Goal: Task Accomplishment & Management: Manage account settings

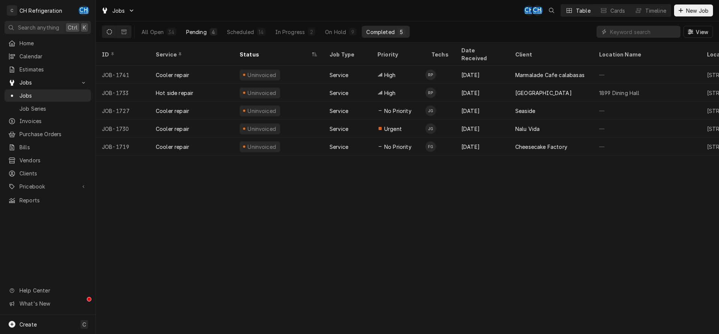
click at [204, 36] on button "Pending 4" at bounding box center [202, 32] width 40 height 12
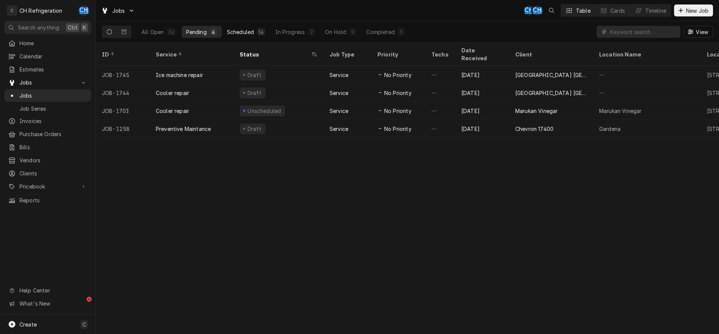
click at [230, 35] on div "Scheduled" at bounding box center [240, 32] width 27 height 8
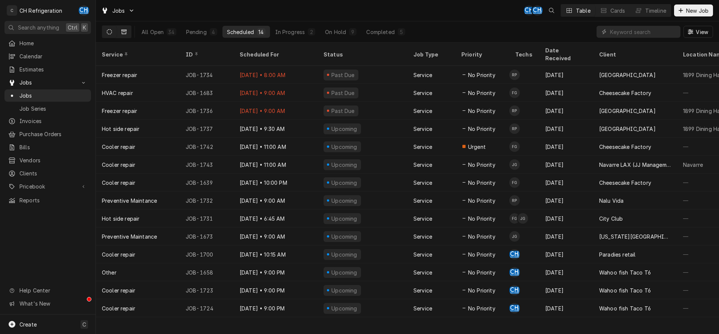
click at [126, 30] on icon "Dynamic Content Wrapper" at bounding box center [123, 32] width 5 height 4
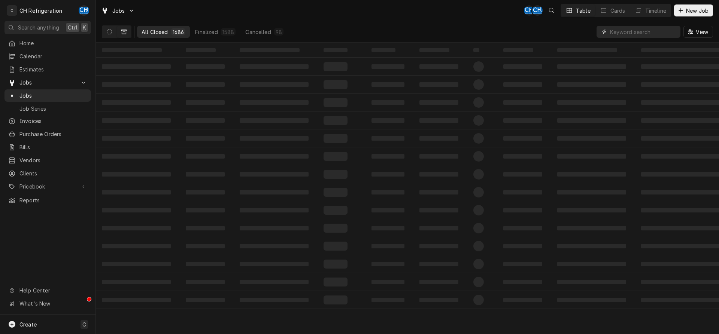
click at [643, 27] on input "Dynamic Content Wrapper" at bounding box center [643, 32] width 67 height 12
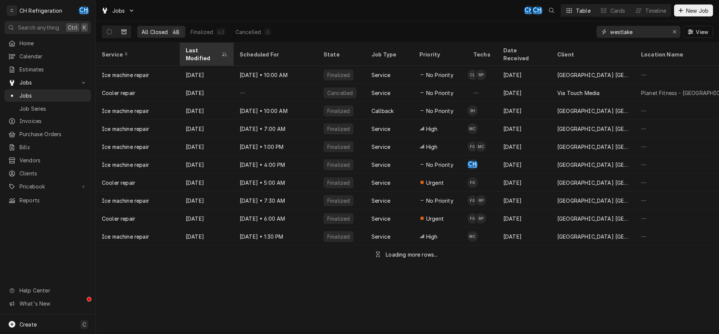
type input "westlake"
click at [194, 54] on div "Last Modified" at bounding box center [206, 54] width 51 height 20
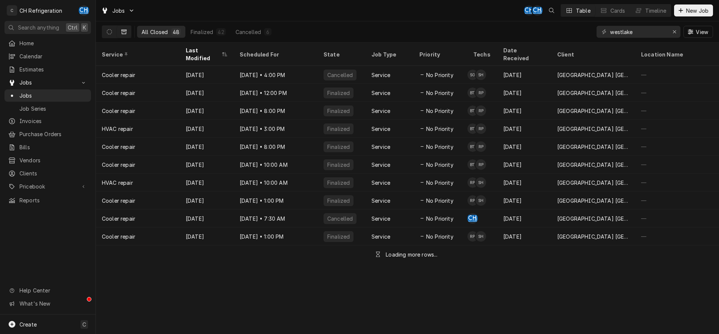
click at [193, 55] on div "Last Modified" at bounding box center [206, 54] width 51 height 20
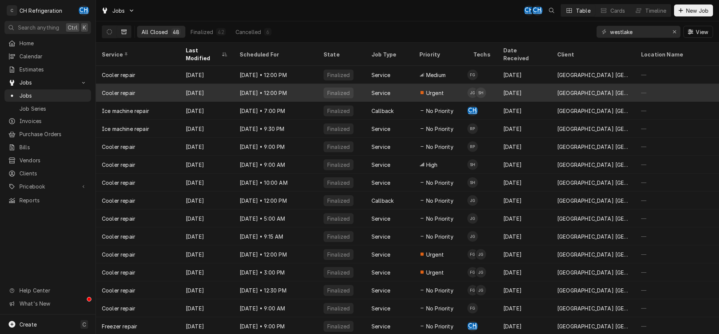
click at [242, 84] on div "Jul 15 • 12:00 PM" at bounding box center [276, 93] width 84 height 18
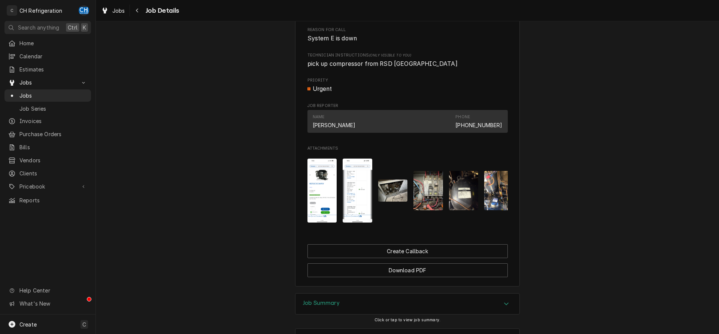
scroll to position [469, 0]
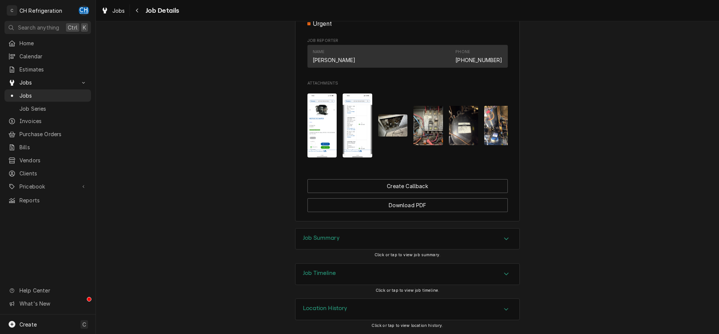
drag, startPoint x: 323, startPoint y: 237, endPoint x: 250, endPoint y: 217, distance: 75.2
click at [322, 237] on h3 "Job Summary" at bounding box center [321, 238] width 37 height 7
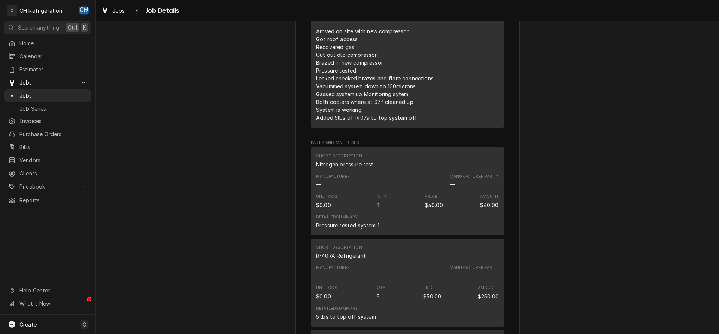
scroll to position [966, 0]
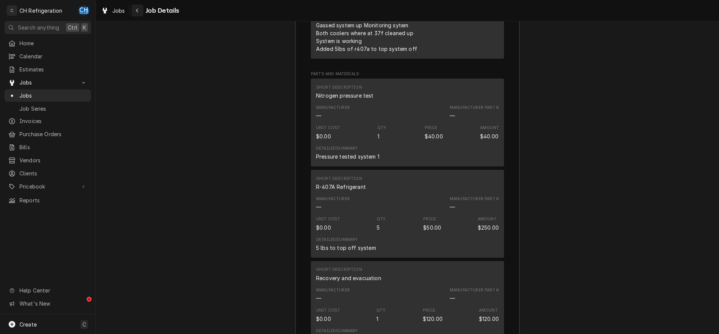
click at [133, 9] on button "Navigate back" at bounding box center [137, 10] width 12 height 12
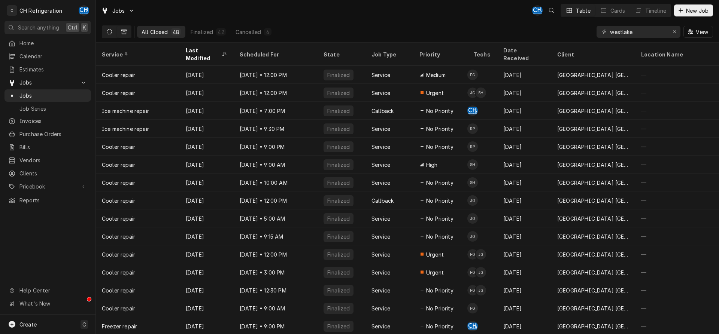
click at [109, 30] on icon "Dynamic Content Wrapper" at bounding box center [109, 31] width 5 height 5
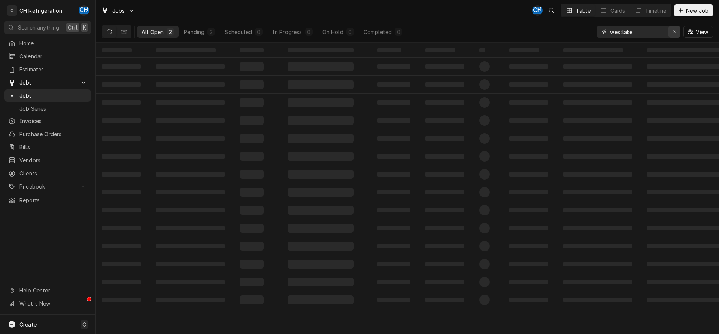
click at [672, 28] on div "Erase input" at bounding box center [674, 31] width 7 height 7
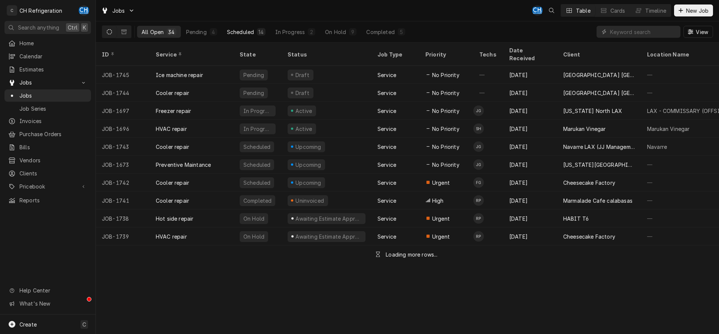
click at [250, 32] on div "Scheduled" at bounding box center [240, 32] width 27 height 8
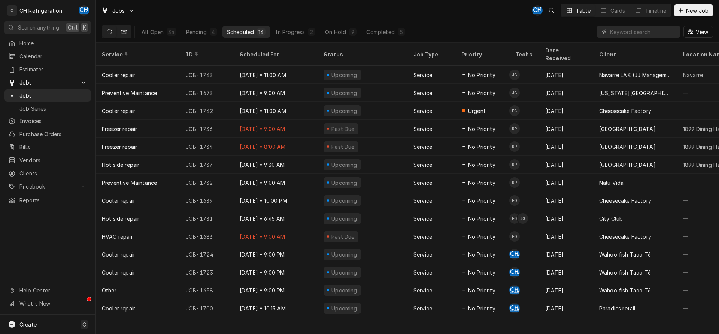
click at [124, 27] on button "Dynamic Content Wrapper" at bounding box center [124, 32] width 14 height 12
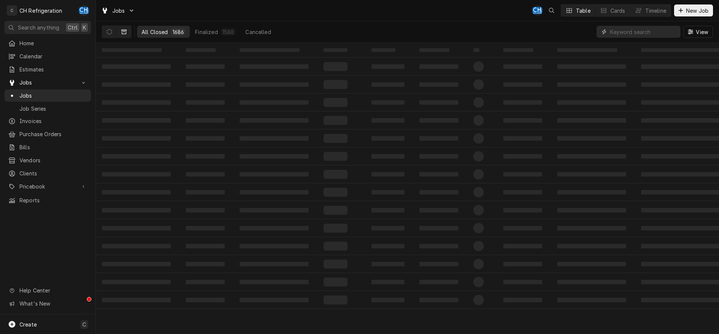
click at [622, 30] on input "Dynamic Content Wrapper" at bounding box center [643, 32] width 67 height 12
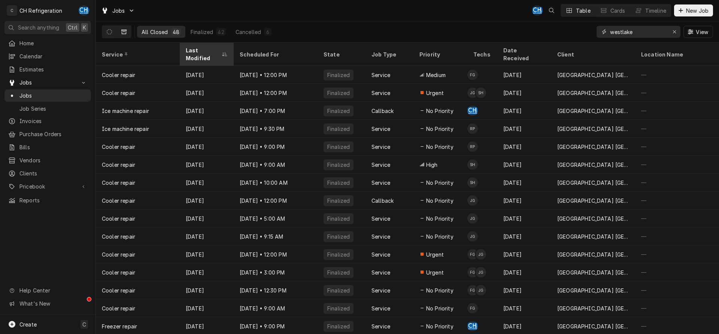
type input "westlake"
click at [195, 50] on div "Last Modified" at bounding box center [203, 54] width 34 height 16
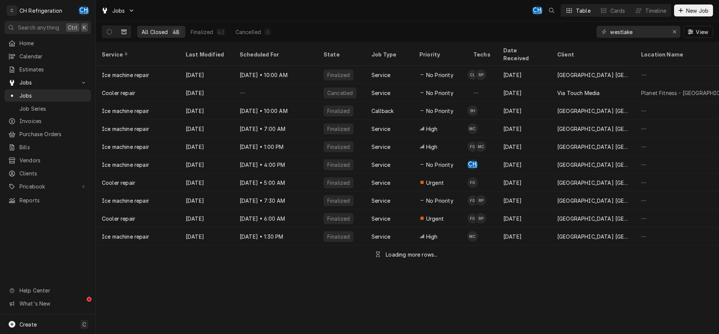
click at [195, 51] on div "Last Modified" at bounding box center [206, 55] width 40 height 8
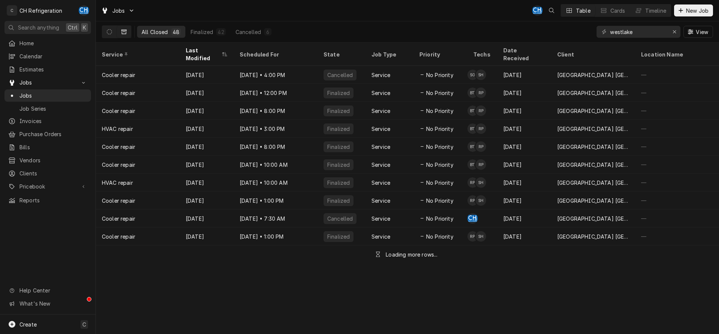
click at [195, 49] on div "Last Modified" at bounding box center [203, 54] width 34 height 16
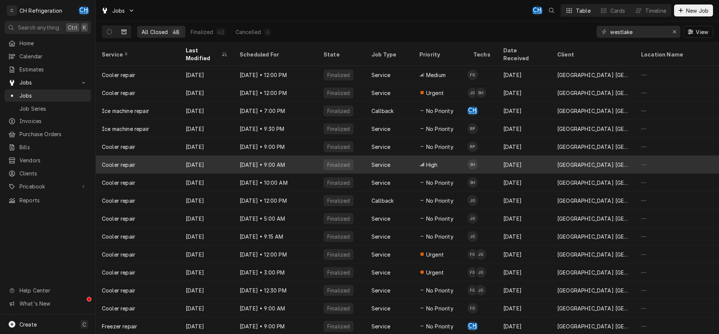
click at [199, 156] on div "Jun 23" at bounding box center [207, 165] width 54 height 18
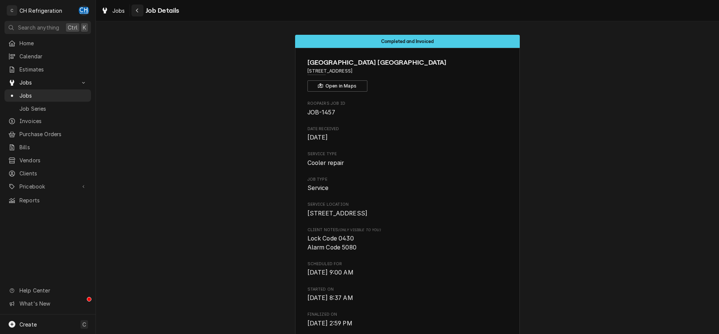
click at [135, 11] on div "Navigate back" at bounding box center [137, 10] width 7 height 7
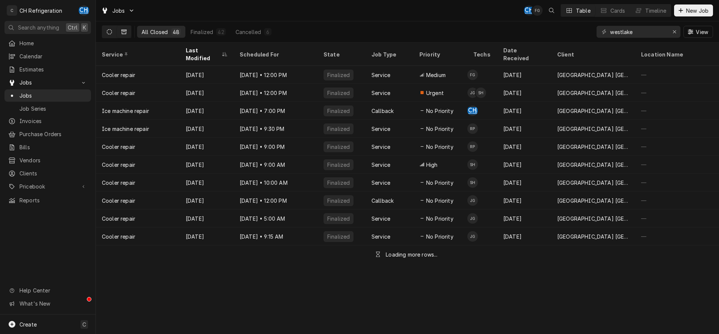
click at [110, 31] on icon "Dynamic Content Wrapper" at bounding box center [109, 31] width 5 height 5
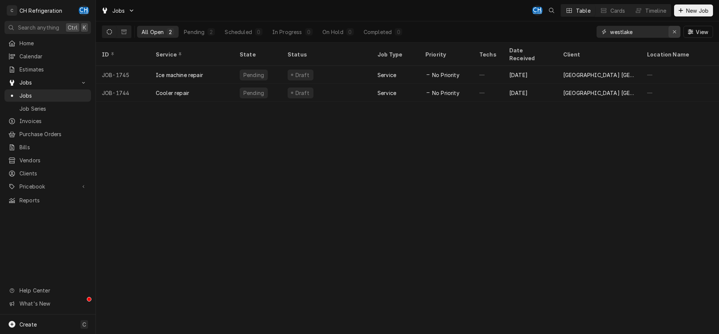
click at [675, 34] on icon "Erase input" at bounding box center [675, 31] width 4 height 5
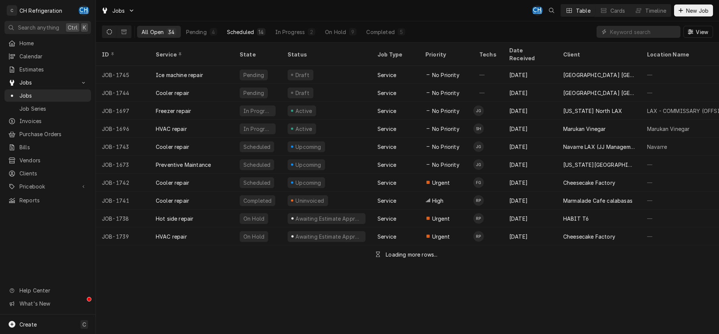
click at [256, 33] on button "Scheduled 14" at bounding box center [246, 32] width 48 height 12
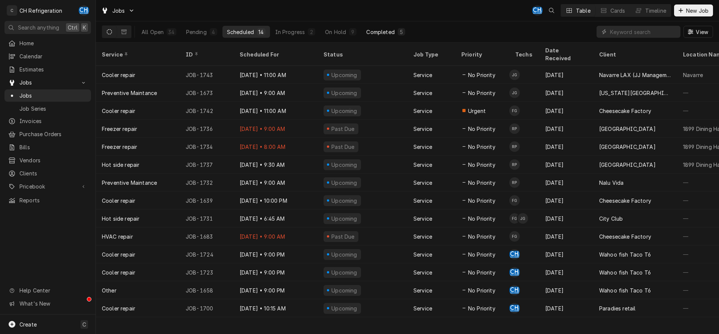
click at [389, 30] on div "Completed" at bounding box center [380, 32] width 28 height 8
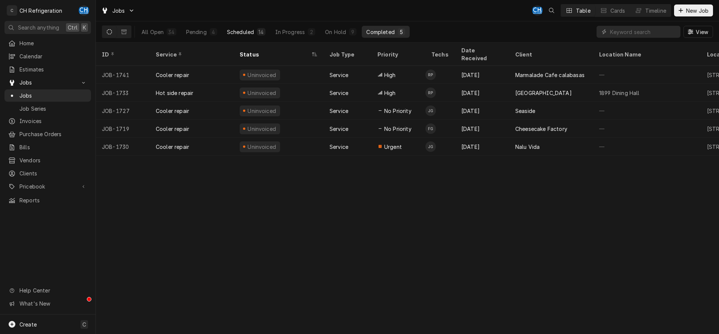
click at [246, 27] on button "Scheduled 14" at bounding box center [246, 32] width 48 height 12
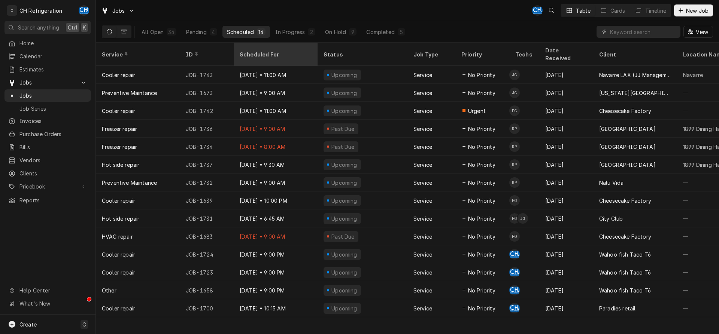
click at [271, 51] on div "Scheduled For" at bounding box center [275, 55] width 70 height 8
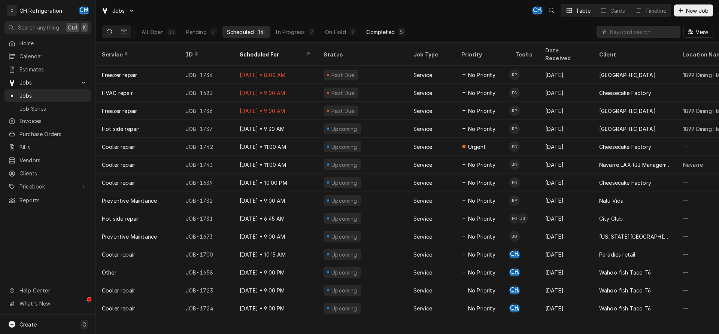
click at [382, 29] on div "Completed" at bounding box center [380, 32] width 28 height 8
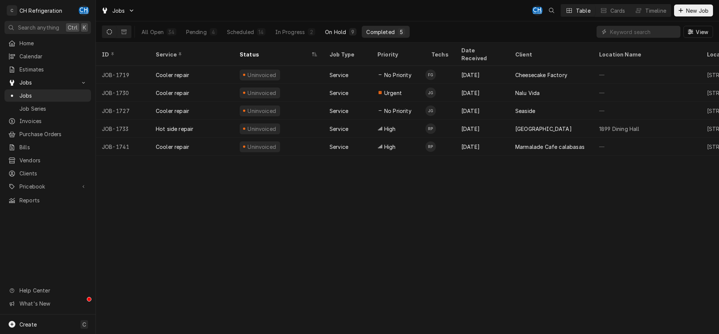
click at [337, 30] on div "On Hold" at bounding box center [335, 32] width 21 height 8
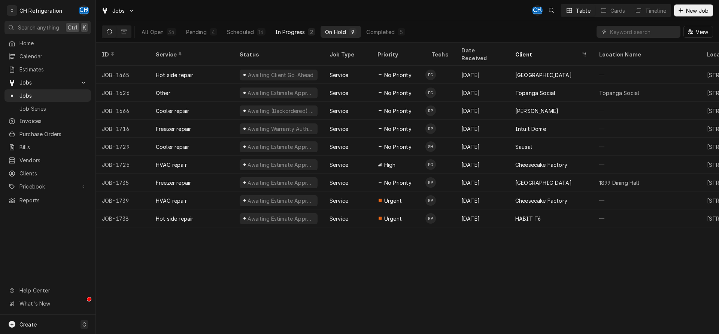
click at [314, 31] on div "2" at bounding box center [311, 31] width 7 height 7
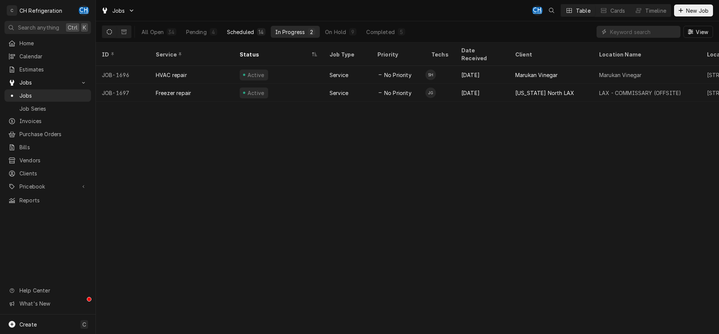
click at [246, 32] on div "Scheduled" at bounding box center [240, 32] width 27 height 8
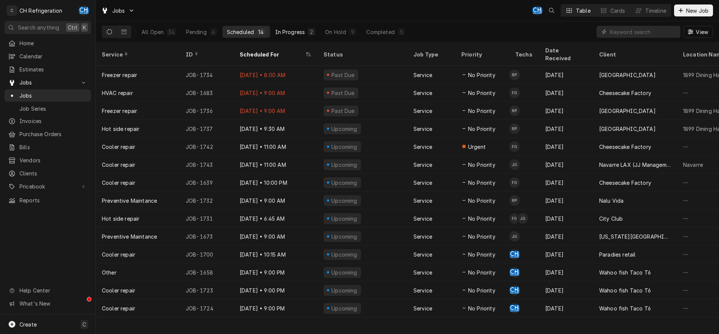
click at [276, 32] on div "In Progress" at bounding box center [290, 32] width 30 height 8
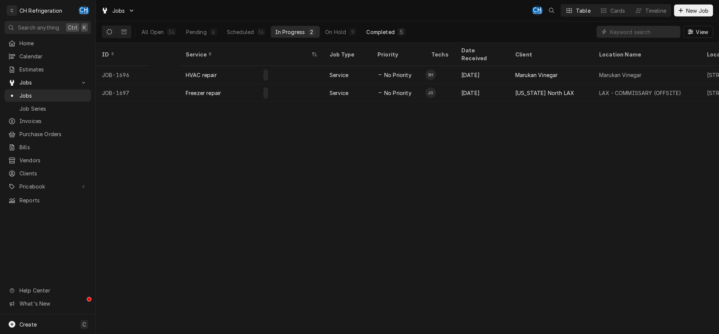
click at [366, 31] on div "Completed" at bounding box center [380, 32] width 28 height 8
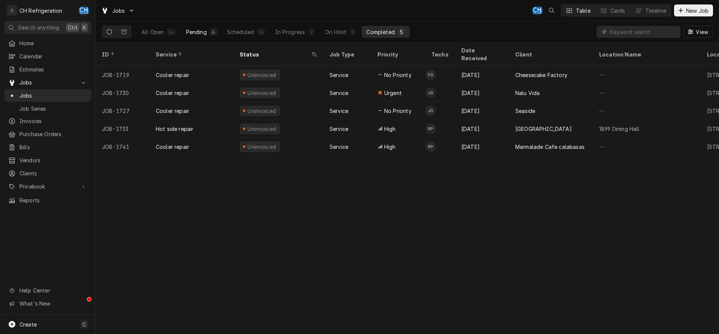
click at [198, 26] on button "Pending 4" at bounding box center [202, 32] width 40 height 12
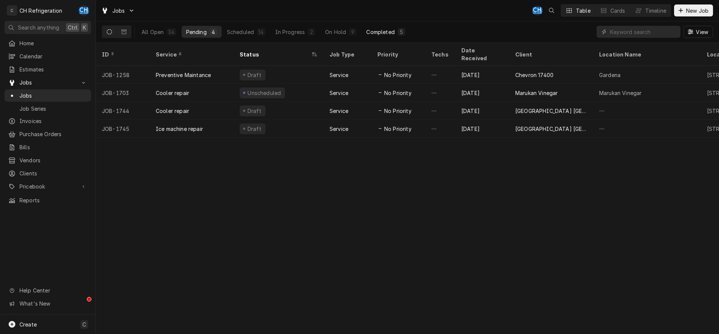
click at [398, 32] on div "5" at bounding box center [401, 31] width 7 height 7
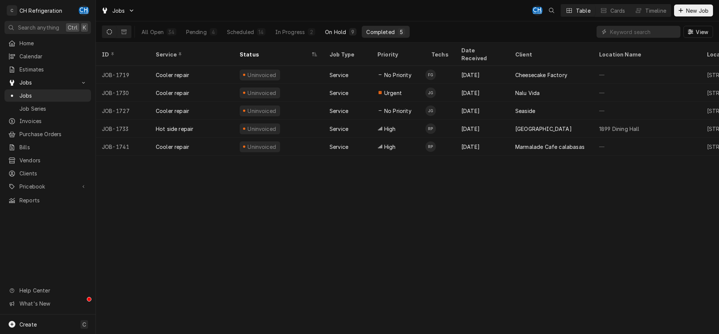
click at [330, 29] on div "On Hold" at bounding box center [335, 32] width 21 height 8
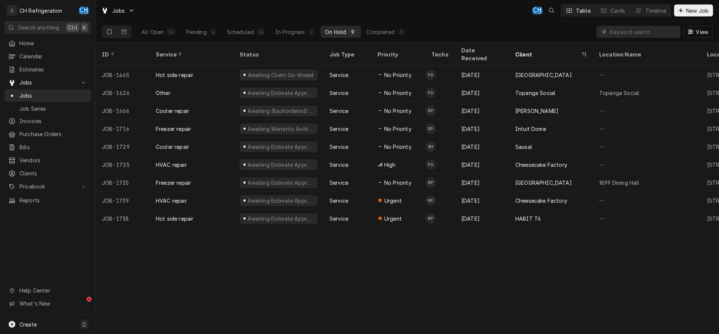
click at [303, 25] on div "All Open 34 Pending 4 Scheduled 14 In Progress 2 On Hold 9 Completed 5" at bounding box center [273, 31] width 273 height 21
click at [298, 27] on button "In Progress 2" at bounding box center [295, 32] width 49 height 12
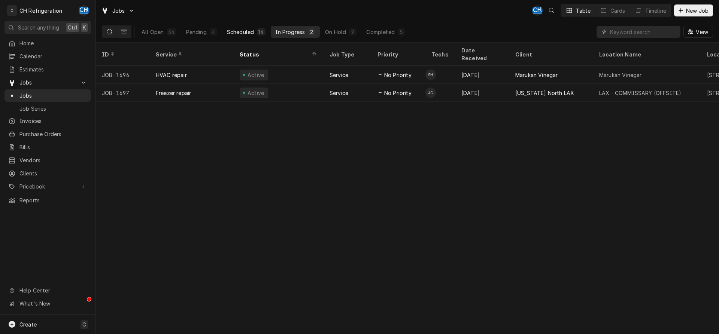
click at [259, 27] on button "Scheduled 14" at bounding box center [246, 32] width 48 height 12
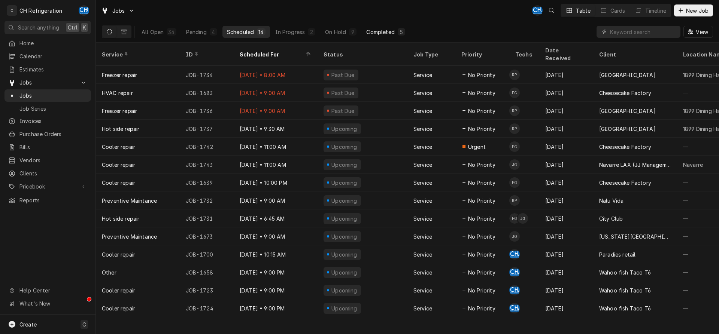
click at [367, 31] on div "Completed" at bounding box center [380, 32] width 28 height 8
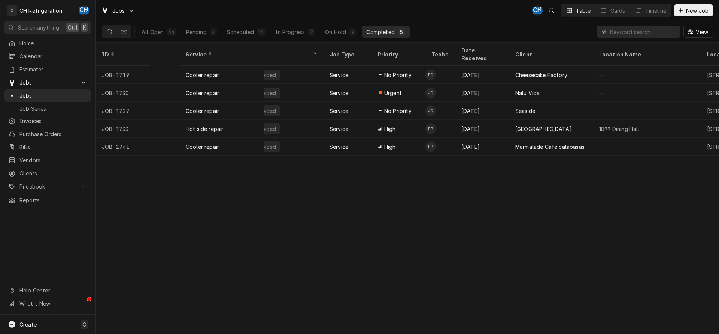
click at [252, 25] on div "All Open 34 Pending 4 Scheduled 14 In Progress 2 On Hold 9 Completed 5" at bounding box center [273, 31] width 273 height 21
click at [250, 27] on button "Scheduled 14" at bounding box center [246, 32] width 48 height 12
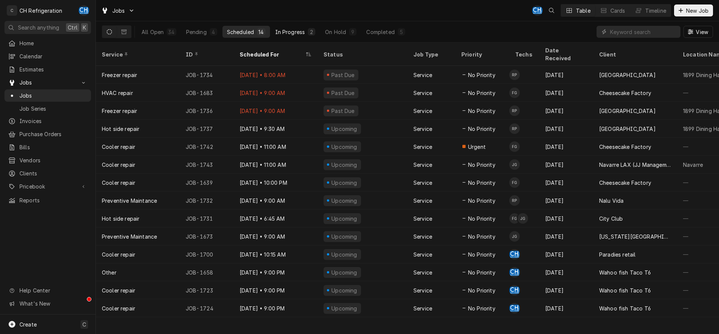
click at [294, 30] on div "In Progress" at bounding box center [290, 32] width 30 height 8
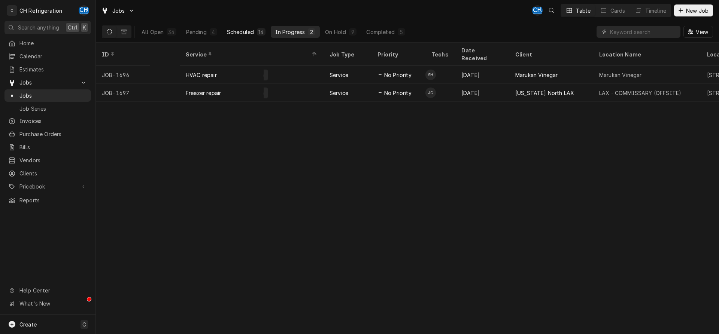
drag, startPoint x: 271, startPoint y: 31, endPoint x: 257, endPoint y: 34, distance: 14.8
click at [271, 31] on button "In Progress 2" at bounding box center [295, 32] width 49 height 12
click at [255, 34] on button "Scheduled 14" at bounding box center [246, 32] width 48 height 12
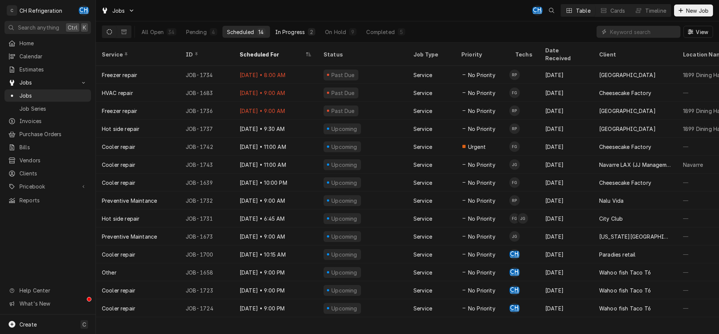
click at [278, 28] on div "In Progress" at bounding box center [290, 32] width 30 height 8
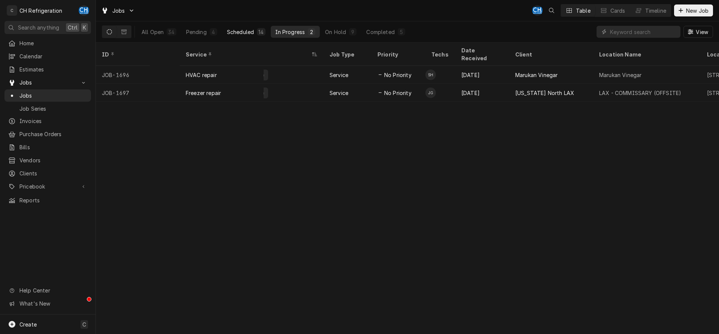
click at [243, 34] on div "Scheduled" at bounding box center [240, 32] width 27 height 8
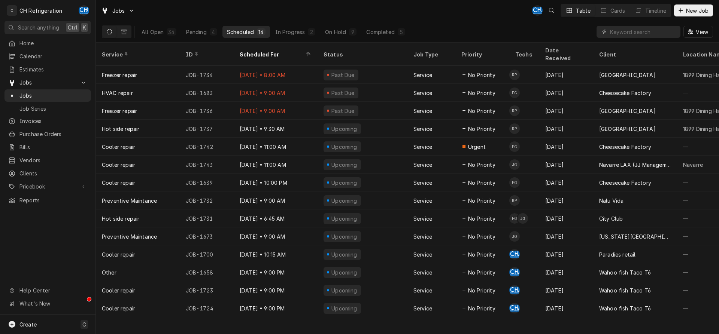
click at [108, 33] on icon "Dynamic Content Wrapper" at bounding box center [109, 31] width 5 height 5
click at [110, 30] on icon "Dynamic Content Wrapper" at bounding box center [109, 31] width 5 height 5
click at [287, 32] on div "In Progress" at bounding box center [290, 32] width 30 height 8
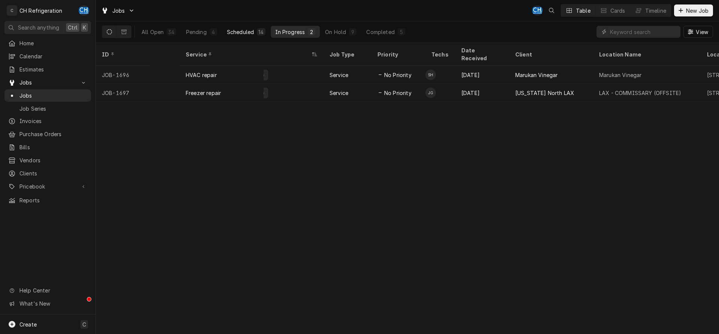
click at [244, 36] on button "Scheduled 14" at bounding box center [246, 32] width 48 height 12
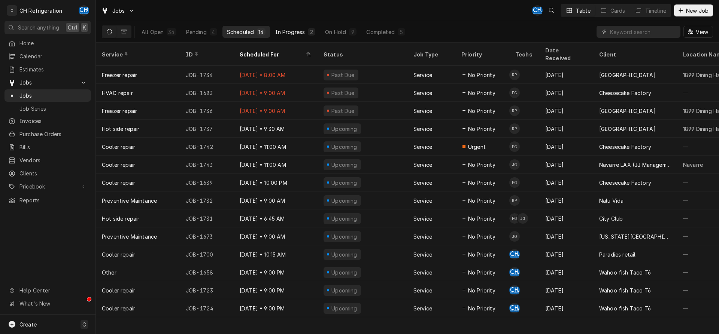
click at [287, 36] on button "In Progress 2" at bounding box center [295, 32] width 49 height 12
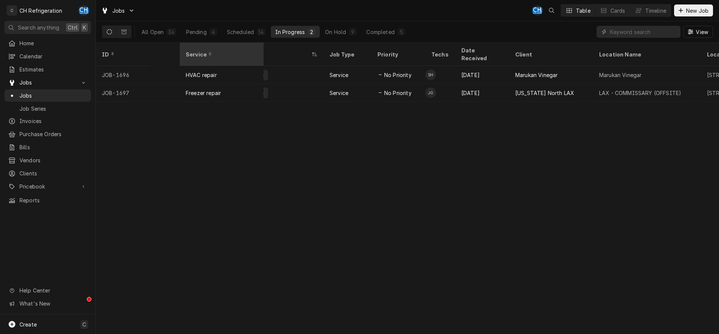
drag, startPoint x: 255, startPoint y: 36, endPoint x: 254, endPoint y: 45, distance: 8.3
click at [255, 38] on div "All Open 34 Pending 4 Scheduled 14 In Progress 2 On Hold 9 Completed 5" at bounding box center [273, 31] width 273 height 21
click at [252, 31] on div "Scheduled" at bounding box center [240, 32] width 27 height 8
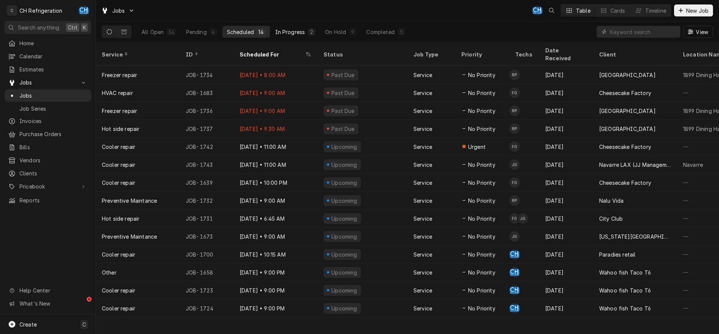
click at [292, 36] on button "In Progress 2" at bounding box center [295, 32] width 49 height 12
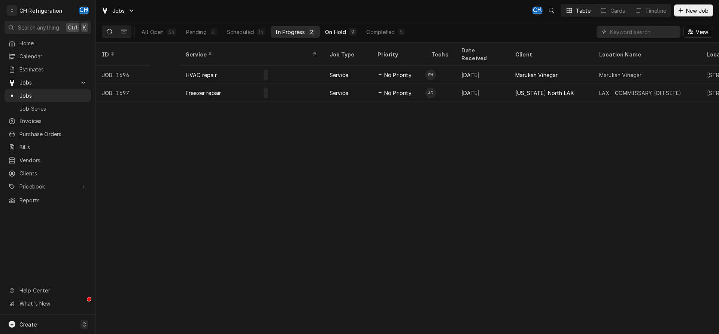
click at [331, 34] on div "On Hold" at bounding box center [335, 32] width 21 height 8
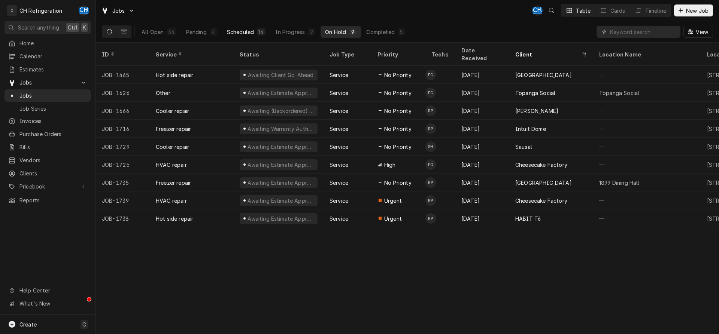
click at [254, 34] on button "Scheduled 14" at bounding box center [246, 32] width 48 height 12
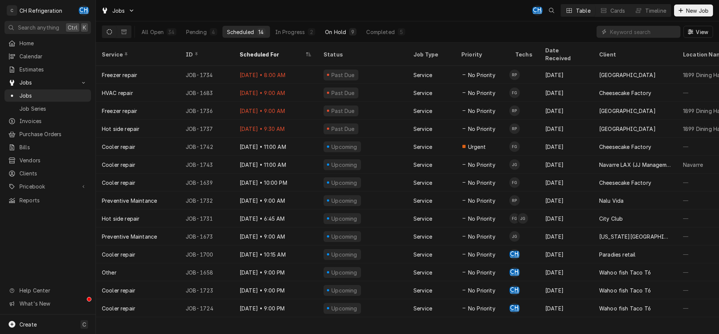
click at [324, 32] on button "On Hold 9" at bounding box center [341, 32] width 40 height 12
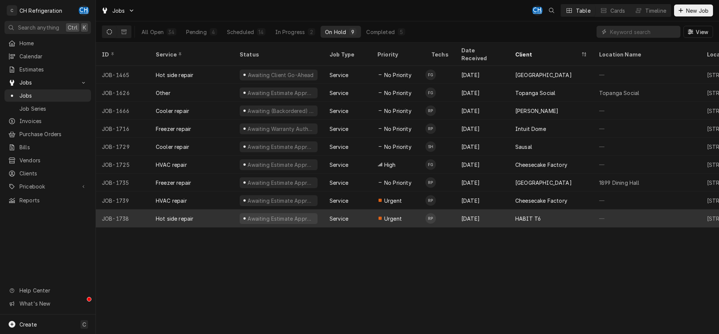
click at [433, 213] on div "Ruben Perez's Avatar" at bounding box center [430, 218] width 10 height 10
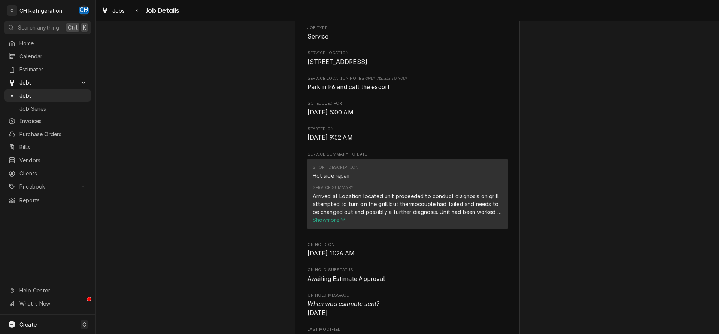
scroll to position [191, 0]
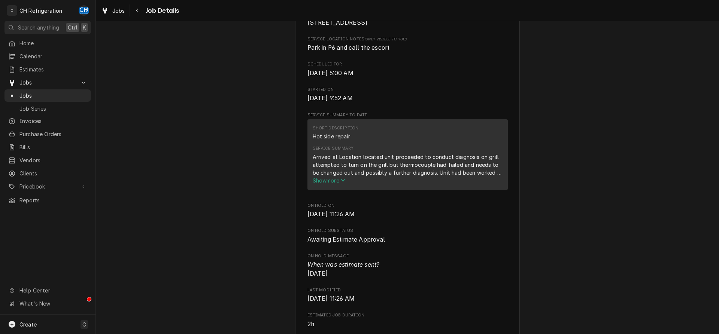
click at [317, 177] on div "Arrived at Location located unit proceeded to conduct diagnosis on grill attemp…" at bounding box center [408, 165] width 190 height 24
click at [331, 184] on span "Show more" at bounding box center [329, 181] width 33 height 6
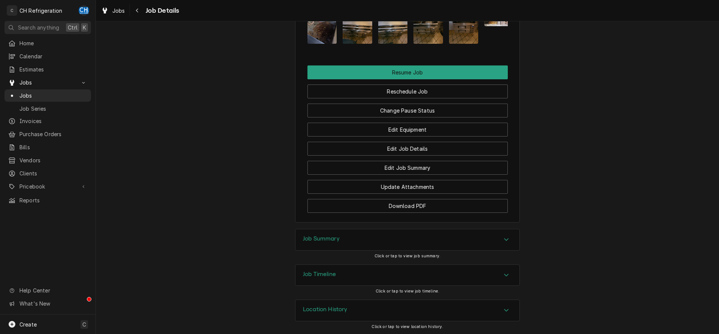
scroll to position [779, 0]
click at [507, 243] on div "Accordion Header" at bounding box center [506, 239] width 11 height 9
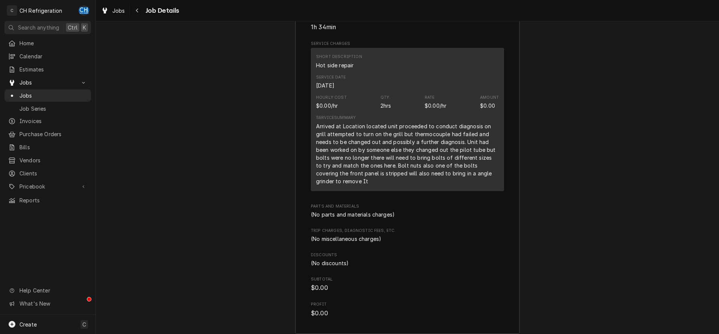
scroll to position [1084, 0]
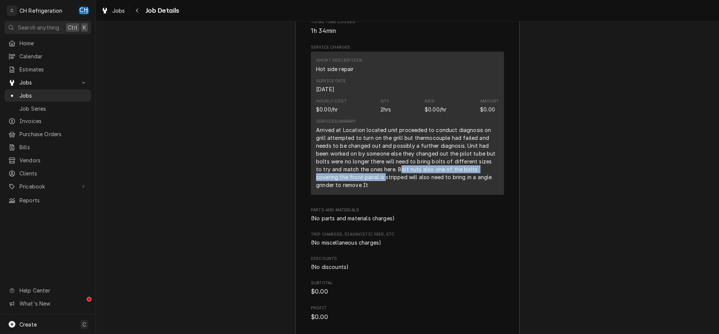
drag, startPoint x: 357, startPoint y: 179, endPoint x: 500, endPoint y: 179, distance: 143.4
click at [500, 179] on div "Short Description Hot side repair Service Date Aug 17, 2025 Hourly Cost $0.00/h…" at bounding box center [407, 123] width 193 height 143
click at [482, 179] on div "Arrived at Location located unit proceeded to conduct diagnosis on grill attemp…" at bounding box center [407, 157] width 183 height 63
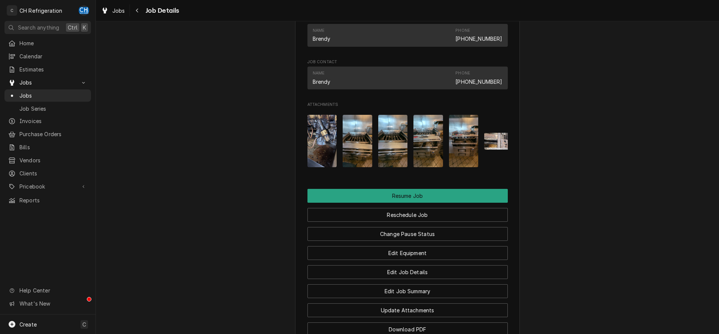
scroll to position [633, 0]
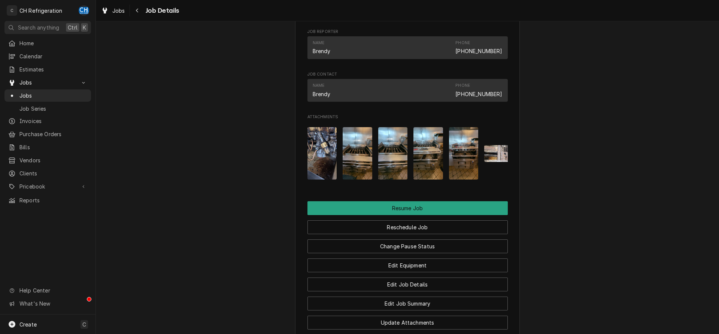
click at [474, 160] on img "Attachments" at bounding box center [464, 153] width 30 height 52
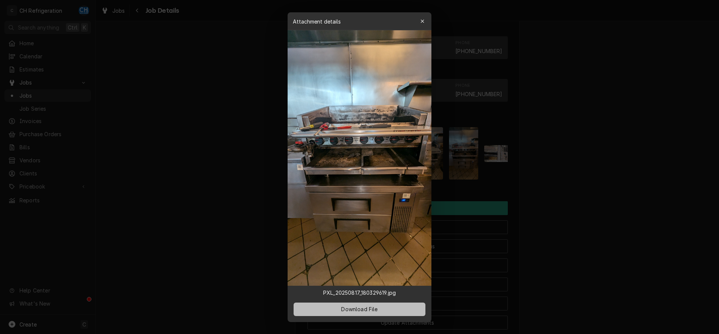
click at [377, 310] on span "Download File" at bounding box center [359, 310] width 39 height 8
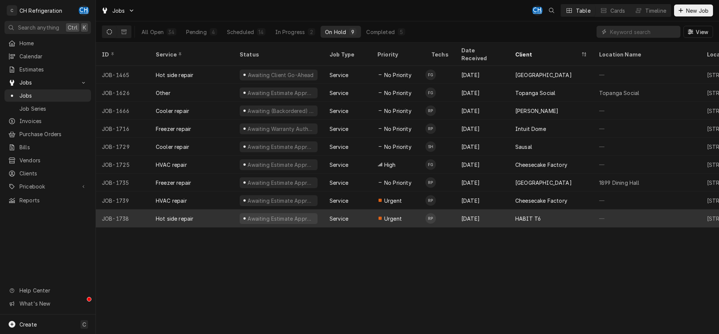
click at [529, 215] on div "HABIT T6" at bounding box center [527, 219] width 25 height 8
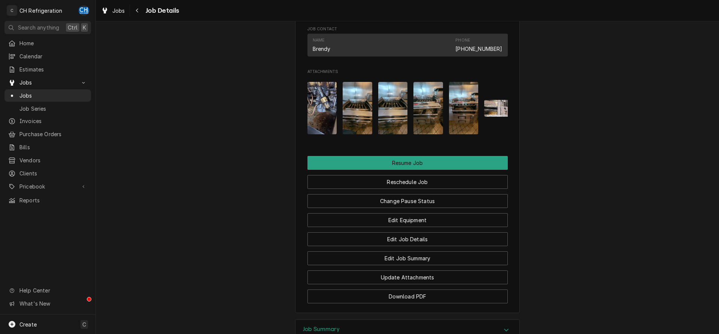
scroll to position [649, 0]
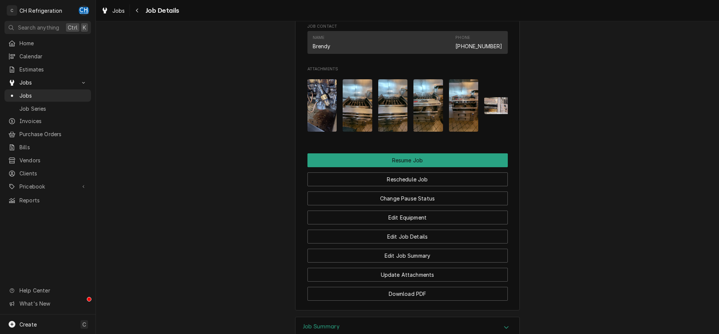
click at [457, 112] on img "Attachments" at bounding box center [464, 105] width 30 height 52
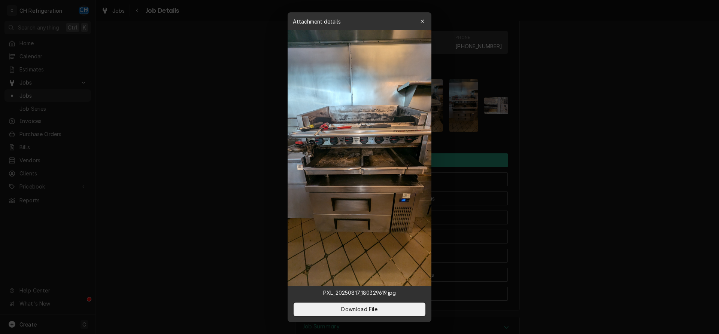
click at [598, 90] on div at bounding box center [359, 167] width 719 height 334
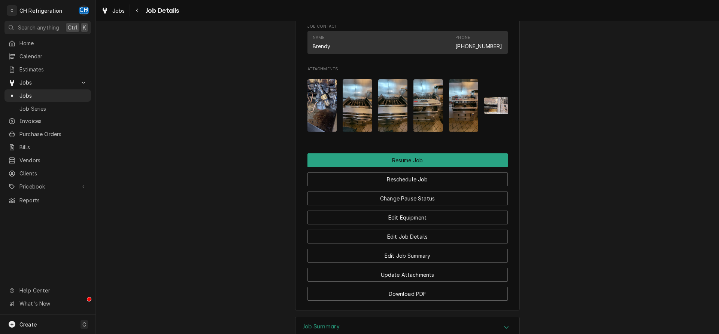
click at [422, 119] on img "Attachments" at bounding box center [428, 105] width 30 height 52
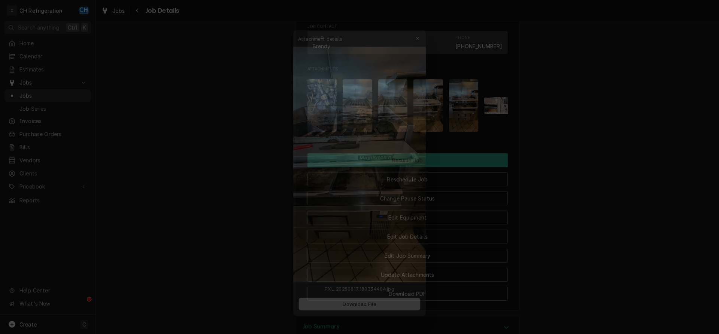
click at [566, 114] on div at bounding box center [359, 167] width 719 height 334
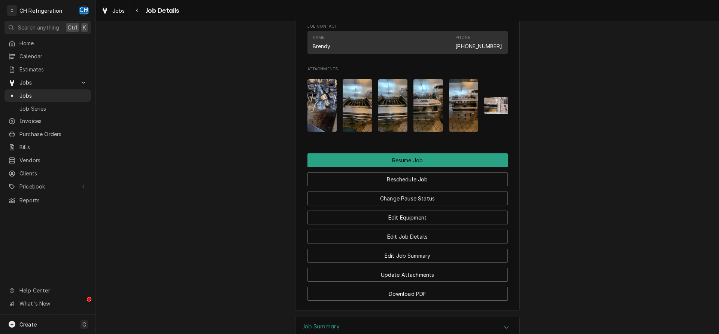
click at [503, 114] on img "Attachments" at bounding box center [499, 105] width 30 height 16
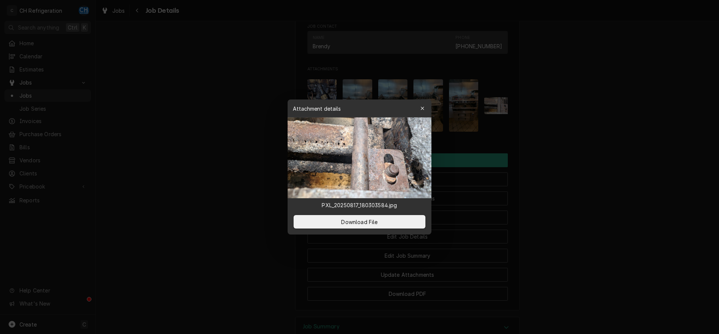
click at [561, 119] on div at bounding box center [359, 167] width 719 height 334
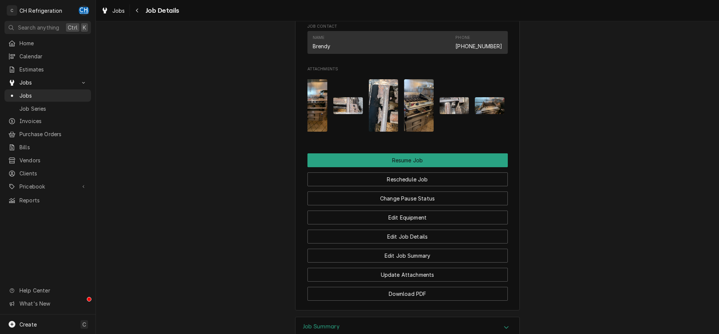
scroll to position [0, 153]
click at [407, 132] on img "Attachments" at bounding box center [417, 105] width 30 height 52
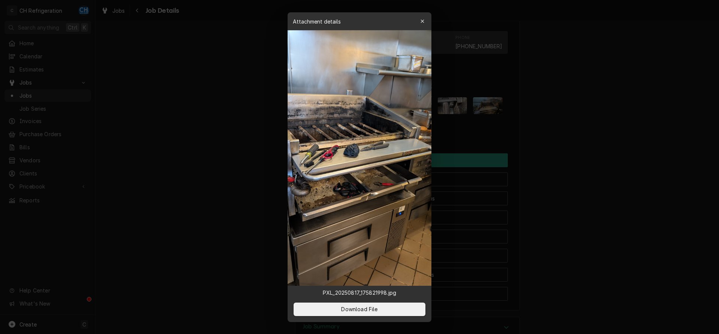
click at [590, 139] on div at bounding box center [359, 167] width 719 height 334
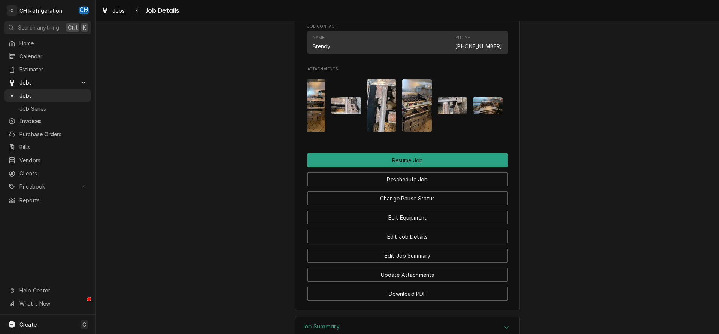
click at [495, 114] on img "Attachments" at bounding box center [488, 105] width 30 height 16
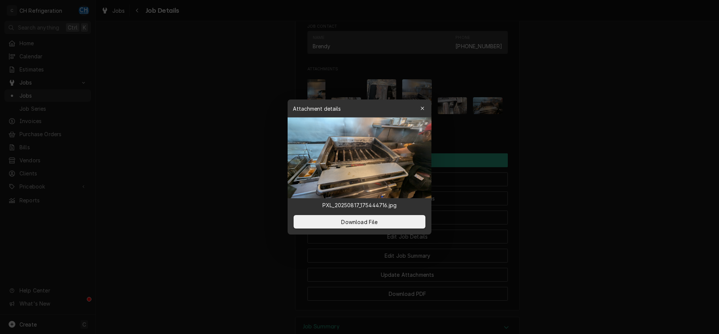
click at [570, 121] on div at bounding box center [359, 167] width 719 height 334
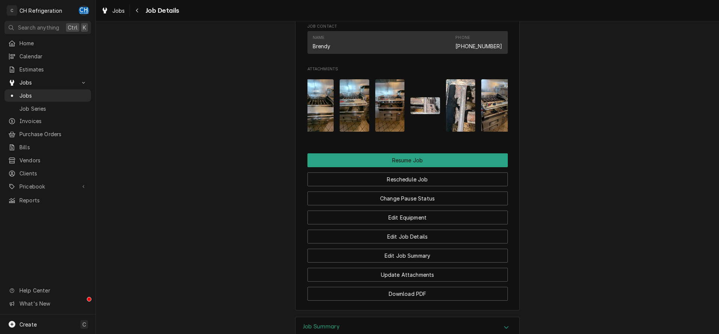
scroll to position [0, 0]
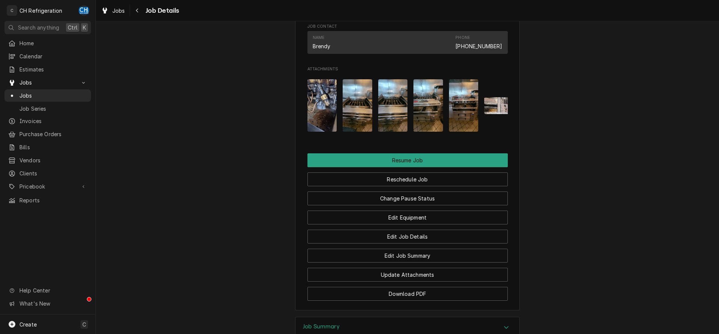
click at [422, 126] on img "Attachments" at bounding box center [428, 105] width 30 height 52
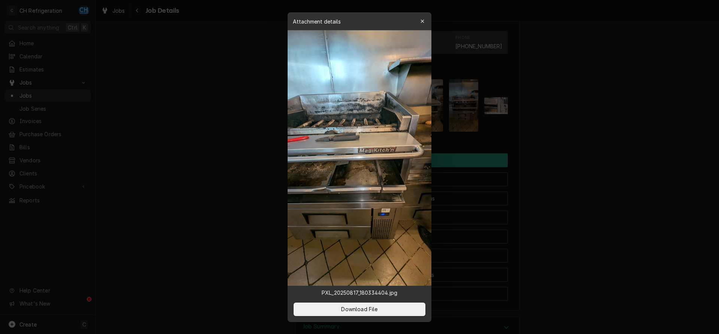
click at [584, 121] on div at bounding box center [359, 167] width 719 height 334
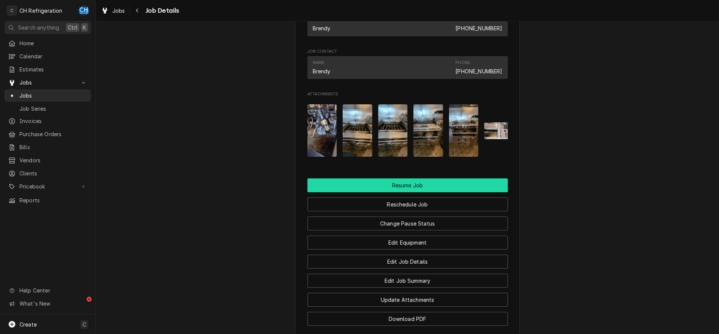
scroll to position [611, 0]
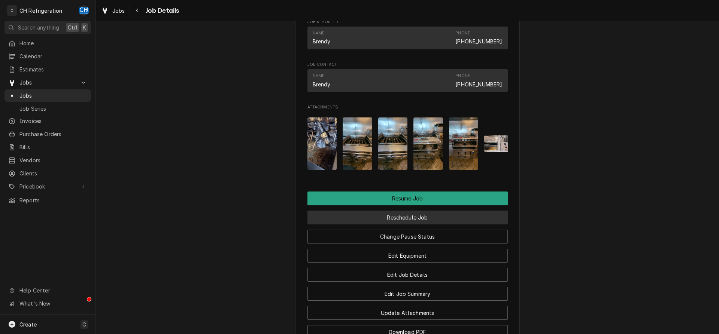
click at [406, 225] on button "Reschedule Job" at bounding box center [407, 218] width 200 height 14
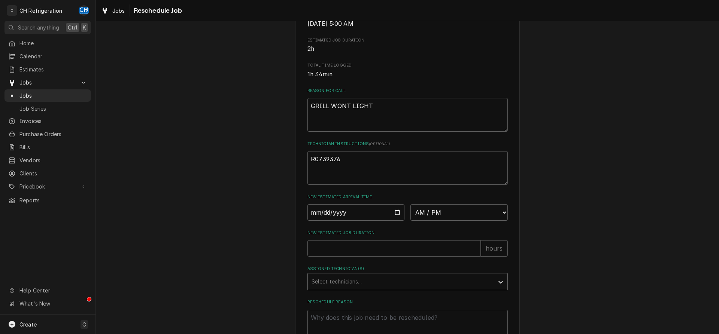
scroll to position [217, 0]
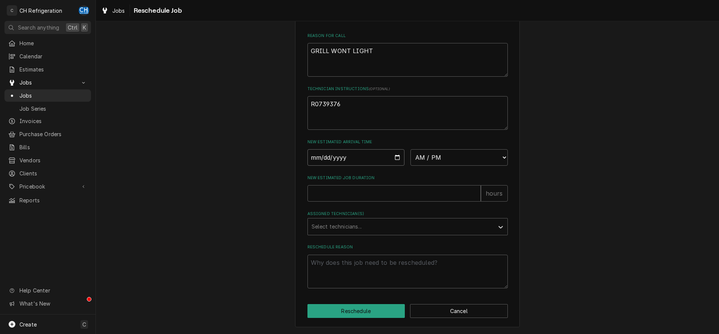
click at [397, 157] on input "Date" at bounding box center [355, 157] width 97 height 16
type input "2025-08-20"
type textarea "x"
click at [442, 148] on div "New Estimated Arrival Time 2025-08-20 AM / PM 6:00 AM 6:15 AM 6:30 AM 6:45 AM 7…" at bounding box center [407, 152] width 200 height 27
click at [410, 149] on select "AM / PM 6:00 AM 6:15 AM 6:30 AM 6:45 AM 7:00 AM 7:15 AM 7:30 AM 7:45 AM 8:00 AM…" at bounding box center [458, 157] width 97 height 16
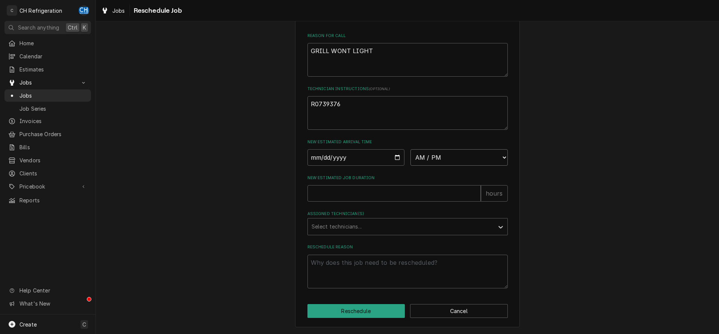
select select "22:00:00"
click option "10:00 PM" at bounding box center [0, 0] width 0 height 0
click at [367, 194] on input "New Estimated Job Duration" at bounding box center [393, 193] width 173 height 16
type textarea "x"
type input "2"
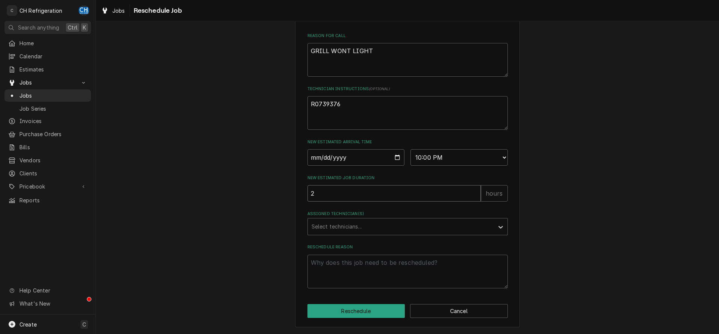
type textarea "x"
click at [410, 149] on select "AM / PM 6:00 AM 6:15 AM 6:30 AM 6:45 AM 7:00 AM 7:15 AM 7:30 AM 7:45 AM 8:00 AM…" at bounding box center [458, 157] width 97 height 16
select select "21:00:00"
click option "9:00 PM" at bounding box center [0, 0] width 0 height 0
click at [348, 200] on input "New Estimated Job Duration" at bounding box center [393, 193] width 173 height 16
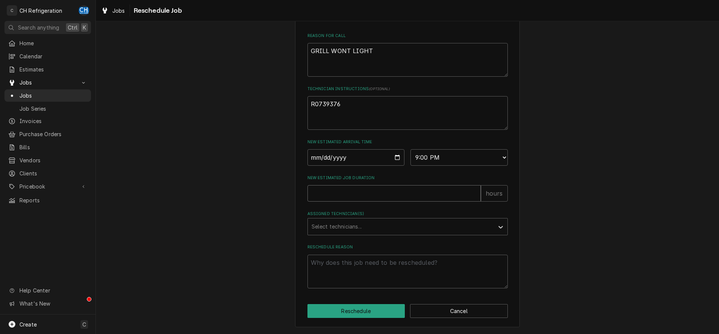
type textarea "x"
type input "3"
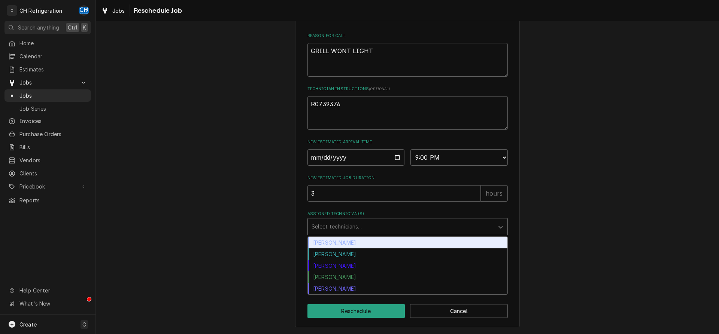
click at [349, 226] on div "Assigned Technician(s)" at bounding box center [401, 226] width 179 height 13
click at [348, 241] on div "Chris Hiraga" at bounding box center [408, 243] width 200 height 12
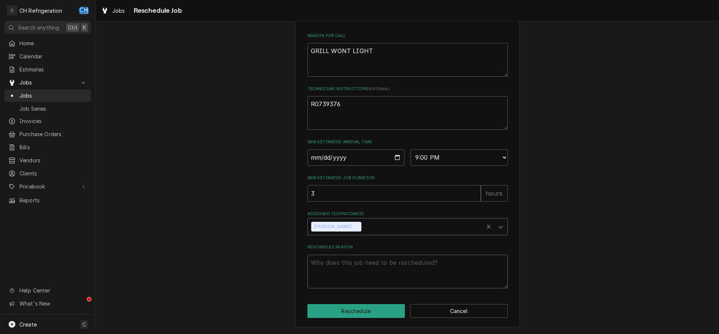
click at [364, 270] on textarea "Reschedule Reason" at bounding box center [407, 272] width 200 height 34
type textarea "x"
type textarea "p"
type textarea "x"
type textarea "pa"
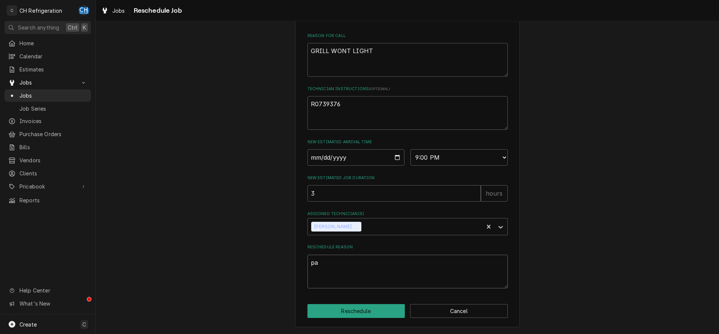
type textarea "x"
type textarea "par"
type textarea "x"
type textarea "part"
type textarea "x"
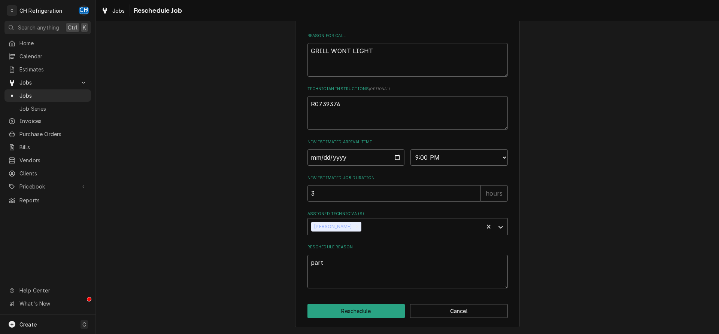
type textarea "parts"
type textarea "x"
type textarea "parts"
type textarea "x"
type textarea "parts a"
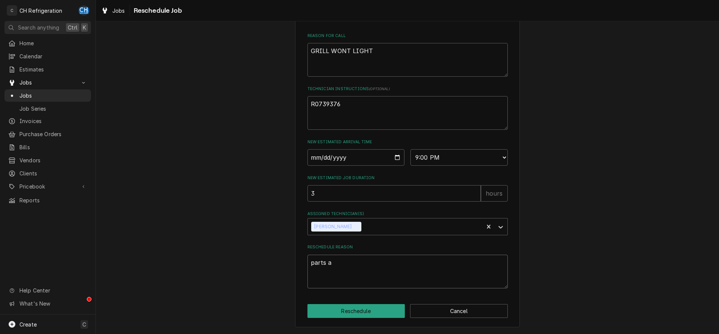
type textarea "x"
type textarea "parts ar"
type textarea "x"
type textarea "parts arr"
type textarea "x"
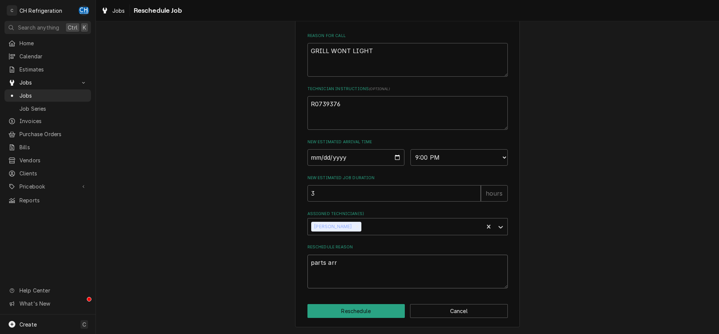
type textarea "parts arri"
type textarea "x"
type textarea "parts arriv"
type textarea "x"
type textarea "parts arrivi"
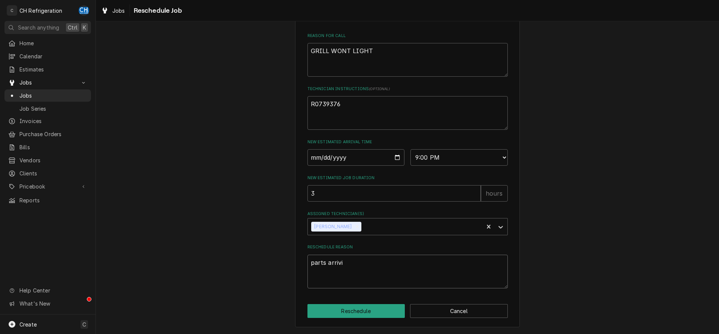
type textarea "x"
type textarea "parts arrivin"
type textarea "x"
type textarea "parts arriving"
type textarea "x"
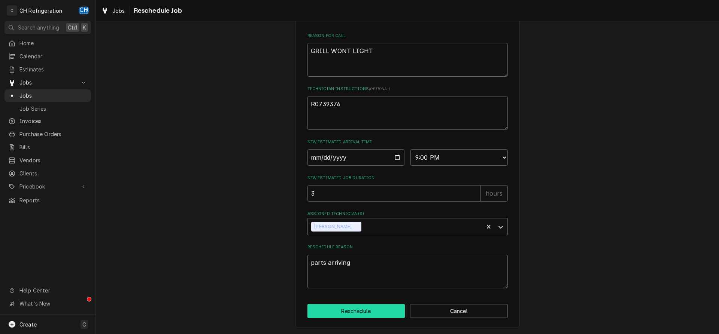
type textarea "parts arriving"
click at [357, 310] on button "Reschedule" at bounding box center [356, 311] width 98 height 14
type textarea "x"
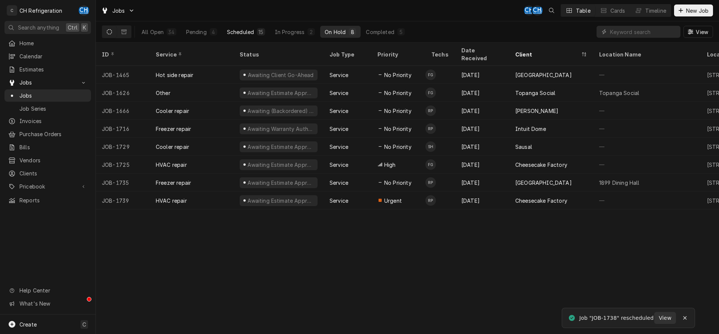
click at [260, 27] on button "Scheduled 15" at bounding box center [245, 32] width 47 height 12
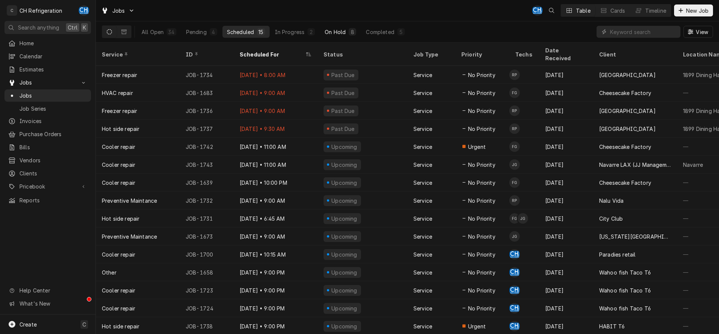
click at [333, 30] on div "On Hold" at bounding box center [335, 32] width 21 height 8
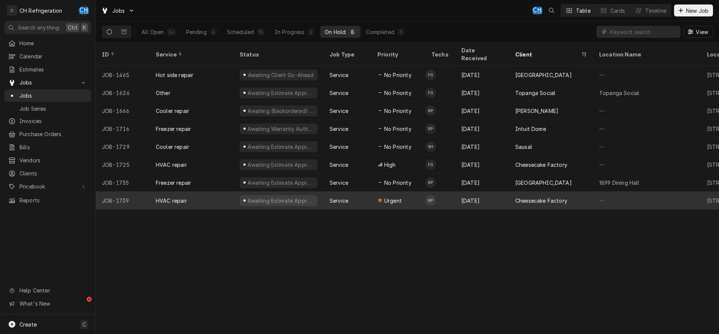
click at [497, 192] on div "[DATE]" at bounding box center [482, 201] width 54 height 18
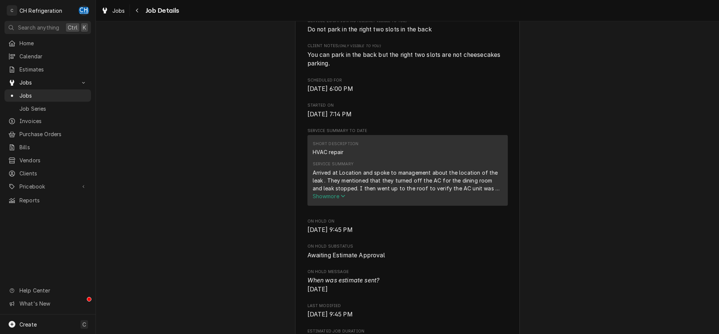
scroll to position [229, 0]
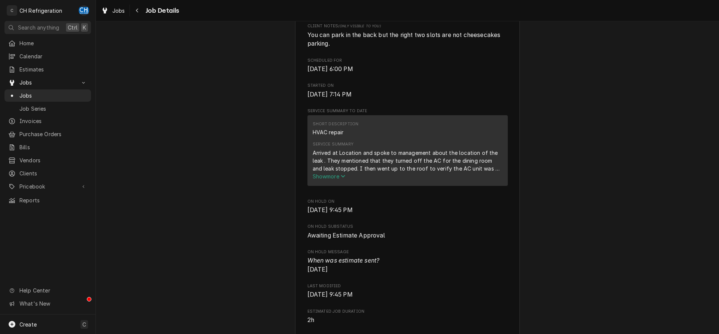
click at [341, 180] on span "Show more" at bounding box center [329, 176] width 33 height 6
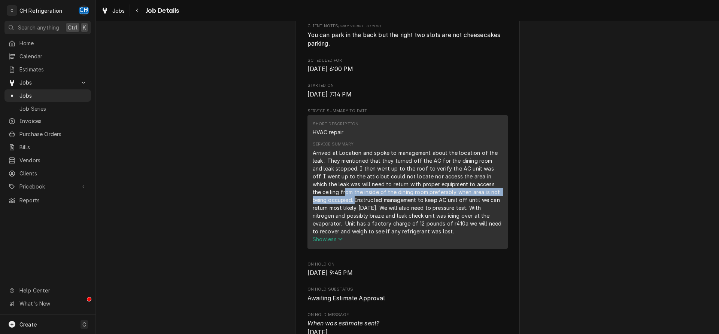
drag, startPoint x: 317, startPoint y: 203, endPoint x: 340, endPoint y: 208, distance: 23.0
click at [340, 208] on div "Arrived at Location and spoke to management about the location of the leak . Th…" at bounding box center [408, 192] width 190 height 87
click at [362, 203] on div "Arrived at Location and spoke to management about the location of the leak . Th…" at bounding box center [408, 192] width 190 height 87
click at [134, 9] on div "Navigate back" at bounding box center [137, 10] width 7 height 7
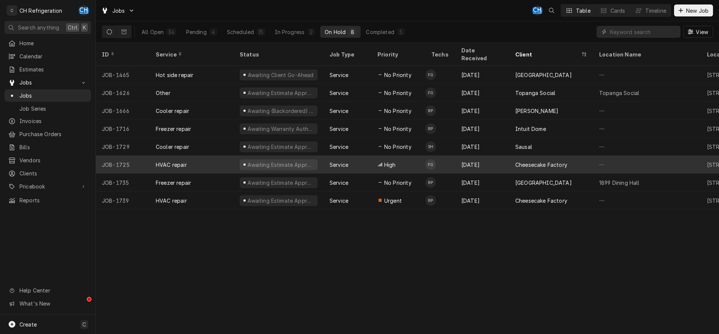
click at [490, 156] on div "[DATE]" at bounding box center [482, 165] width 54 height 18
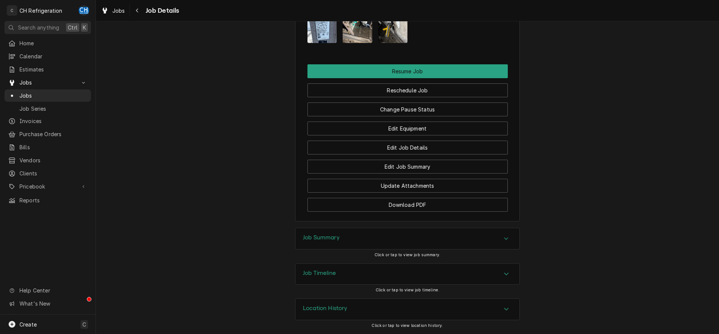
click at [389, 242] on div "Job Summary" at bounding box center [407, 238] width 224 height 21
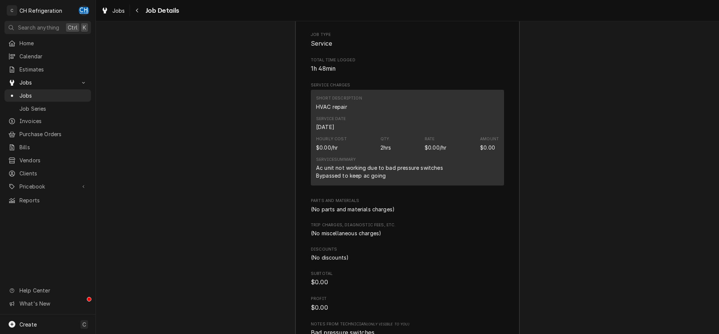
scroll to position [1077, 0]
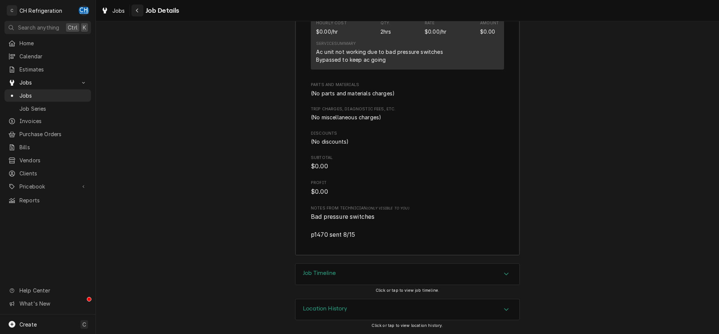
click at [140, 12] on div "Navigate back" at bounding box center [137, 10] width 7 height 7
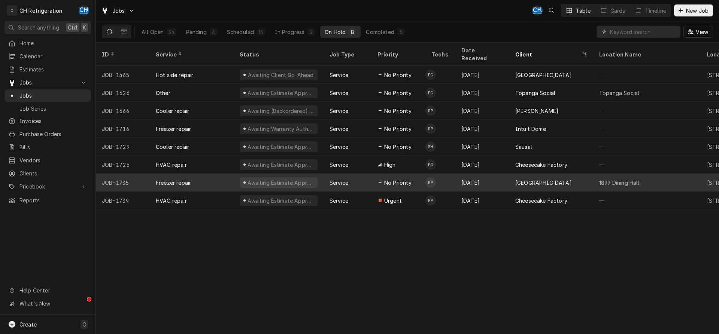
click at [457, 174] on div "Aug 16" at bounding box center [482, 183] width 54 height 18
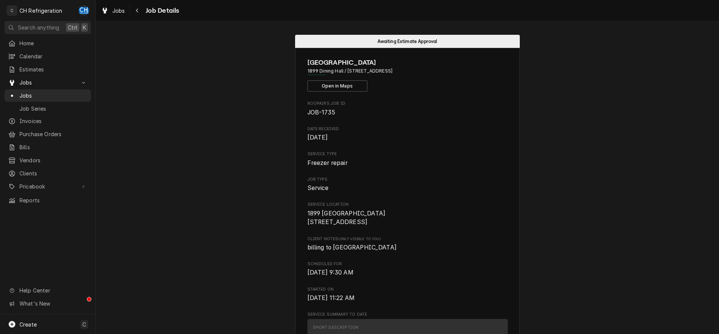
scroll to position [306, 0]
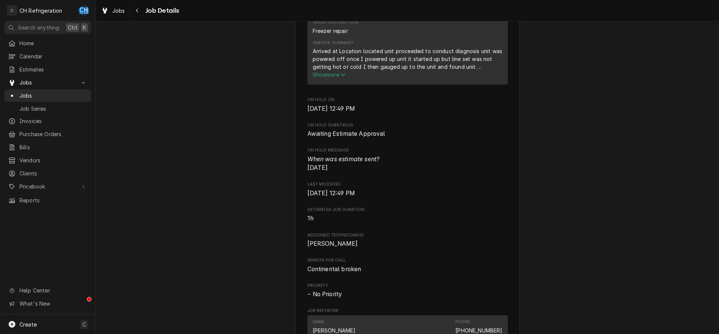
click at [326, 79] on button "Show more" at bounding box center [408, 75] width 190 height 8
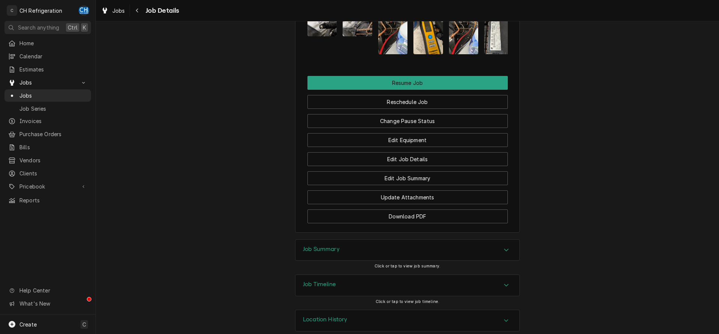
click at [407, 240] on div "Job Summary" at bounding box center [407, 250] width 224 height 21
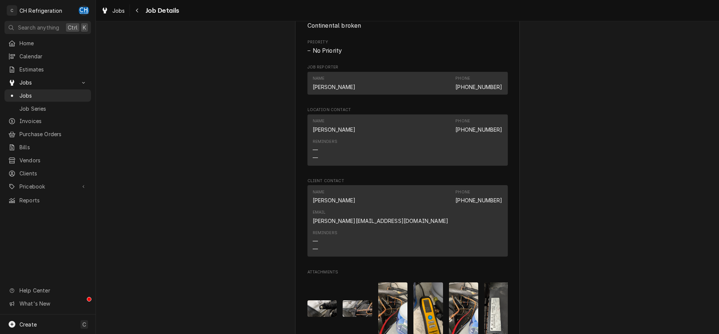
scroll to position [688, 0]
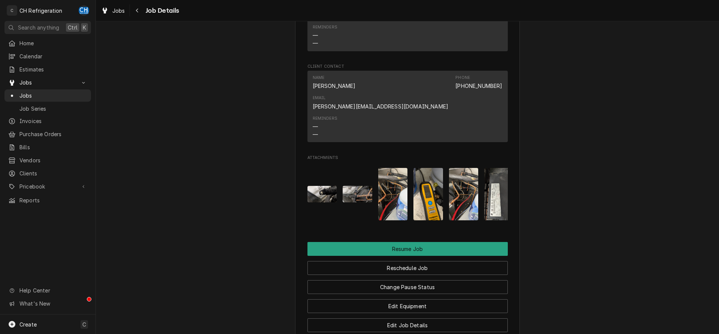
click at [496, 197] on img "Attachments" at bounding box center [499, 194] width 30 height 52
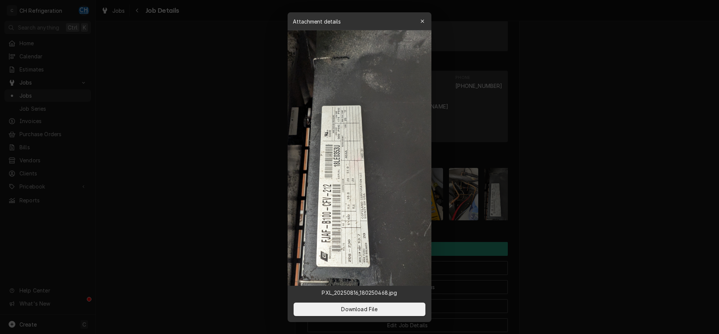
click at [556, 131] on div at bounding box center [359, 167] width 719 height 334
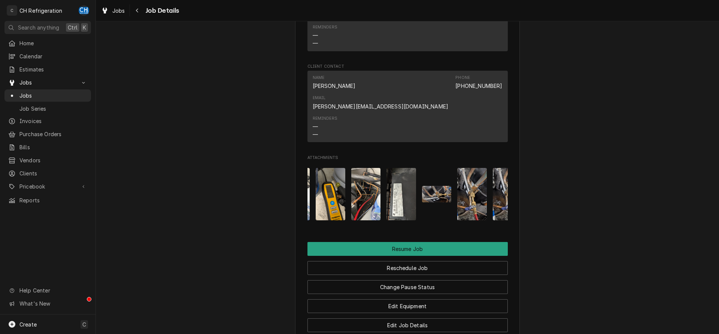
scroll to position [0, 154]
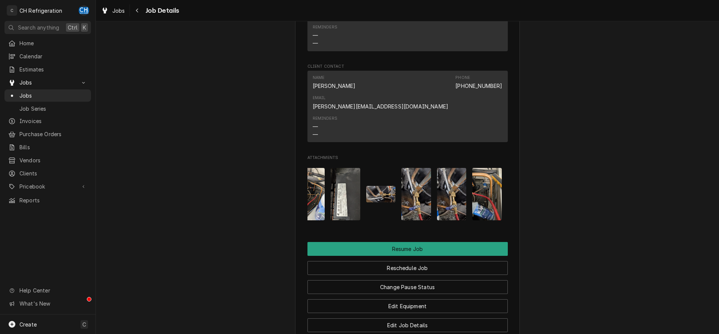
drag, startPoint x: 389, startPoint y: 210, endPoint x: 489, endPoint y: 210, distance: 100.4
click at [489, 210] on div "Attachments" at bounding box center [407, 194] width 200 height 64
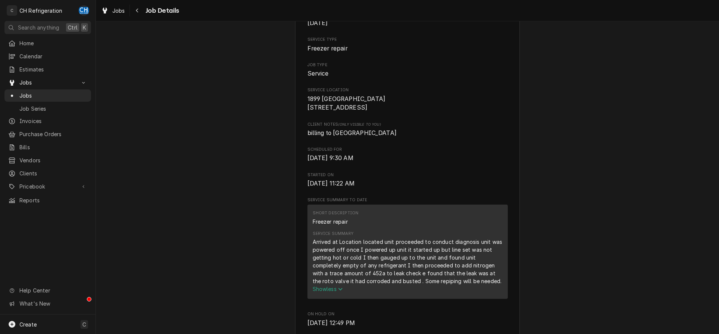
scroll to position [0, 0]
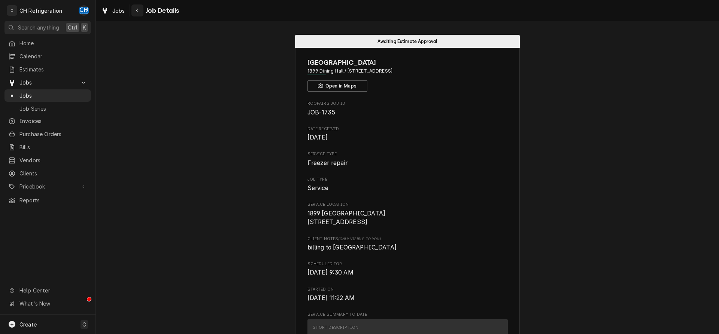
click at [137, 11] on icon "Navigate back" at bounding box center [137, 11] width 2 height 4
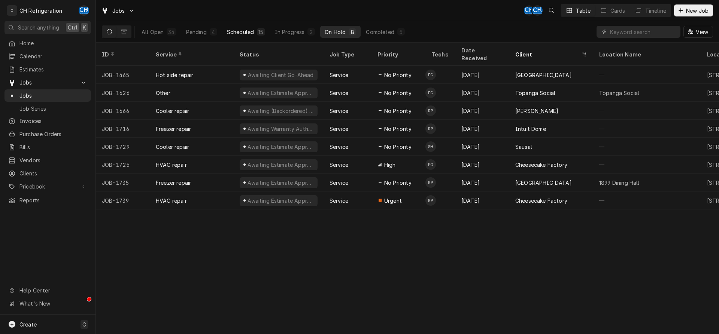
click at [227, 33] on div "Scheduled" at bounding box center [240, 32] width 27 height 8
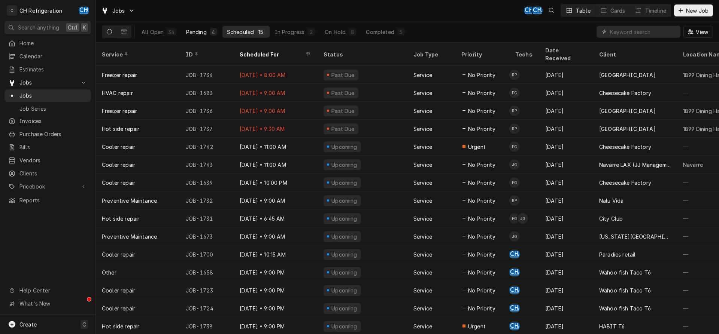
click at [199, 35] on div "Pending" at bounding box center [196, 32] width 21 height 8
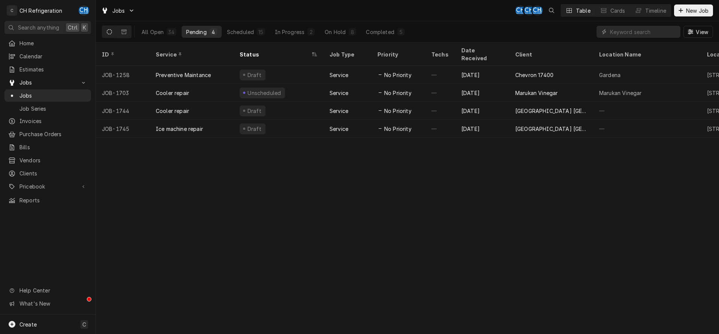
click at [333, 25] on div "All Open 34 Pending 4 Scheduled 15 In Progress 2 On Hold 8 Completed 5" at bounding box center [273, 31] width 272 height 21
click at [333, 29] on div "On Hold" at bounding box center [335, 32] width 21 height 8
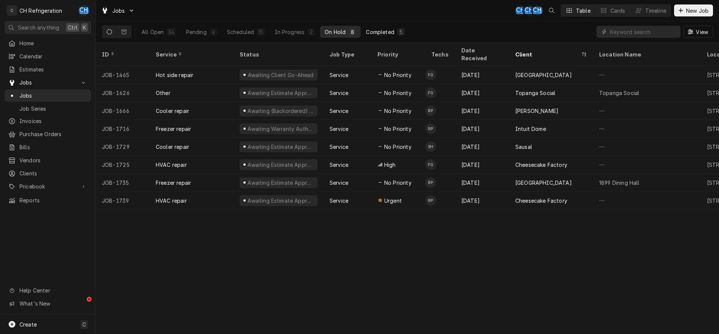
click at [371, 30] on div "Completed" at bounding box center [380, 32] width 28 height 8
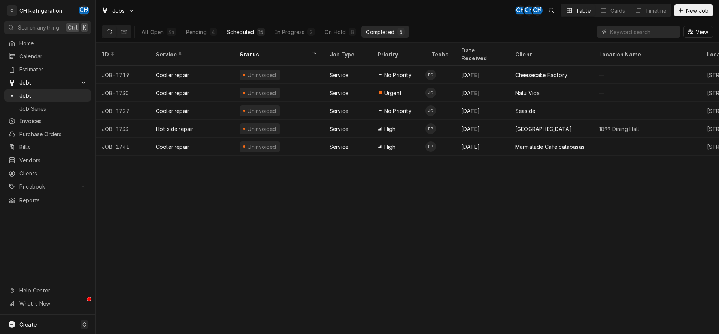
click at [248, 35] on div "Scheduled" at bounding box center [240, 32] width 27 height 8
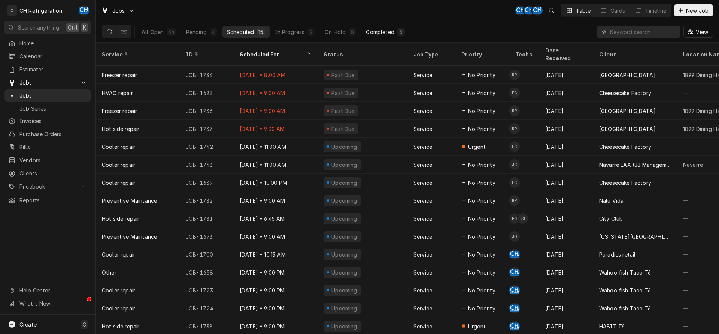
click at [397, 32] on div "5" at bounding box center [400, 31] width 7 height 7
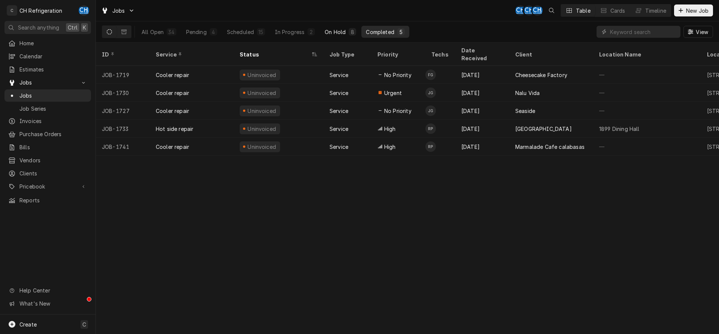
click at [349, 29] on div "8" at bounding box center [352, 31] width 7 height 7
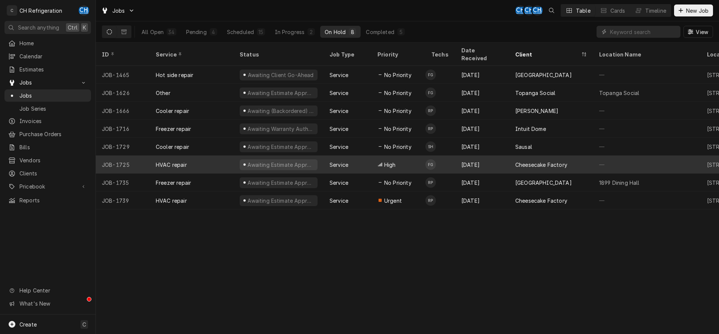
click at [416, 156] on div "High" at bounding box center [398, 165] width 54 height 18
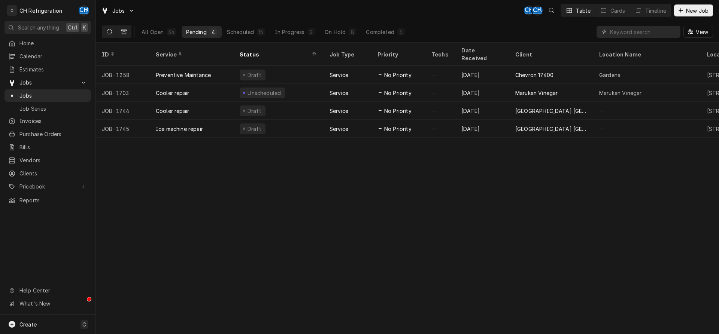
click at [122, 33] on icon "Dynamic Content Wrapper" at bounding box center [123, 31] width 5 height 5
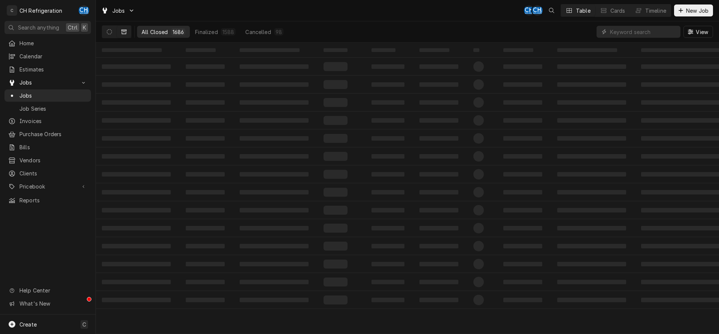
click at [662, 38] on div "View" at bounding box center [655, 31] width 116 height 21
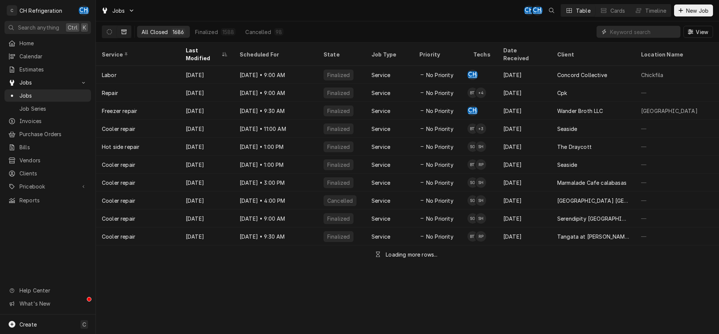
click at [662, 32] on input "Dynamic Content Wrapper" at bounding box center [643, 32] width 67 height 12
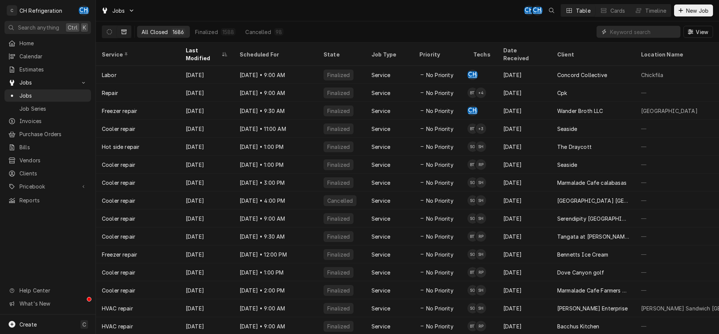
click at [617, 33] on input "Dynamic Content Wrapper" at bounding box center [643, 32] width 67 height 12
click at [109, 29] on icon "Dynamic Content Wrapper" at bounding box center [109, 31] width 5 height 5
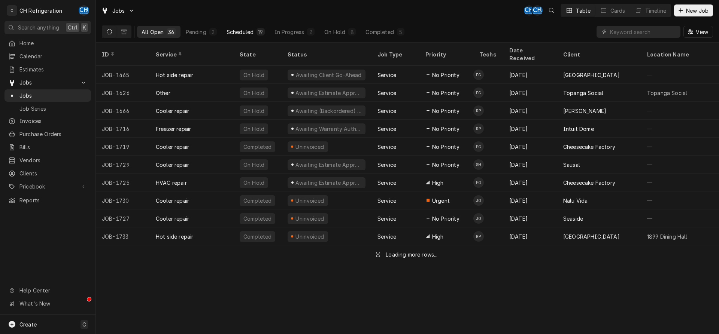
click at [232, 29] on div "Scheduled" at bounding box center [240, 32] width 27 height 8
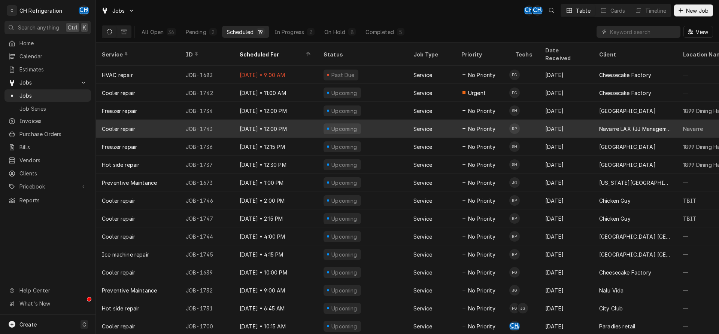
click at [362, 120] on div "Upcoming" at bounding box center [363, 129] width 90 height 18
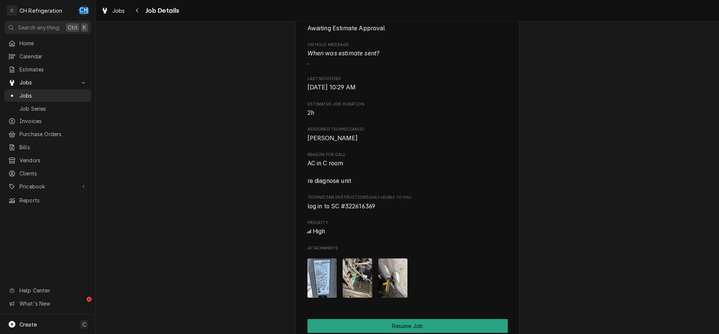
scroll to position [420, 0]
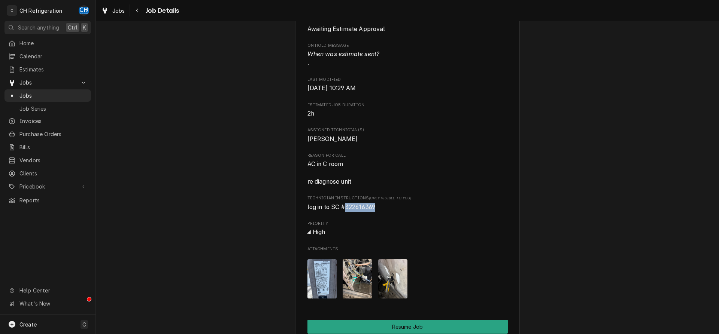
drag, startPoint x: 381, startPoint y: 218, endPoint x: 345, endPoint y: 221, distance: 35.7
copy span "322616369"
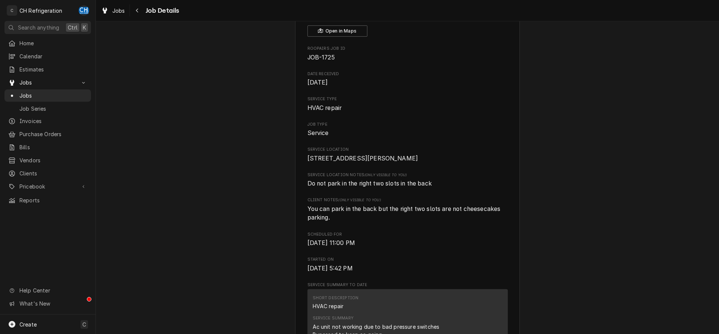
scroll to position [38, 0]
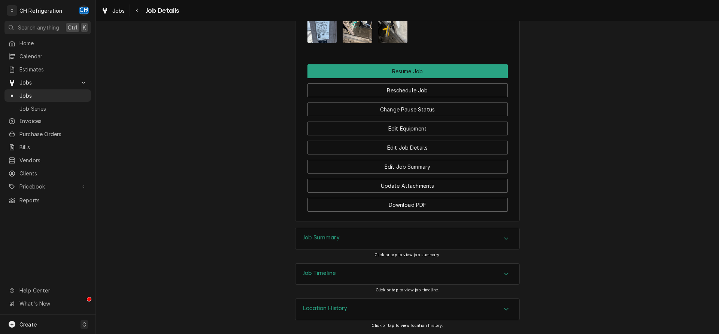
click at [368, 233] on div "Job Summary" at bounding box center [407, 238] width 224 height 21
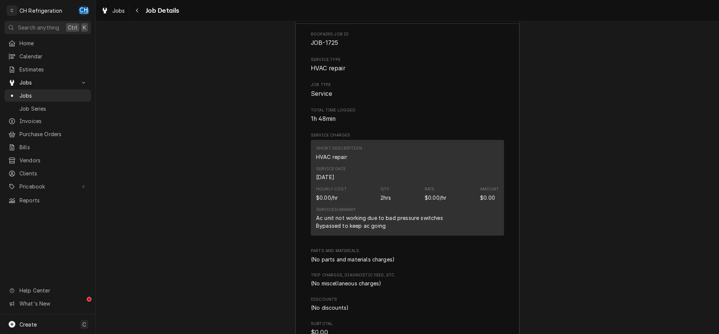
scroll to position [886, 0]
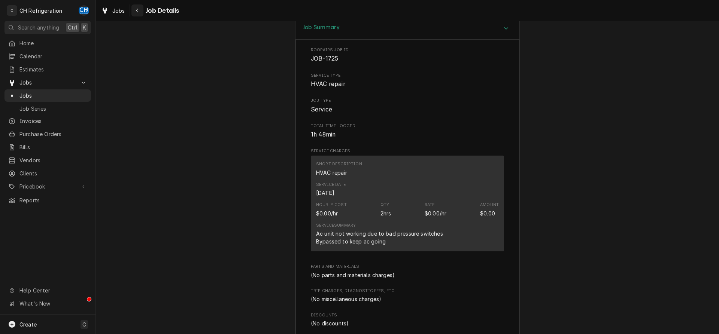
click at [138, 11] on icon "Navigate back" at bounding box center [137, 10] width 3 height 5
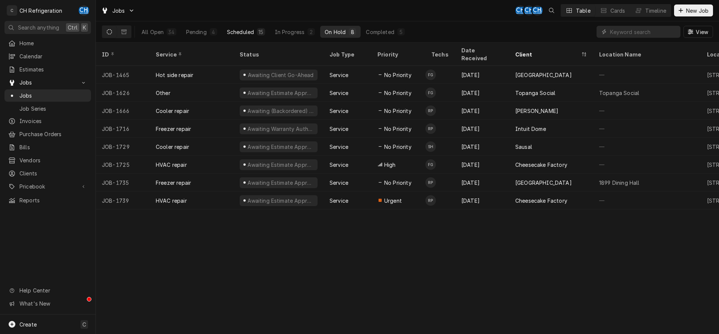
click at [251, 30] on div "Scheduled" at bounding box center [240, 32] width 27 height 8
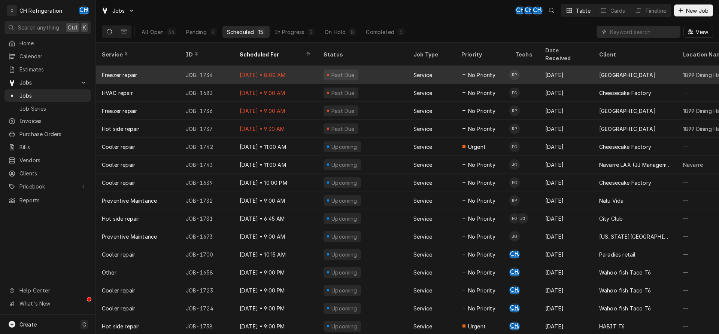
click at [520, 73] on td "RP" at bounding box center [524, 75] width 30 height 18
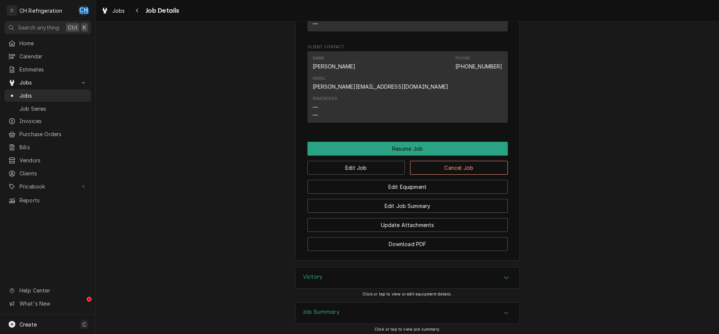
scroll to position [712, 0]
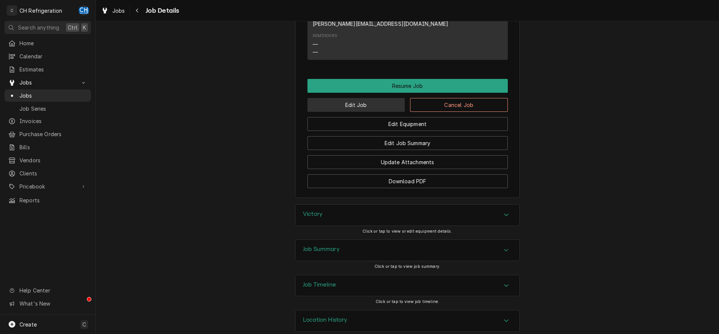
click at [363, 98] on button "Edit Job" at bounding box center [356, 105] width 98 height 14
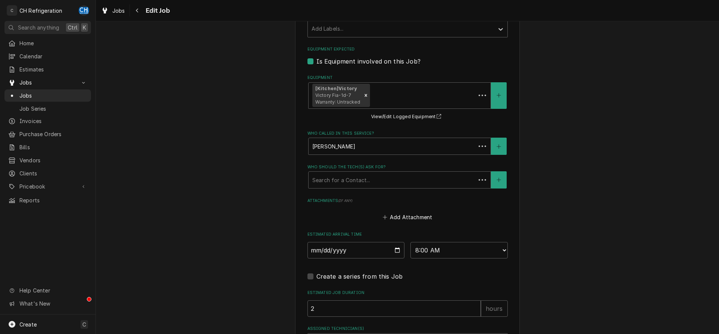
scroll to position [482, 0]
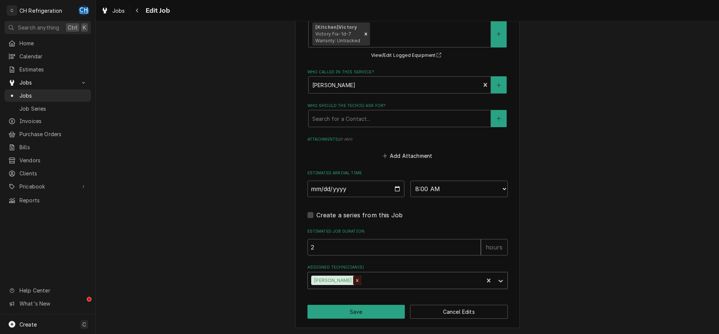
click at [356, 280] on icon "Remove Ruben Perez" at bounding box center [357, 280] width 3 height 3
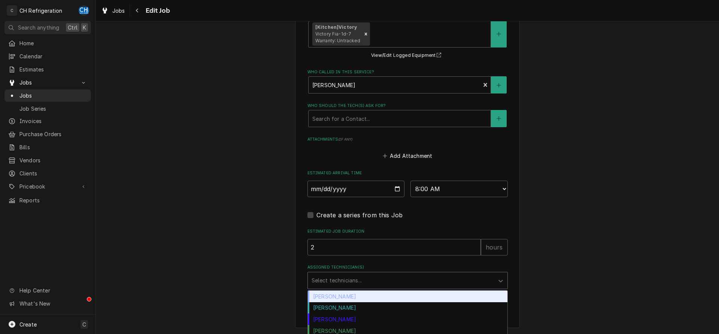
click at [363, 281] on div "Assigned Technician(s)" at bounding box center [401, 280] width 179 height 13
type textarea "x"
type input "s"
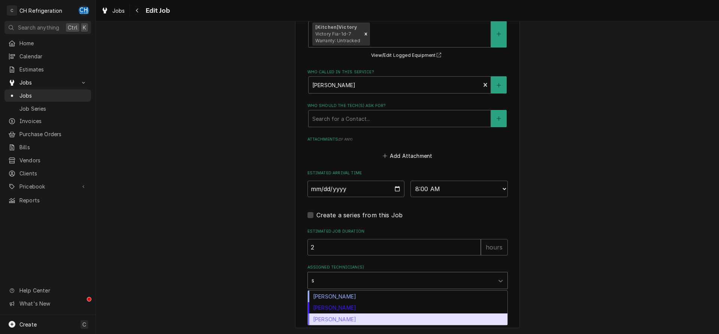
drag, startPoint x: 345, startPoint y: 315, endPoint x: 347, endPoint y: 307, distance: 9.0
click at [345, 315] on div "[PERSON_NAME]" at bounding box center [408, 320] width 200 height 12
type textarea "x"
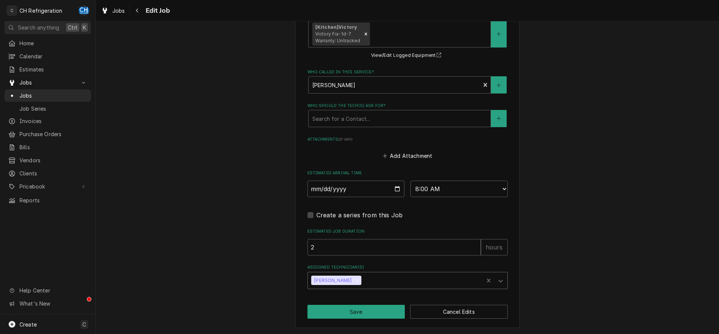
type textarea "x"
click at [410, 181] on select "AM / PM 6:00 AM 6:15 AM 6:30 AM 6:45 AM 7:00 AM 7:15 AM 7:30 AM 7:45 AM 8:00 AM…" at bounding box center [458, 189] width 97 height 16
select select "12:00:00"
click option "12:00 PM" at bounding box center [0, 0] width 0 height 0
click at [367, 310] on button "Save" at bounding box center [356, 312] width 98 height 14
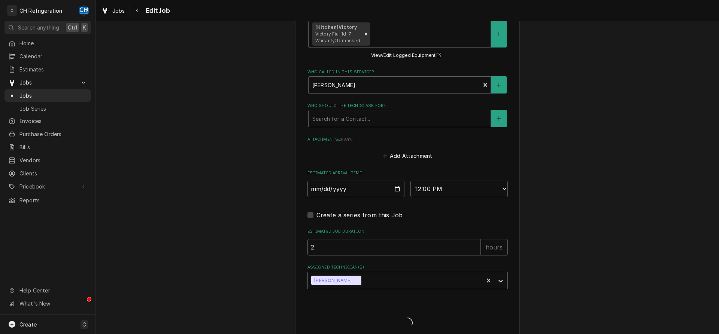
type textarea "x"
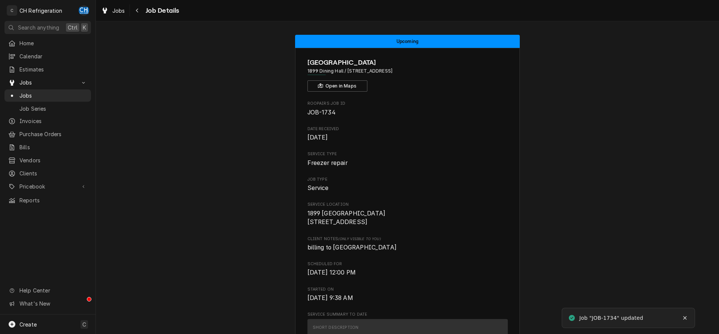
click at [130, 9] on div "Jobs Job Details" at bounding box center [138, 10] width 81 height 12
click at [137, 10] on icon "Navigate back" at bounding box center [137, 11] width 2 height 4
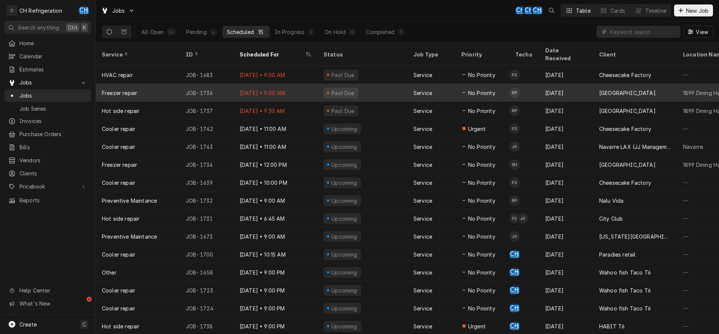
click at [561, 86] on div "[DATE]" at bounding box center [566, 93] width 54 height 18
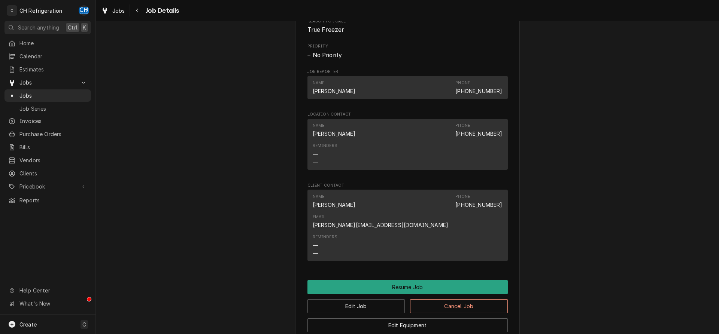
scroll to position [573, 0]
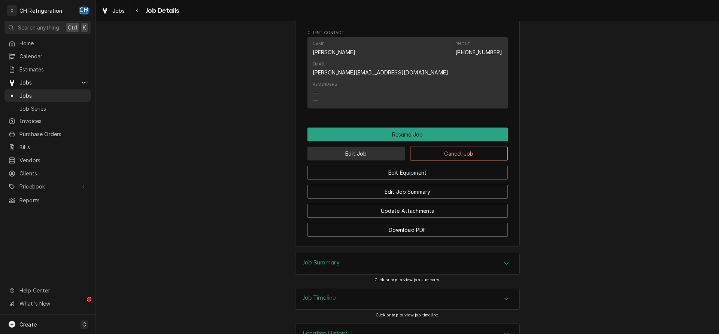
click at [360, 147] on button "Edit Job" at bounding box center [356, 154] width 98 height 14
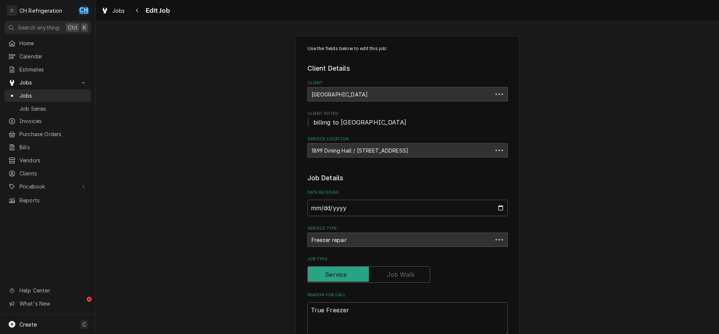
type textarea "x"
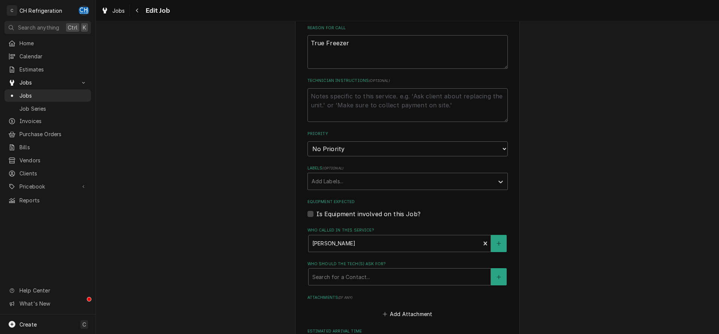
scroll to position [426, 0]
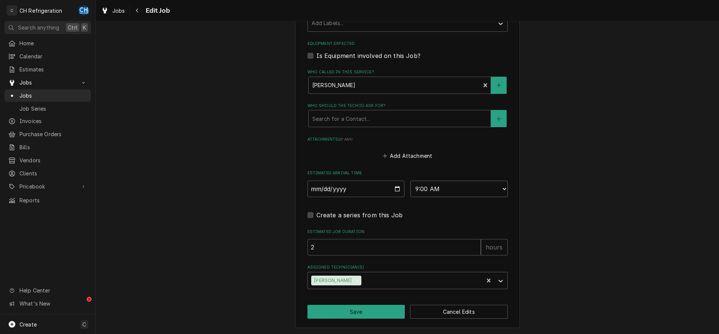
click at [410, 181] on select "AM / PM 6:00 AM 6:15 AM 6:30 AM 6:45 AM 7:00 AM 7:15 AM 7:30 AM 7:45 AM 8:00 AM…" at bounding box center [458, 189] width 97 height 16
select select "12:15:00"
click option "12:15 PM" at bounding box center [0, 0] width 0 height 0
click at [353, 276] on div "Remove Ruben Perez" at bounding box center [357, 281] width 8 height 10
click at [363, 279] on div "Assigned Technician(s)" at bounding box center [401, 280] width 179 height 13
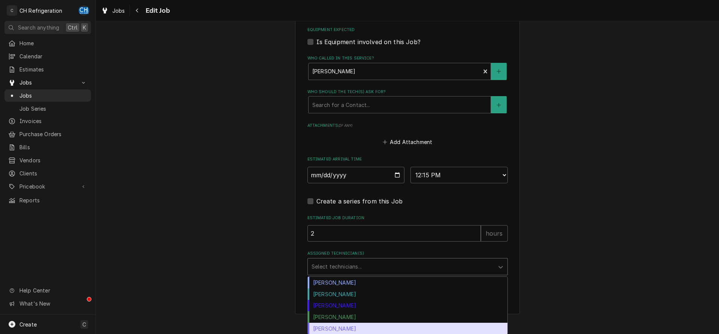
click at [354, 326] on div "[PERSON_NAME]" at bounding box center [408, 329] width 200 height 12
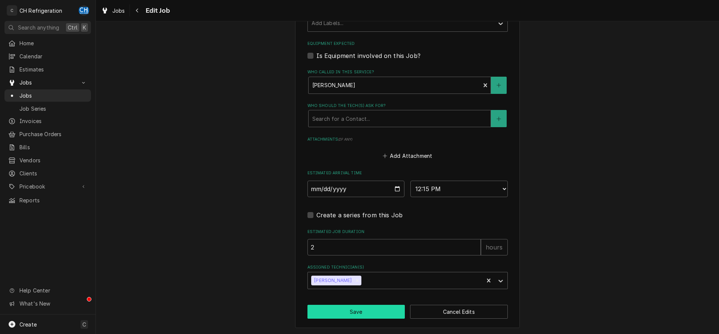
click at [354, 308] on button "Save" at bounding box center [356, 312] width 98 height 14
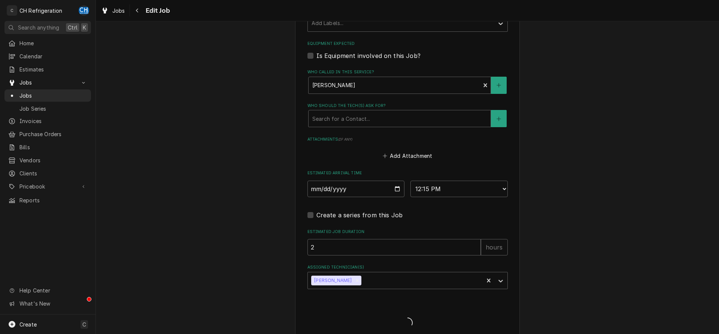
type textarea "x"
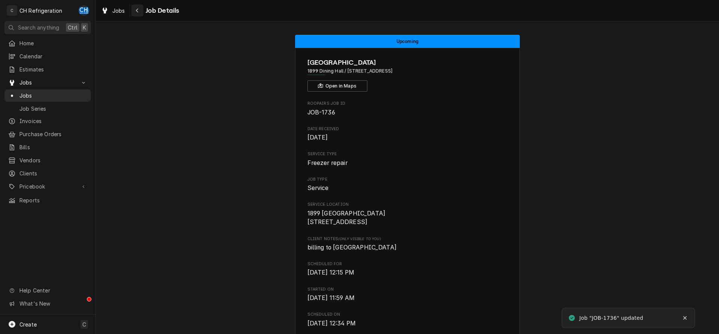
click at [136, 7] on div "Navigate back" at bounding box center [137, 10] width 7 height 7
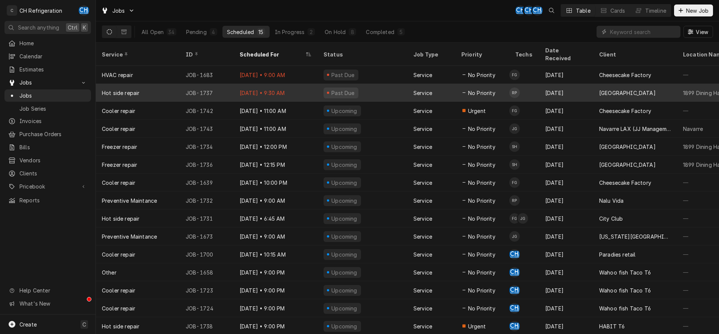
click at [484, 89] on span "No Priority" at bounding box center [481, 93] width 27 height 8
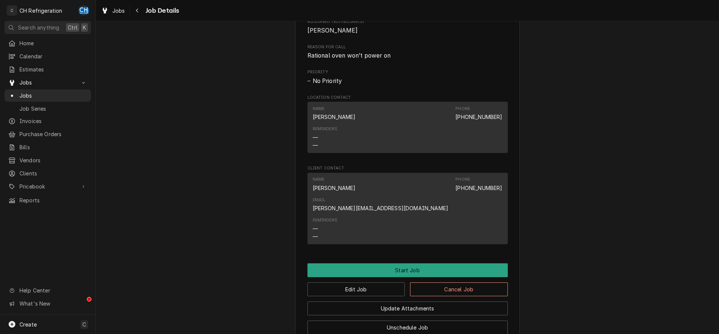
scroll to position [439, 0]
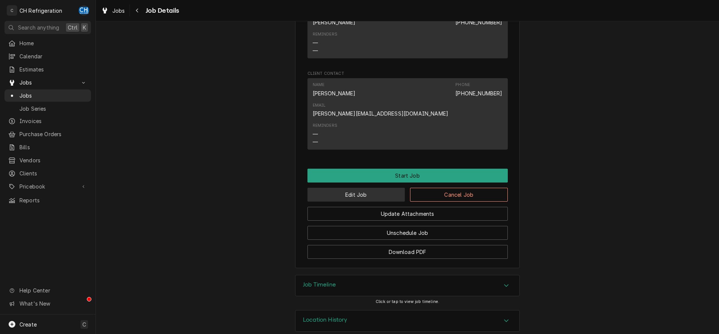
click at [343, 188] on button "Edit Job" at bounding box center [356, 195] width 98 height 14
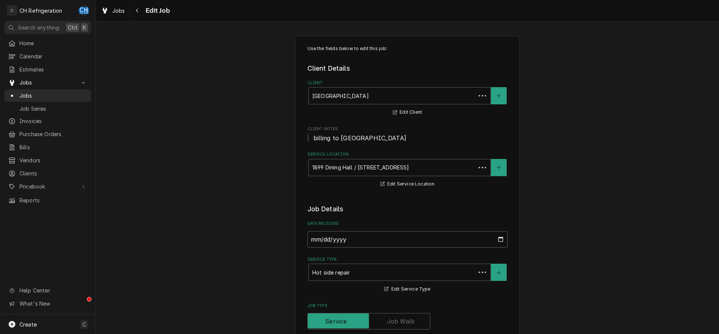
type textarea "x"
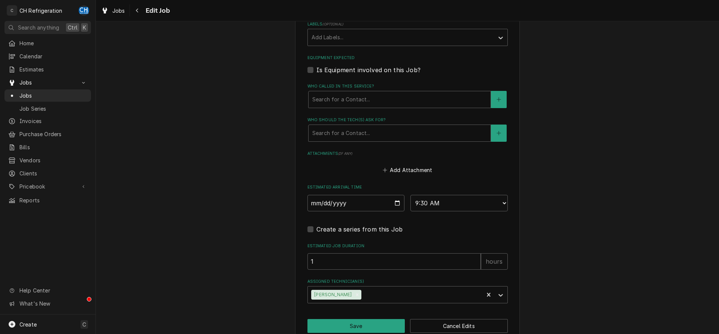
scroll to position [473, 0]
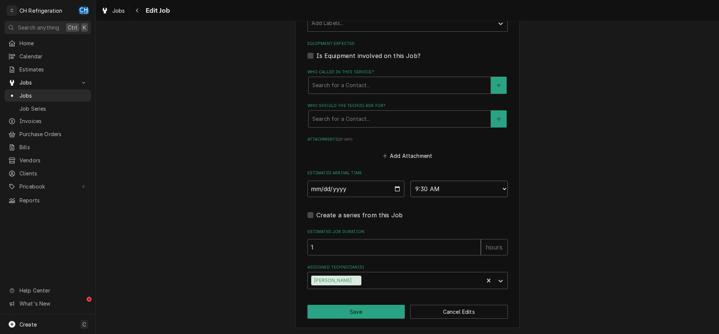
click at [410, 181] on select "AM / PM 6:00 AM 6:15 AM 6:30 AM 6:45 AM 7:00 AM 7:15 AM 7:30 AM 7:45 AM 8:00 AM…" at bounding box center [458, 189] width 97 height 16
select select "12:30:00"
click option "12:30 PM" at bounding box center [0, 0] width 0 height 0
click at [355, 281] on icon "Remove Ruben Perez" at bounding box center [357, 280] width 5 height 5
click at [363, 279] on div "Assigned Technician(s)" at bounding box center [401, 280] width 179 height 13
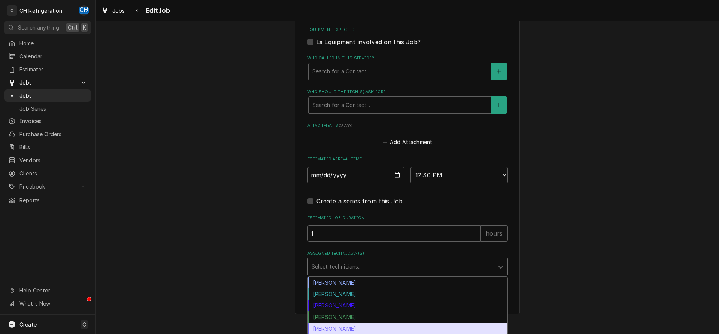
click at [347, 325] on div "Steven Hiraga" at bounding box center [408, 329] width 200 height 12
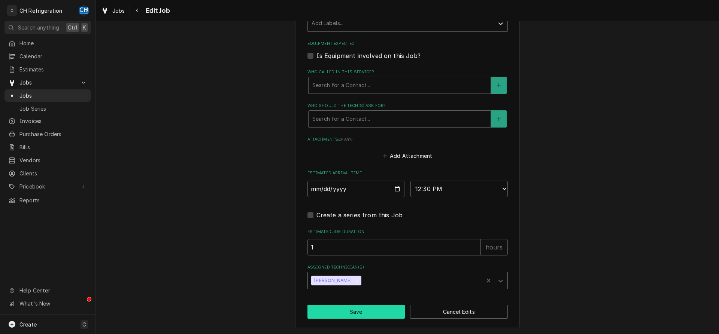
click at [378, 310] on button "Save" at bounding box center [356, 312] width 98 height 14
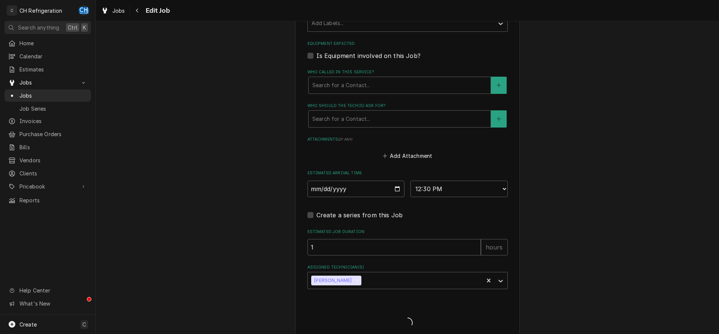
type textarea "x"
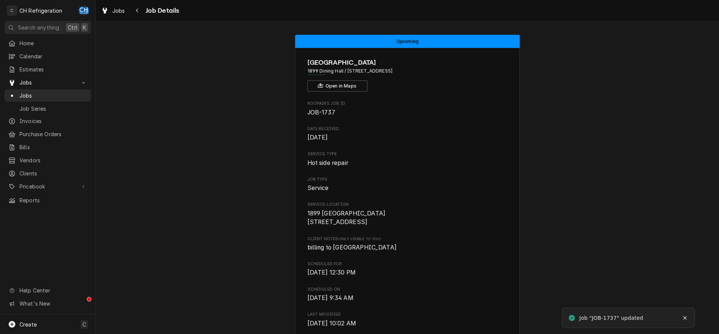
click at [145, 10] on span "Job Details" at bounding box center [161, 11] width 36 height 10
click at [139, 10] on div "Navigate back" at bounding box center [137, 10] width 7 height 7
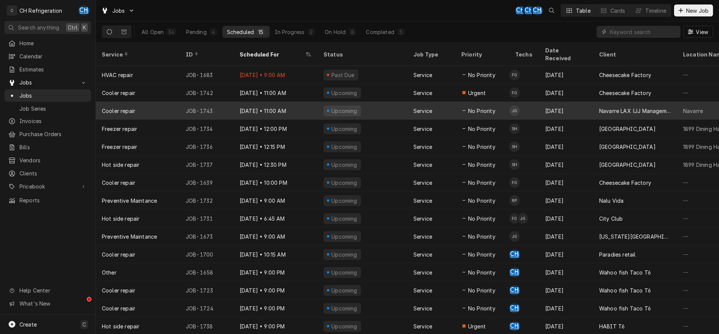
click at [488, 106] on div "No Priority" at bounding box center [482, 111] width 54 height 18
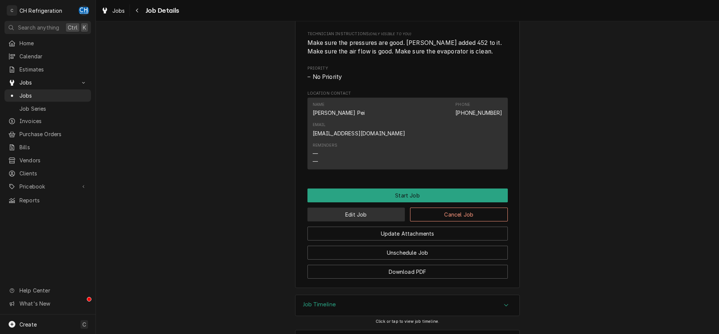
scroll to position [402, 0]
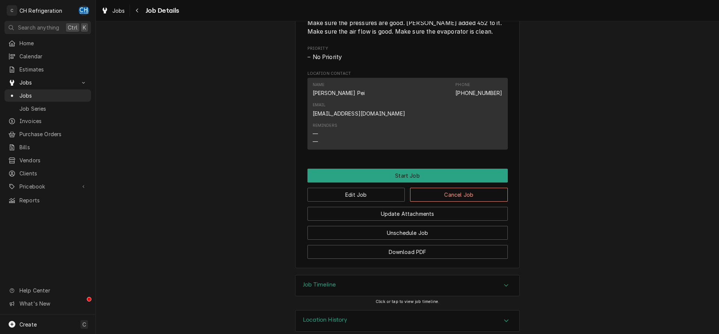
click at [360, 183] on div "Edit Job Cancel Job" at bounding box center [407, 192] width 200 height 19
click at [360, 188] on button "Edit Job" at bounding box center [356, 195] width 98 height 14
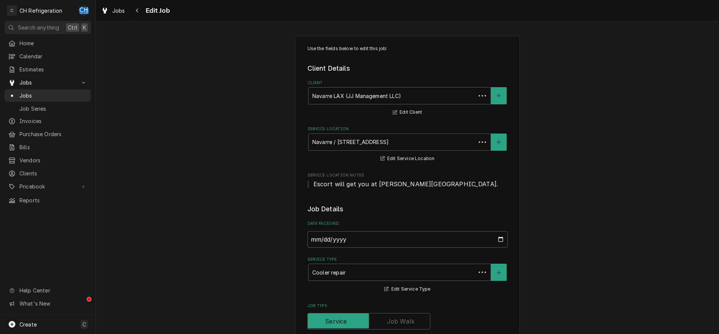
type textarea "x"
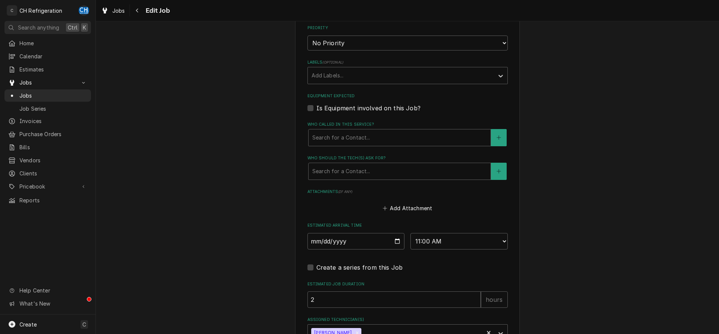
scroll to position [473, 0]
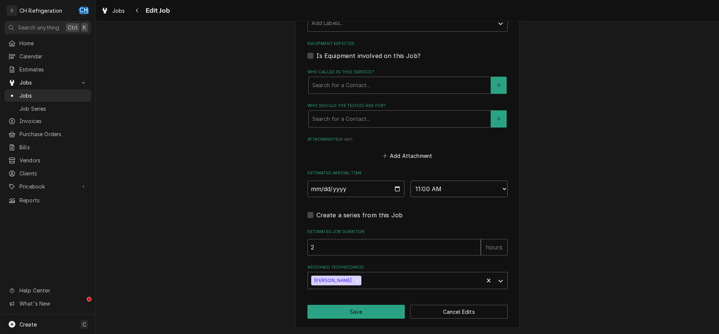
click at [410, 181] on select "AM / PM 6:00 AM 6:15 AM 6:30 AM 6:45 AM 7:00 AM 7:15 AM 7:30 AM 7:45 AM 8:00 AM…" at bounding box center [458, 189] width 97 height 16
select select "12:00:00"
click option "12:00 PM" at bounding box center [0, 0] width 0 height 0
click at [371, 250] on input "2" at bounding box center [393, 247] width 173 height 16
click at [355, 280] on icon "Remove Josh Galindo" at bounding box center [357, 280] width 5 height 5
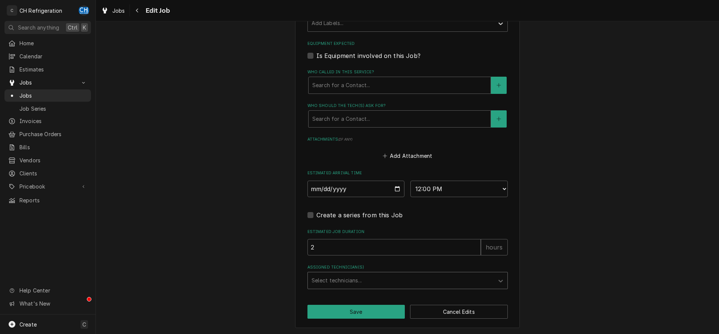
click at [364, 280] on div "Assigned Technician(s)" at bounding box center [401, 280] width 179 height 13
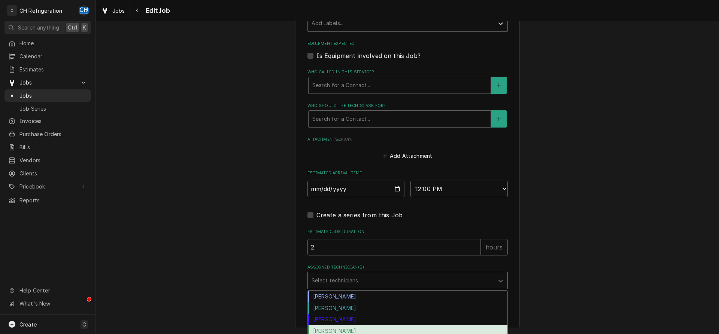
click at [354, 328] on div "[PERSON_NAME]" at bounding box center [408, 331] width 200 height 12
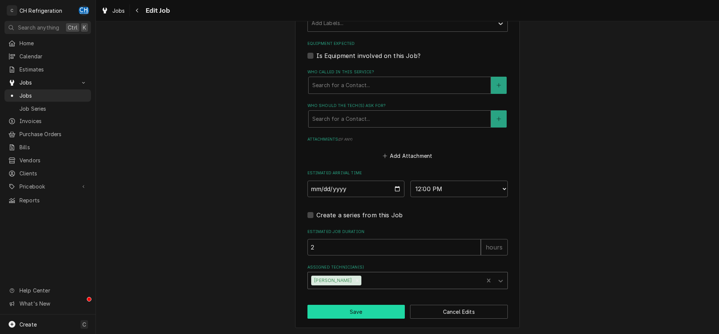
click at [349, 313] on button "Save" at bounding box center [356, 312] width 98 height 14
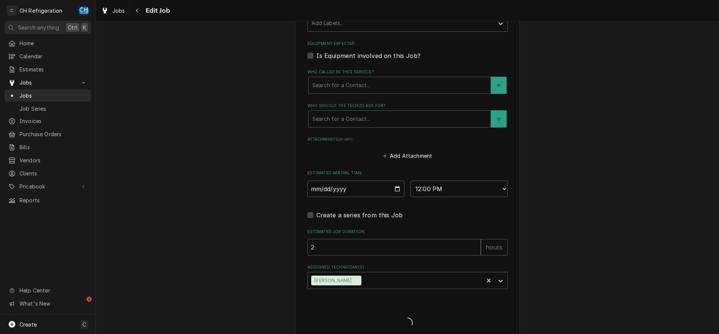
type textarea "x"
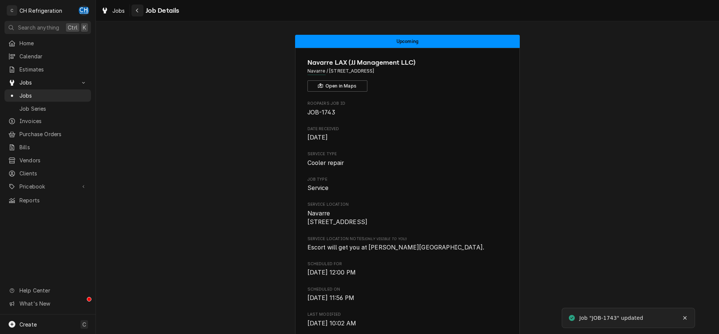
click at [142, 9] on button "Navigate back" at bounding box center [137, 10] width 12 height 12
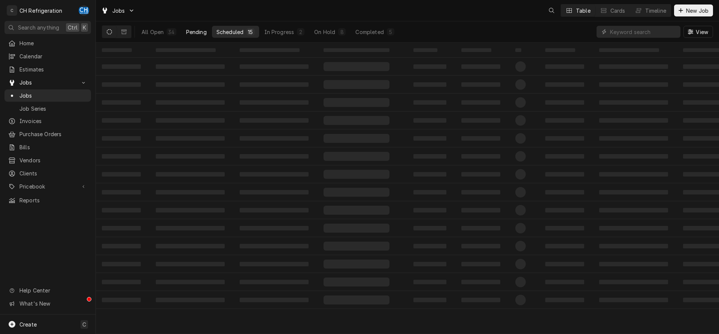
click at [186, 31] on div "Pending" at bounding box center [196, 32] width 21 height 8
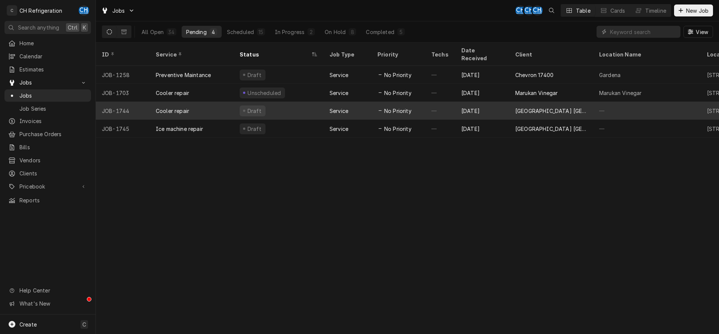
click at [469, 102] on div "[DATE]" at bounding box center [482, 111] width 54 height 18
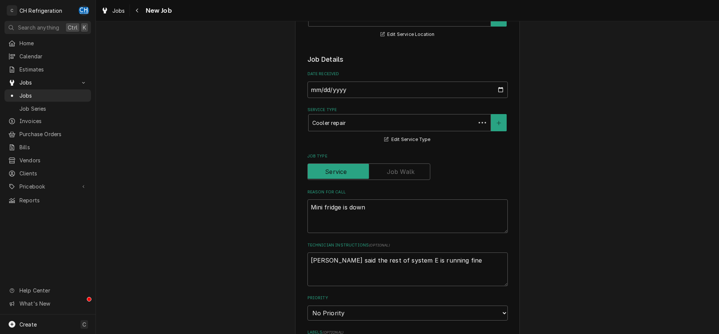
type textarea "x"
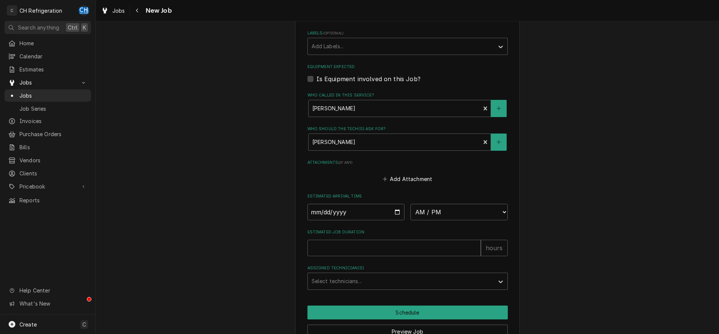
scroll to position [497, 0]
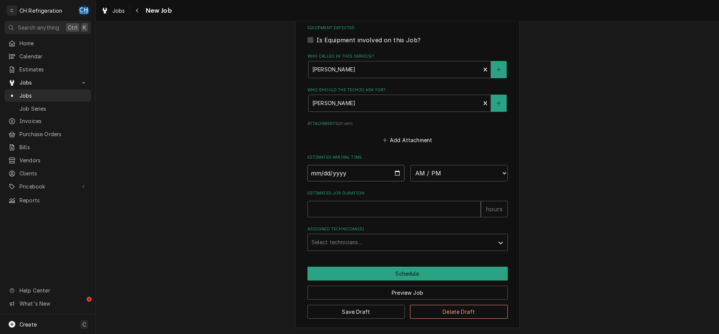
click at [397, 170] on input "Date" at bounding box center [355, 173] width 97 height 16
type input "[DATE]"
click at [410, 165] on select "AM / PM 6:00 AM 6:15 AM 6:30 AM 6:45 AM 7:00 AM 7:15 AM 7:30 AM 7:45 AM 8:00 AM…" at bounding box center [458, 173] width 97 height 16
type textarea "x"
select select "12:00:00"
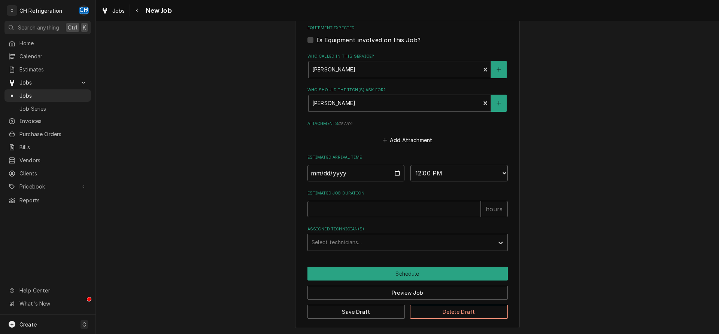
click option "12:00 PM" at bounding box center [0, 0] width 0 height 0
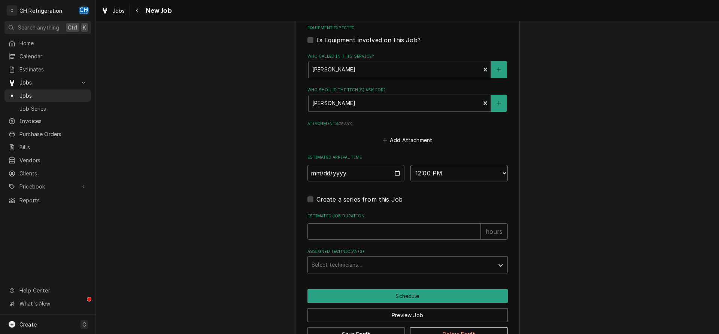
type textarea "x"
click at [376, 234] on input "Estimated Job Duration" at bounding box center [393, 232] width 173 height 16
type input "2"
type textarea "x"
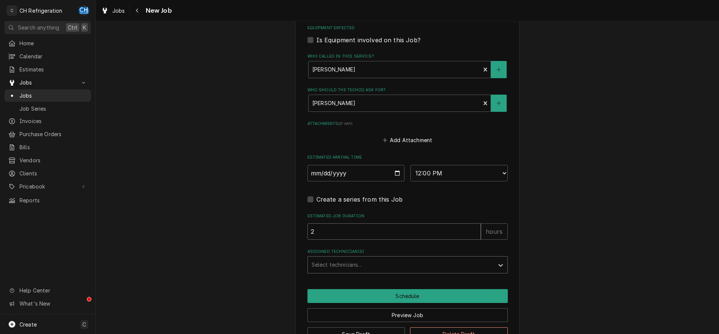
type input "2"
click at [368, 265] on div "Assigned Technician(s)" at bounding box center [401, 264] width 179 height 13
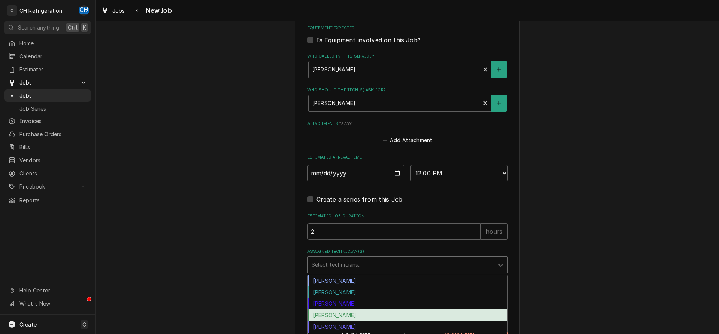
click at [339, 313] on div "Ruben Perez" at bounding box center [408, 316] width 200 height 12
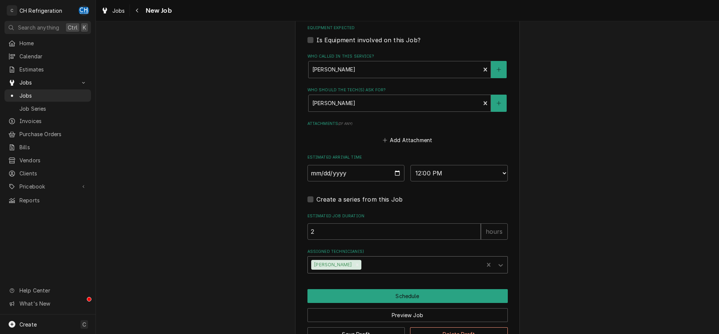
type textarea "x"
click at [410, 165] on select "AM / PM 6:00 AM 6:15 AM 6:30 AM 6:45 AM 7:00 AM 7:15 AM 7:30 AM 7:45 AM 8:00 AM…" at bounding box center [458, 173] width 97 height 16
select select "13:00:00"
click option "1:00 PM" at bounding box center [0, 0] width 0 height 0
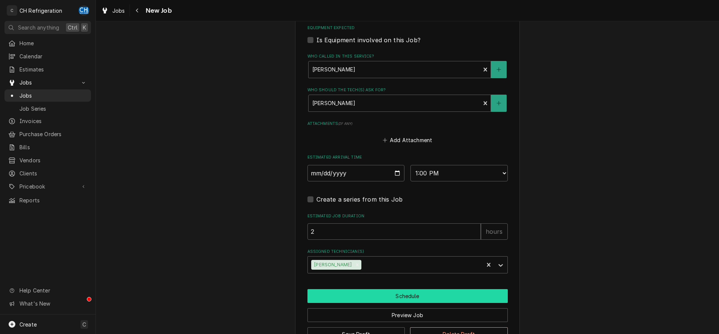
click at [370, 297] on button "Schedule" at bounding box center [407, 296] width 200 height 14
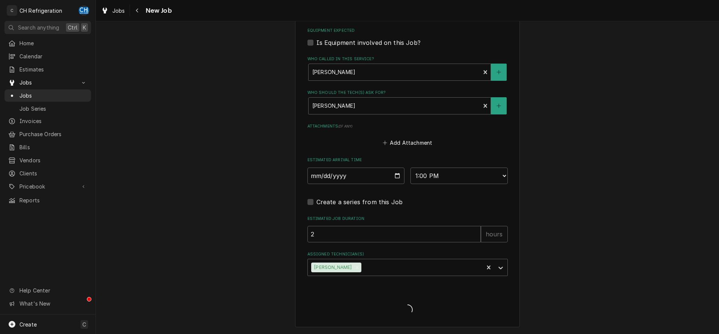
scroll to position [494, 0]
type textarea "x"
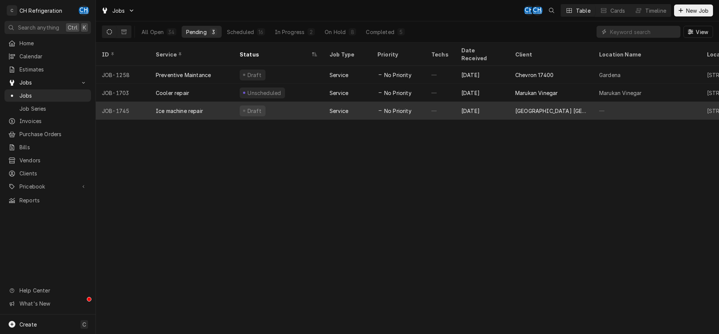
click at [361, 102] on div "Service" at bounding box center [348, 111] width 48 height 18
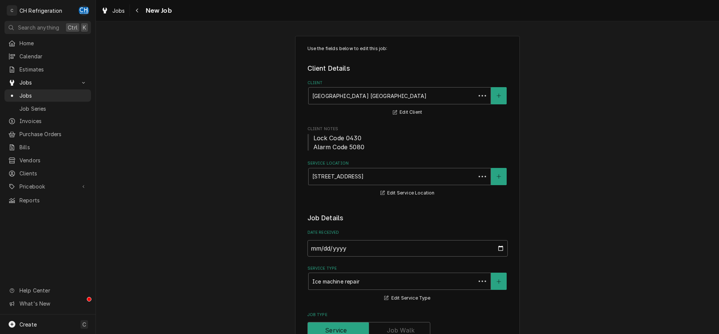
type textarea "x"
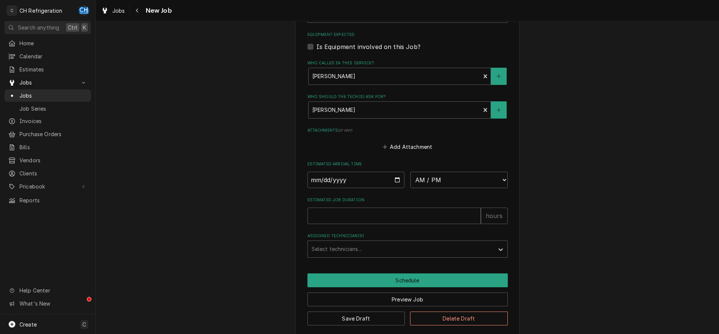
scroll to position [497, 0]
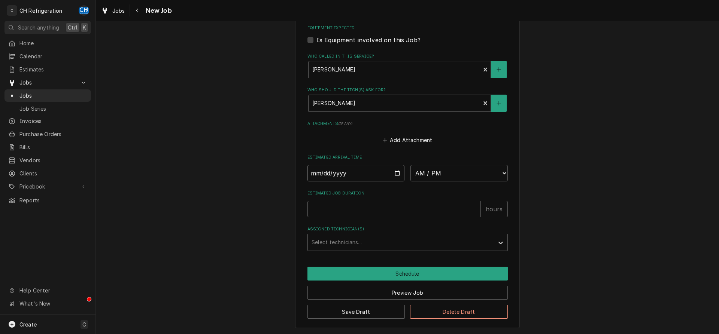
click at [398, 171] on input "Date" at bounding box center [355, 173] width 97 height 16
type input "[DATE]"
click at [436, 163] on div "Estimated Arrival Time [DATE] AM / PM 6:00 AM 6:15 AM 6:30 AM 6:45 AM 7:00 AM 7…" at bounding box center [407, 168] width 200 height 27
type textarea "x"
click at [410, 165] on select "AM / PM 6:00 AM 6:15 AM 6:30 AM 6:45 AM 7:00 AM 7:15 AM 7:30 AM 7:45 AM 8:00 AM…" at bounding box center [458, 173] width 97 height 16
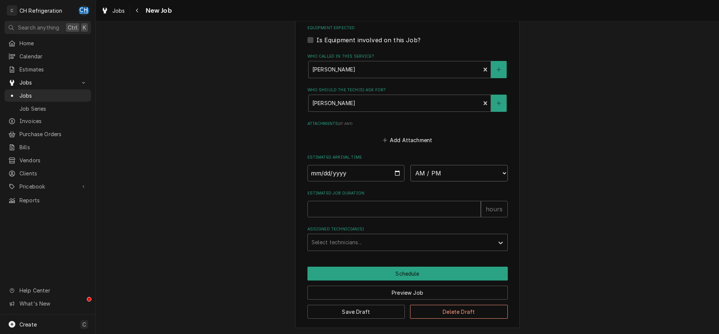
select select "13:30:00"
click option "1:30 PM" at bounding box center [0, 0] width 0 height 0
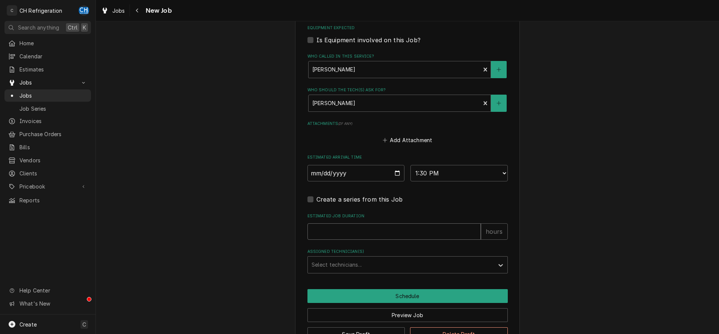
click at [362, 235] on input "Estimated Job Duration" at bounding box center [393, 232] width 173 height 16
type textarea "x"
type input "2"
type textarea "x"
type input "2"
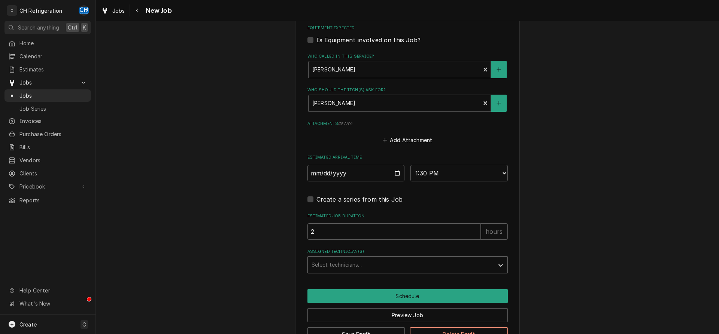
click at [343, 258] on div "Assigned Technician(s)" at bounding box center [401, 264] width 179 height 13
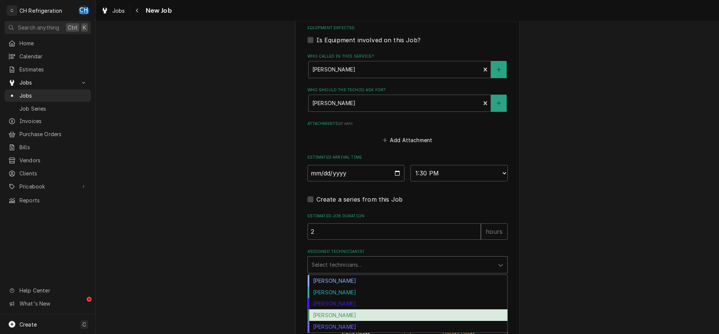
click at [336, 312] on div "Ruben Perez" at bounding box center [408, 316] width 200 height 12
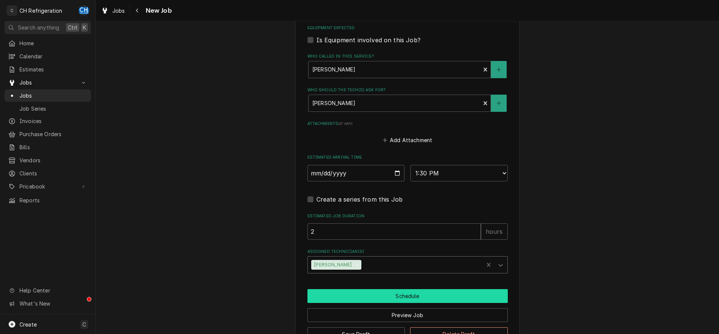
click at [351, 298] on button "Schedule" at bounding box center [407, 296] width 200 height 14
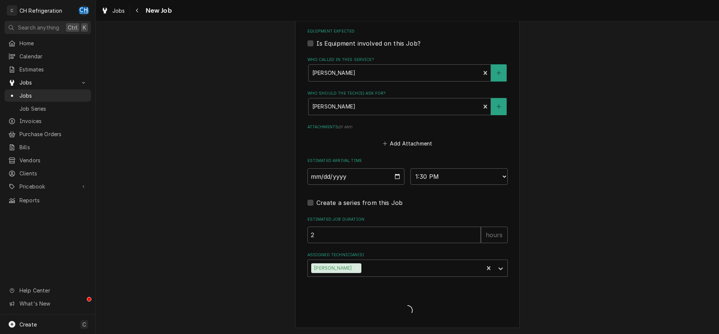
type textarea "x"
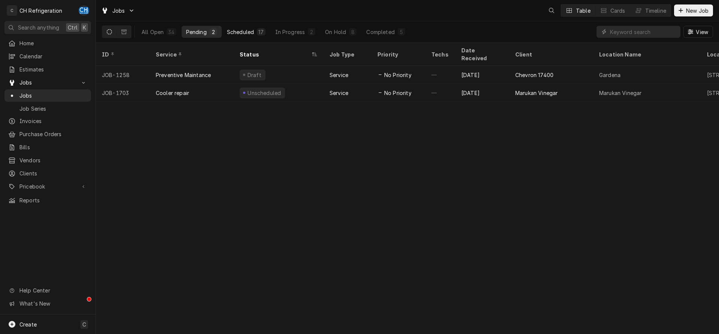
click at [249, 29] on div "Scheduled" at bounding box center [240, 32] width 27 height 8
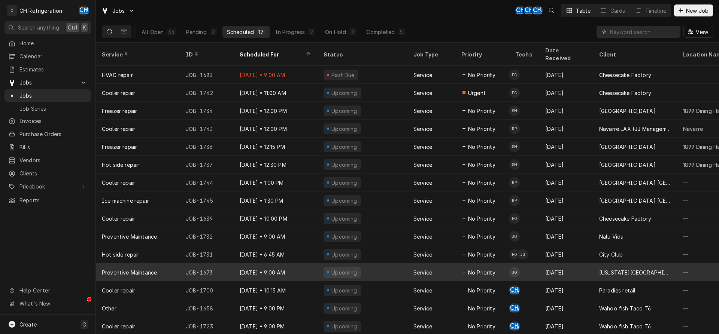
click at [306, 264] on div "Aug 20 • 9:00 AM" at bounding box center [276, 273] width 84 height 18
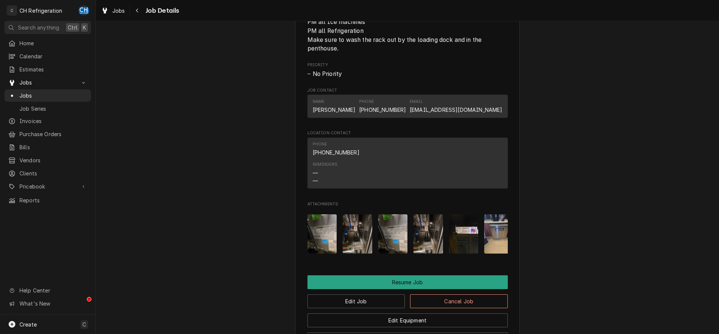
scroll to position [688, 0]
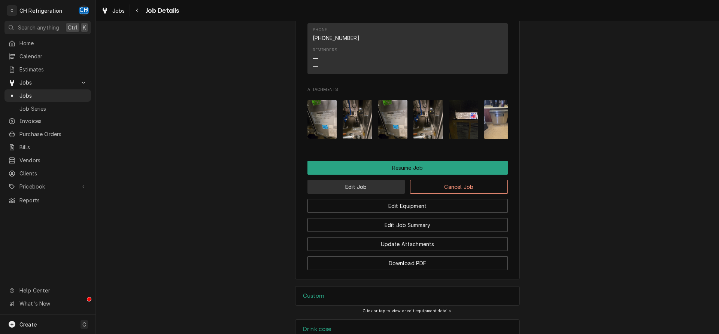
click at [344, 180] on button "Edit Job" at bounding box center [356, 187] width 98 height 14
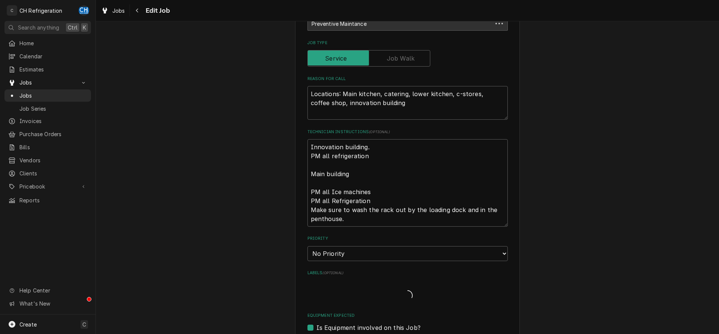
type textarea "x"
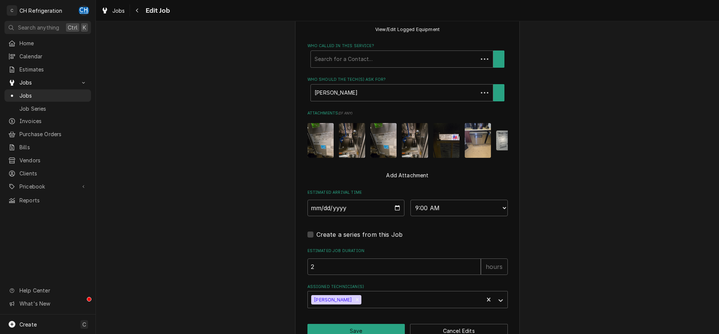
scroll to position [680, 0]
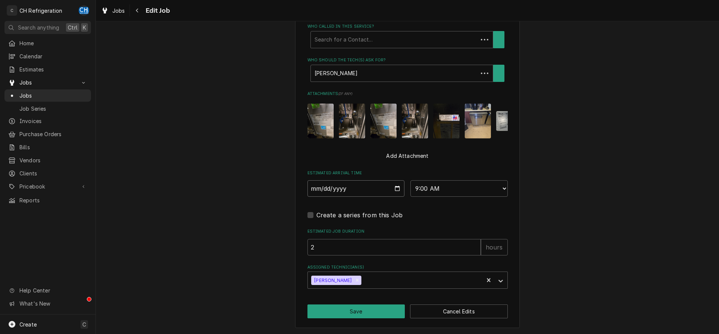
click at [396, 189] on input "[DATE]" at bounding box center [355, 189] width 97 height 16
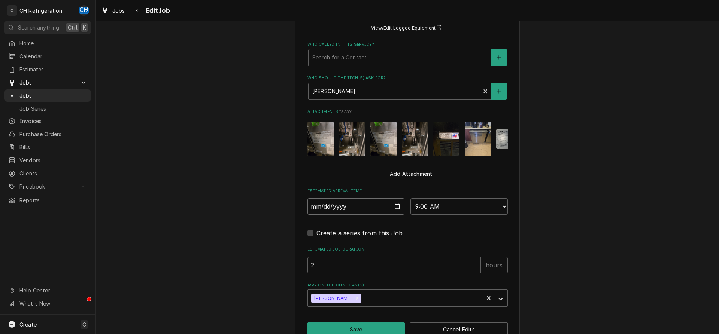
type input "[DATE]"
click at [410, 198] on select "AM / PM 6:00 AM 6:15 AM 6:30 AM 6:45 AM 7:00 AM 7:15 AM 7:30 AM 7:45 AM 8:00 AM…" at bounding box center [458, 206] width 97 height 16
type textarea "x"
select select "13:00:00"
click option "1:00 PM" at bounding box center [0, 0] width 0 height 0
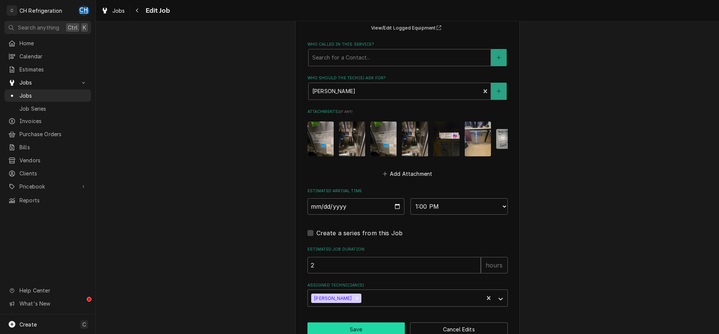
click at [367, 323] on button "Save" at bounding box center [356, 330] width 98 height 14
type textarea "x"
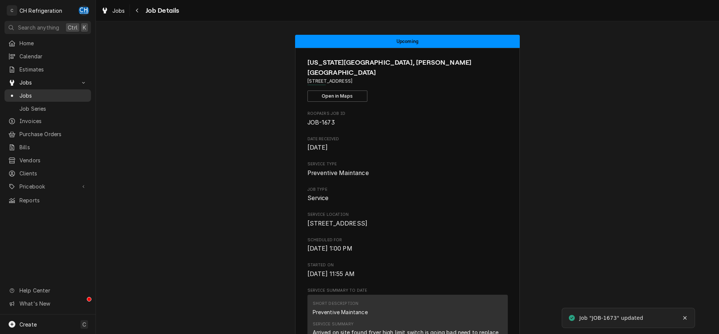
click at [61, 92] on span "Jobs" at bounding box center [53, 96] width 68 height 8
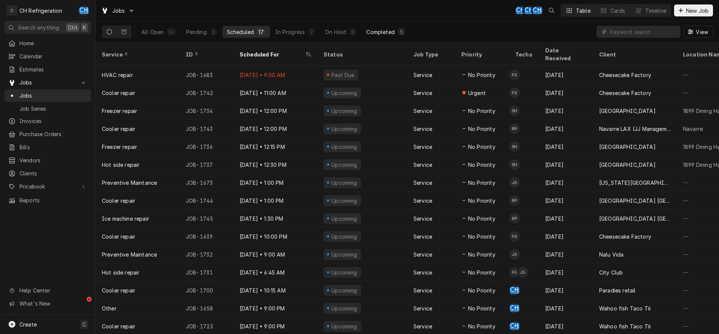
click at [384, 34] on div "Completed" at bounding box center [380, 32] width 28 height 8
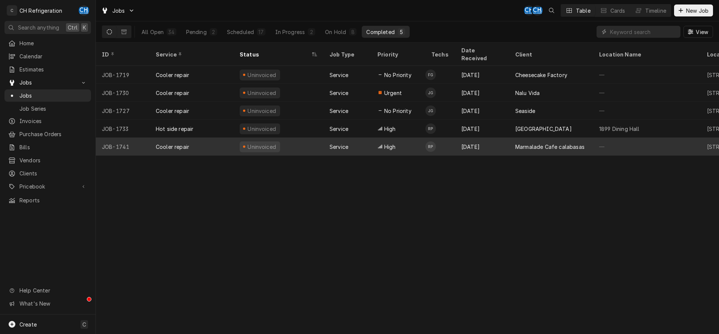
click at [279, 138] on div "Uninvoiced" at bounding box center [279, 147] width 90 height 18
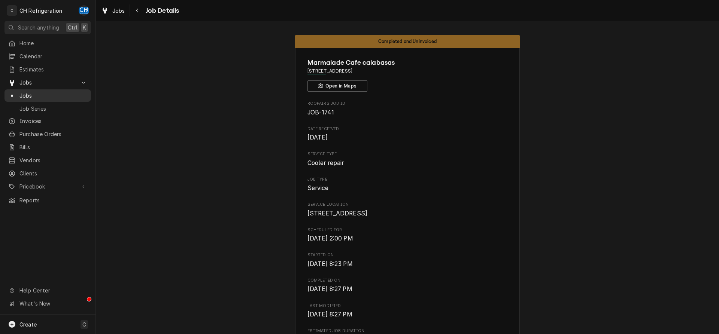
click at [28, 94] on span "Jobs" at bounding box center [53, 96] width 68 height 8
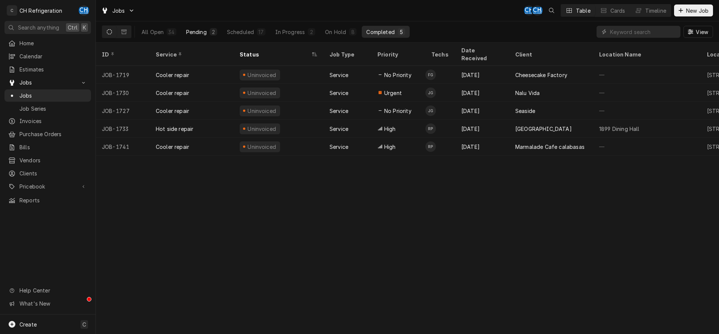
click at [210, 30] on div "2" at bounding box center [213, 31] width 7 height 7
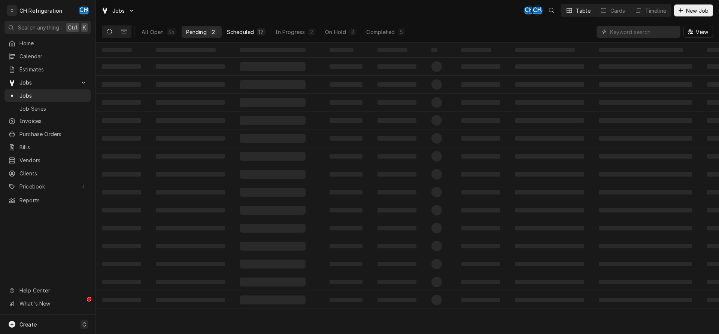
click at [251, 34] on div "Scheduled" at bounding box center [240, 32] width 27 height 8
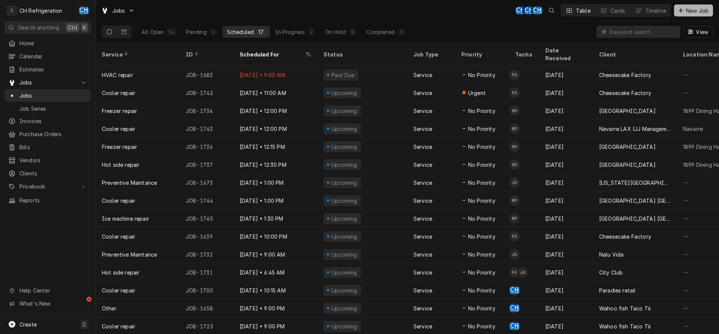
click at [684, 9] on div "Dynamic Content Wrapper" at bounding box center [680, 10] width 7 height 7
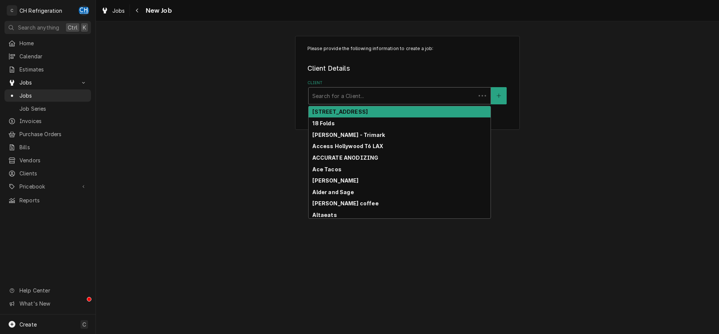
click at [380, 91] on div "Client" at bounding box center [392, 95] width 160 height 13
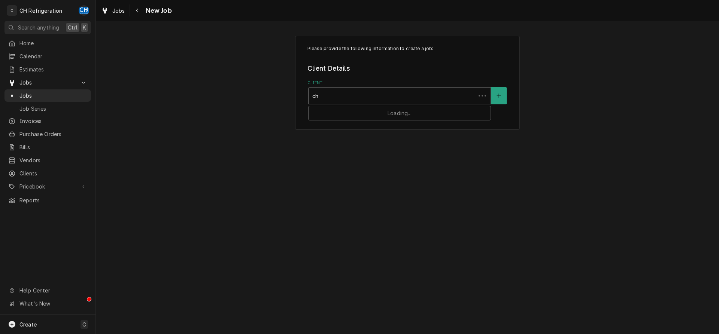
type input "chi"
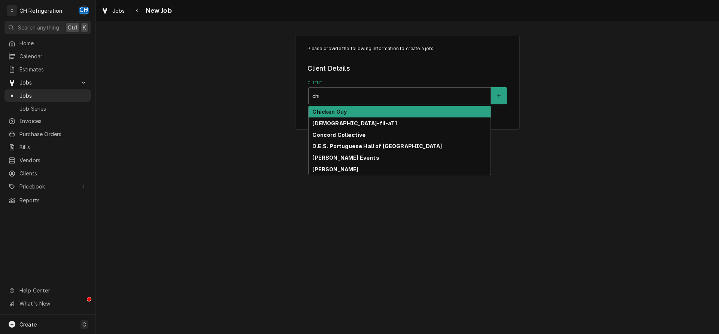
click at [384, 113] on div "Chicken Guy" at bounding box center [400, 112] width 182 height 12
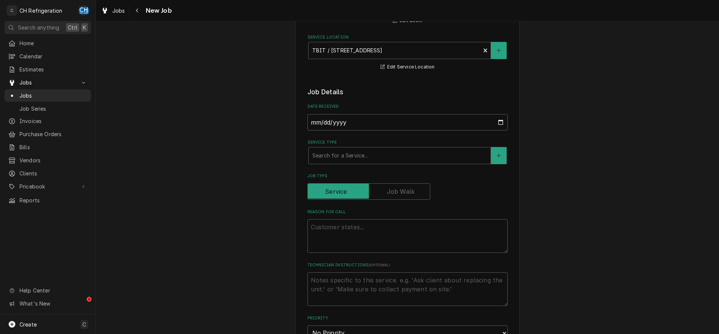
scroll to position [153, 0]
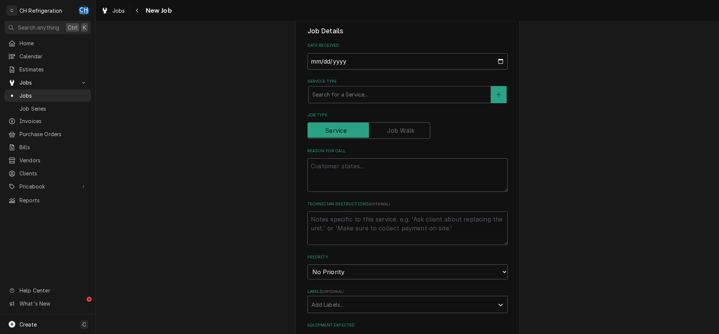
click at [389, 109] on fieldset "Job Details Date Received 2025-08-18 Service Type Search for a Service... Job T…" at bounding box center [407, 287] width 200 height 522
click at [386, 101] on div "Search for a Service..." at bounding box center [400, 95] width 182 height 16
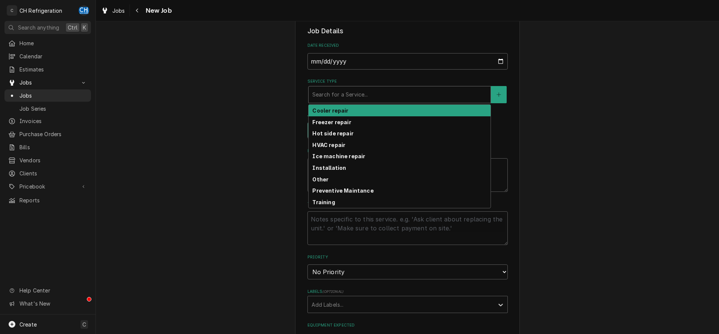
click at [376, 112] on div "Cooler repair" at bounding box center [400, 111] width 182 height 12
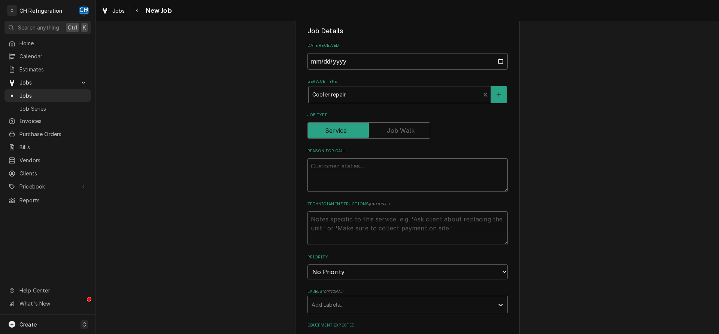
click at [357, 178] on textarea "Reason For Call" at bounding box center [407, 175] width 200 height 34
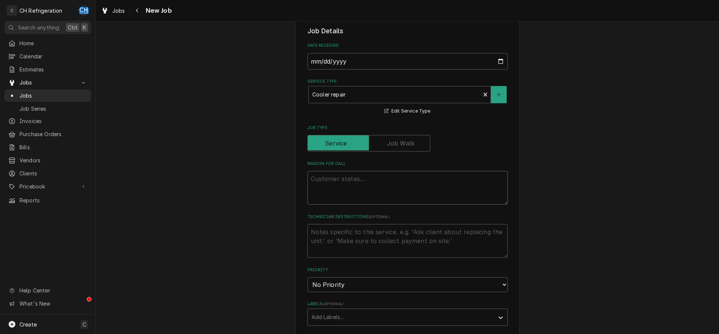
type textarea "x"
type textarea "c"
type textarea "x"
type textarea "co"
type textarea "x"
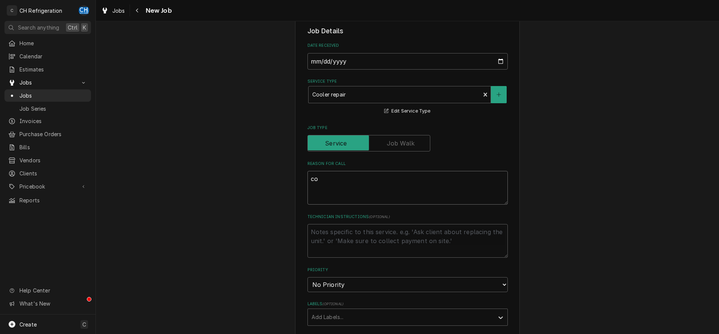
type textarea "coo"
type textarea "x"
type textarea "cool"
type textarea "x"
type textarea "coole"
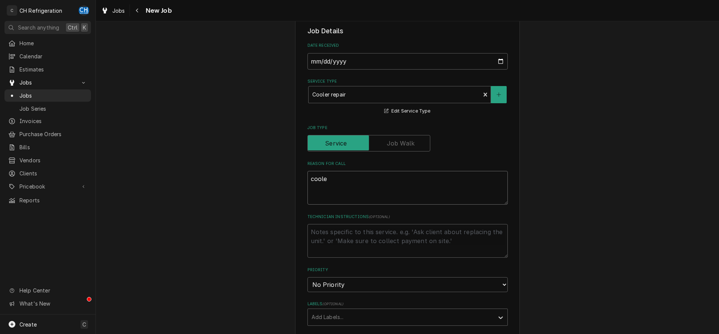
type textarea "x"
type textarea "cooler"
type textarea "x"
type textarea "cooler"
type textarea "x"
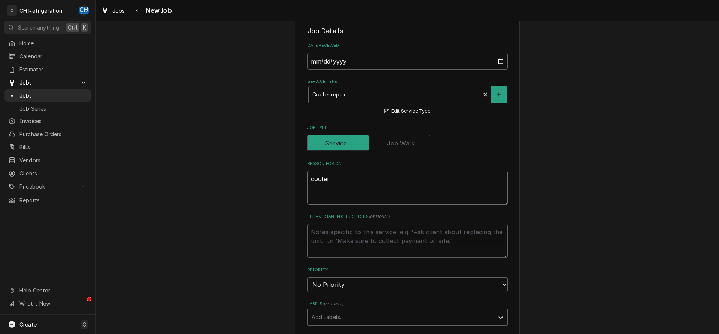
type textarea "cooler i"
type textarea "x"
type textarea "cooler in"
type textarea "x"
type textarea "cooler in"
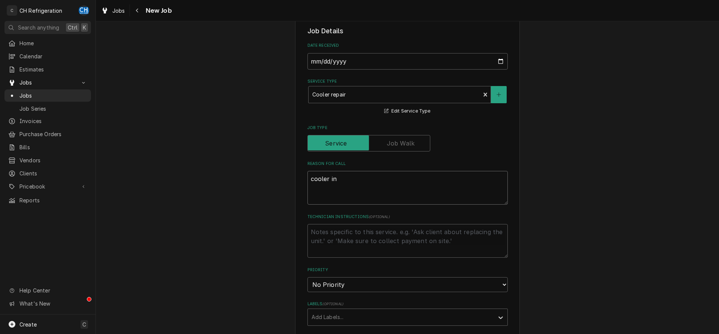
type textarea "x"
type textarea "cooler in v"
type textarea "x"
type textarea "cooler in"
type textarea "x"
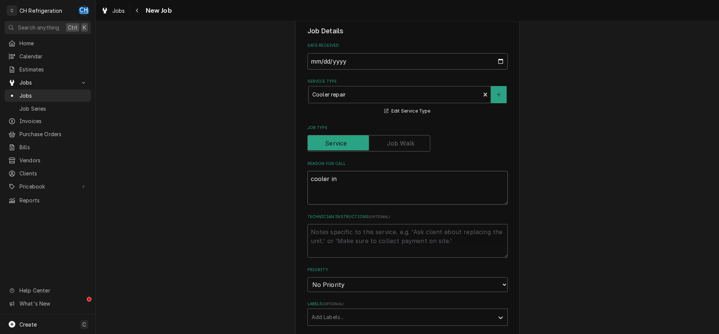
type textarea "cooler in b"
type textarea "x"
type textarea "cooler in ba"
type textarea "x"
type textarea "cooler in bas"
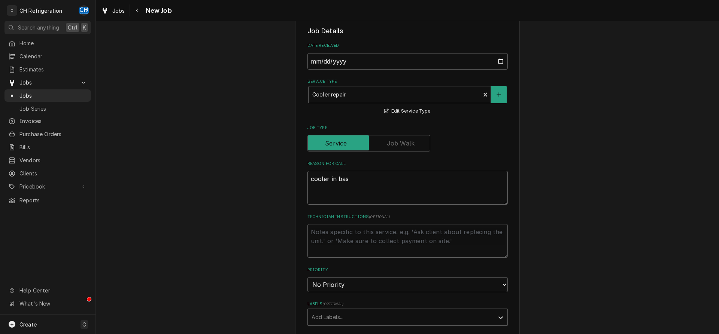
type textarea "x"
type textarea "cooler in base"
type textarea "x"
type textarea "cooler in basem"
type textarea "x"
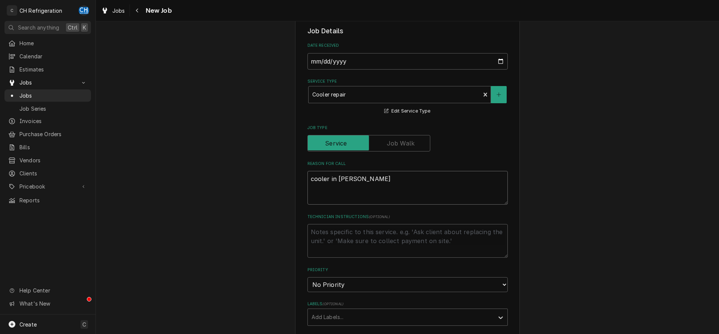
type textarea "cooler in baseme"
type textarea "x"
type textarea "cooler in basemen"
type textarea "x"
type textarea "cooler in basement"
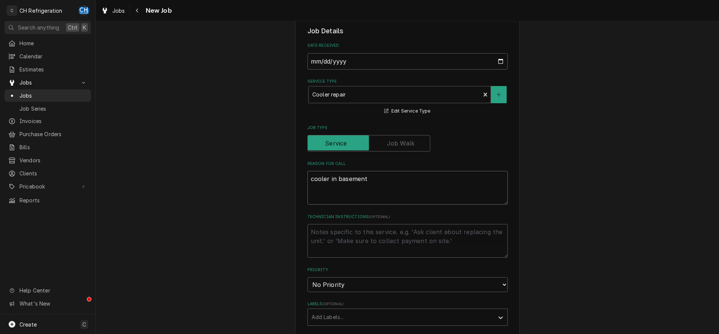
type textarea "x"
type textarea "cooler in basement"
type textarea "x"
type textarea "cooler in basement d"
type textarea "x"
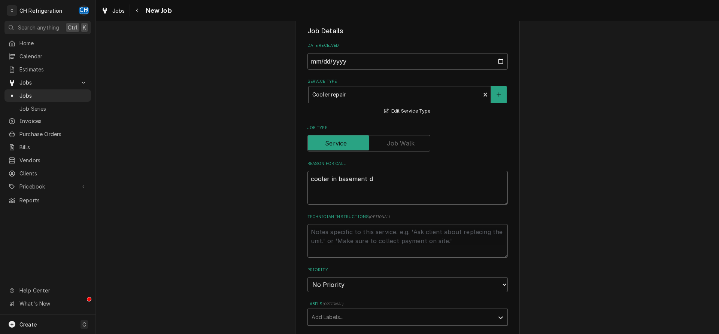
type textarea "cooler in basement do"
type textarea "x"
type textarea "cooler in basement dow"
type textarea "x"
type textarea "cooler in basement down"
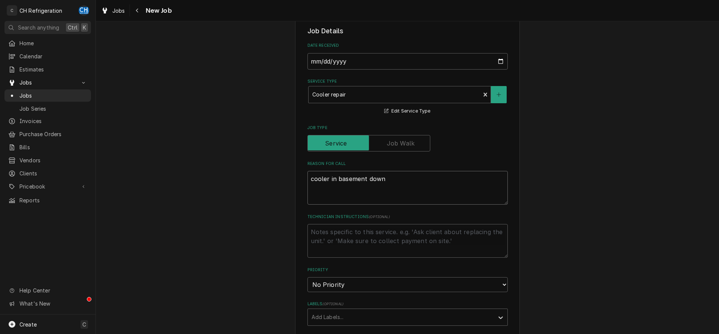
type textarea "x"
type textarea "cooler in basement down"
type textarea "x"
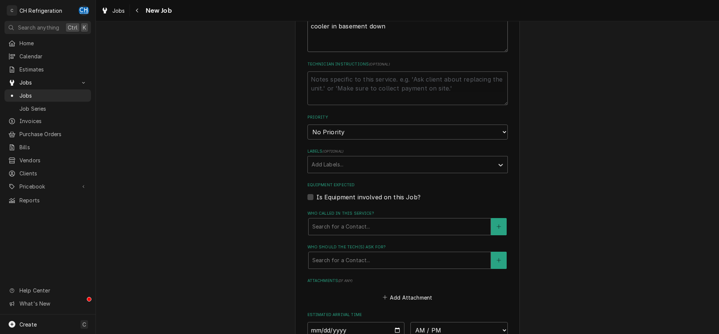
type textarea "cooler in basement down"
click at [371, 248] on label "Who should the tech(s) ask for?" at bounding box center [407, 248] width 200 height 6
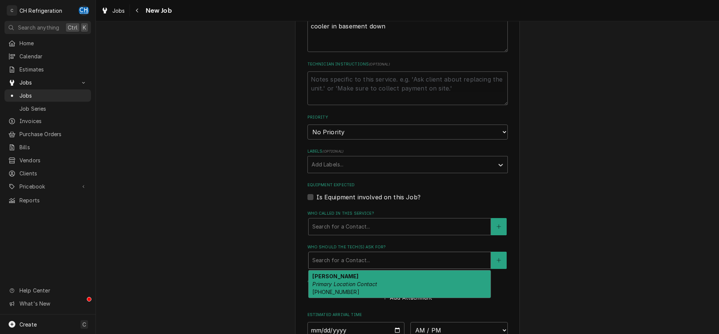
click at [371, 254] on div "Who should the tech(s) ask for?" at bounding box center [399, 260] width 175 height 13
click at [372, 280] on div "Tanya Velasquez Primary Location Contact (310) 910-8968" at bounding box center [400, 284] width 182 height 27
type textarea "x"
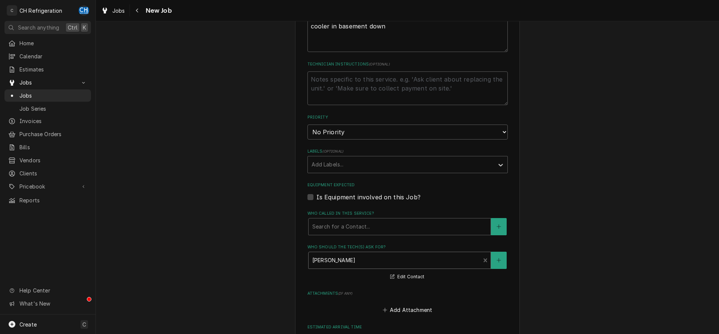
scroll to position [457, 0]
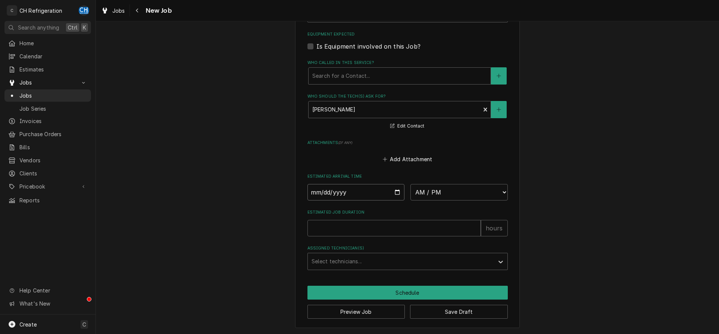
click at [398, 195] on input "Date" at bounding box center [355, 192] width 97 height 16
click at [399, 187] on input "Date" at bounding box center [355, 192] width 97 height 16
click at [395, 194] on input "Date" at bounding box center [355, 192] width 97 height 16
type input "2025-08-18"
type textarea "x"
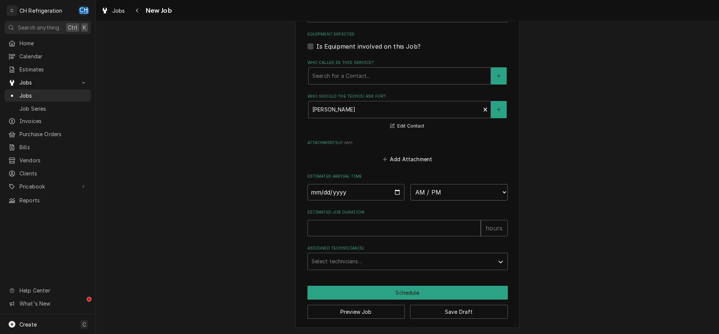
click at [410, 184] on select "AM / PM 6:00 AM 6:15 AM 6:30 AM 6:45 AM 7:00 AM 7:15 AM 7:30 AM 7:45 AM 8:00 AM…" at bounding box center [458, 192] width 97 height 16
select select "14:00:00"
click option "2:00 PM" at bounding box center [0, 0] width 0 height 0
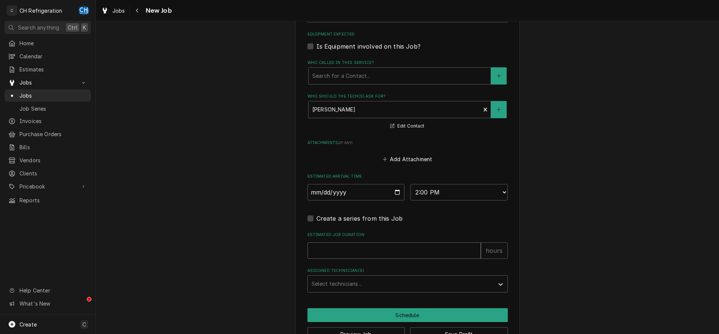
click at [379, 248] on input "Estimated Job Duration" at bounding box center [393, 251] width 173 height 16
type textarea "x"
type input "2"
type textarea "x"
type input "2"
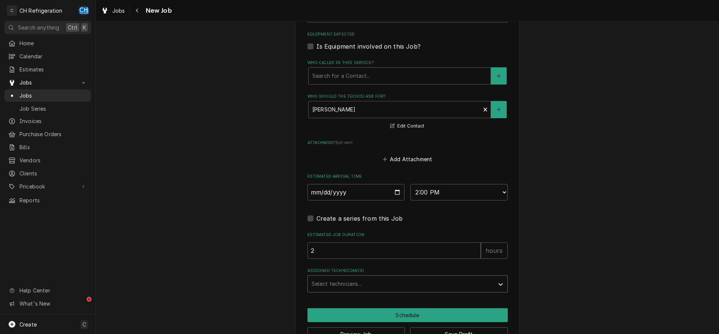
click at [353, 287] on div "Assigned Technician(s)" at bounding box center [401, 283] width 179 height 13
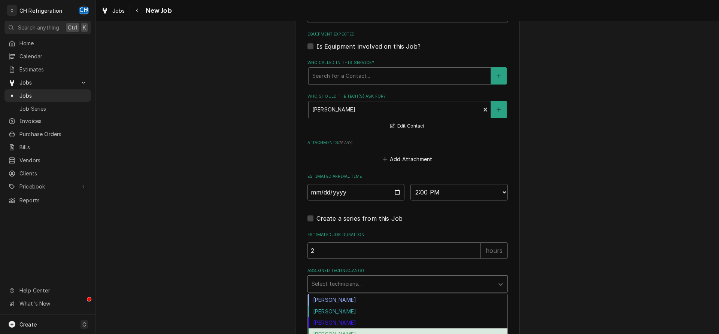
click at [342, 329] on div "Ruben Perez" at bounding box center [408, 335] width 200 height 12
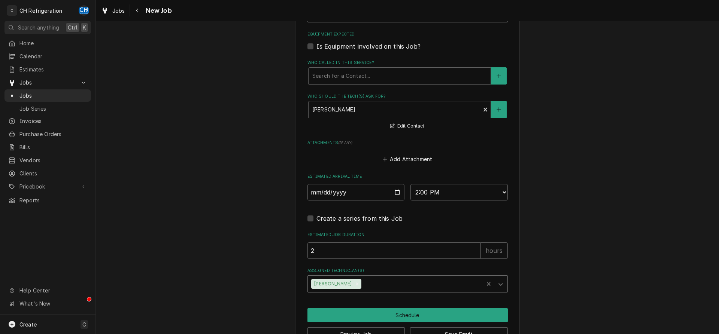
scroll to position [479, 0]
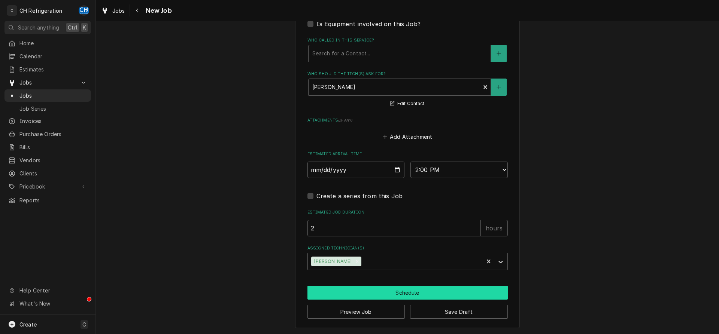
click at [412, 294] on button "Schedule" at bounding box center [407, 293] width 200 height 14
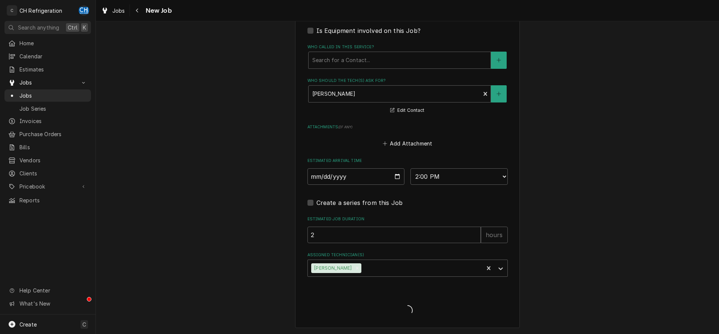
type textarea "x"
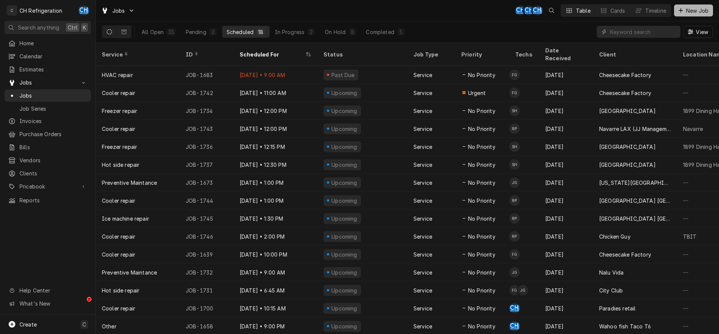
click at [688, 10] on span "New Job" at bounding box center [697, 11] width 25 height 8
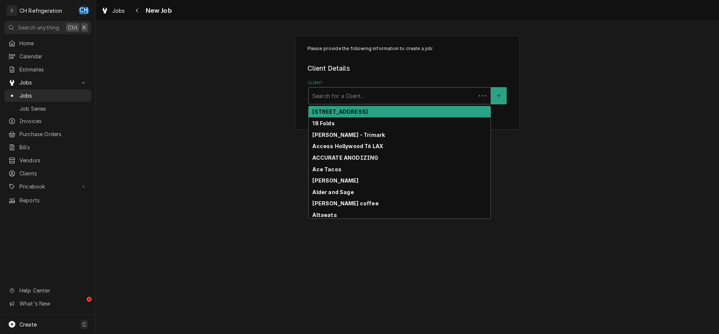
click at [370, 95] on div "Client" at bounding box center [392, 95] width 160 height 13
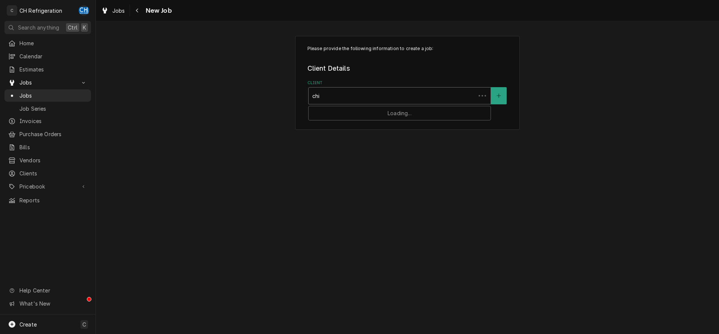
type input "chic"
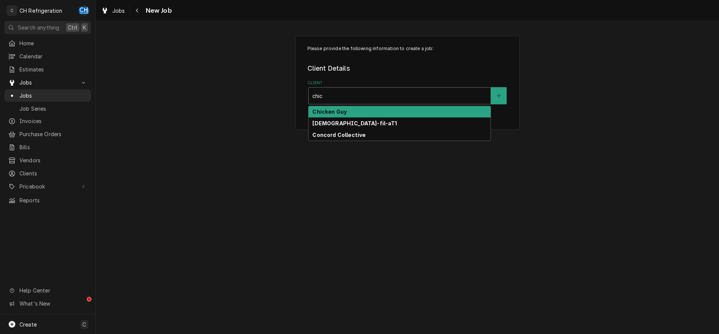
click at [361, 113] on div "Chicken Guy" at bounding box center [400, 112] width 182 height 12
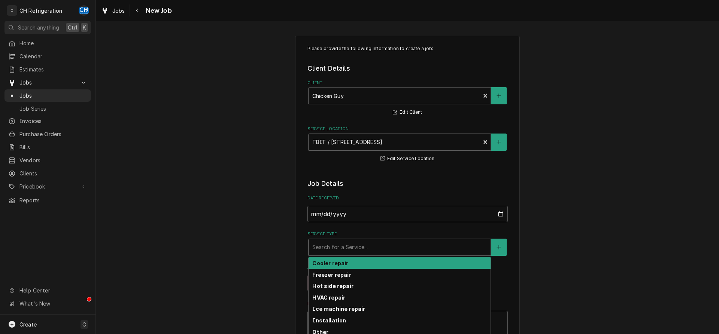
click at [354, 250] on div "Service Type" at bounding box center [399, 247] width 175 height 13
click at [347, 264] on div "Cooler repair" at bounding box center [400, 264] width 182 height 12
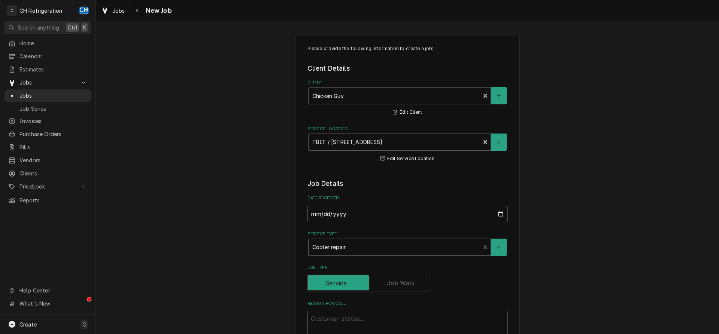
scroll to position [153, 0]
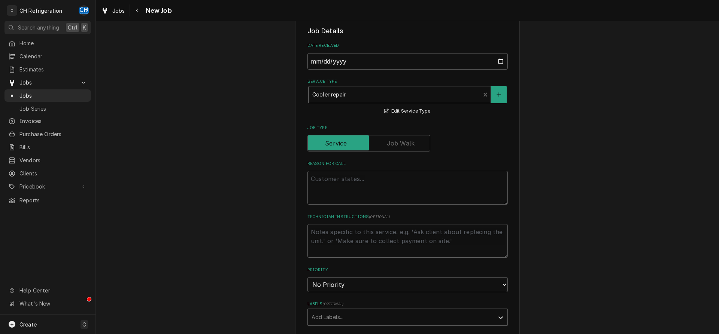
click at [348, 170] on div "Reason For Call" at bounding box center [407, 183] width 200 height 44
click at [357, 177] on textarea "Reason For Call" at bounding box center [407, 188] width 200 height 34
type textarea "x"
type textarea "c"
type textarea "x"
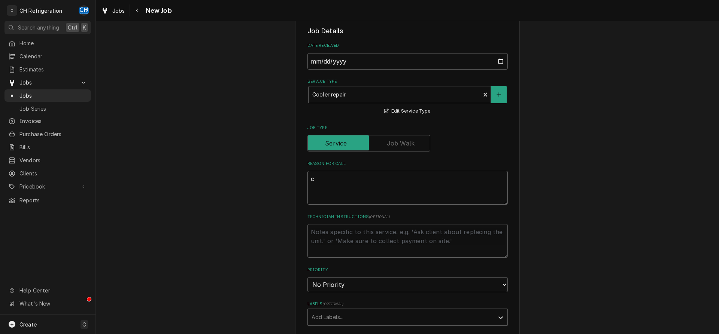
type textarea "co"
type textarea "x"
type textarea "coo"
type textarea "x"
type textarea "cool"
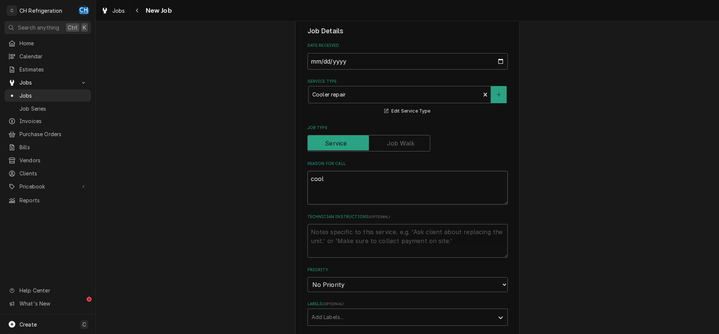
type textarea "x"
type textarea "coole"
type textarea "x"
type textarea "cooler"
type textarea "x"
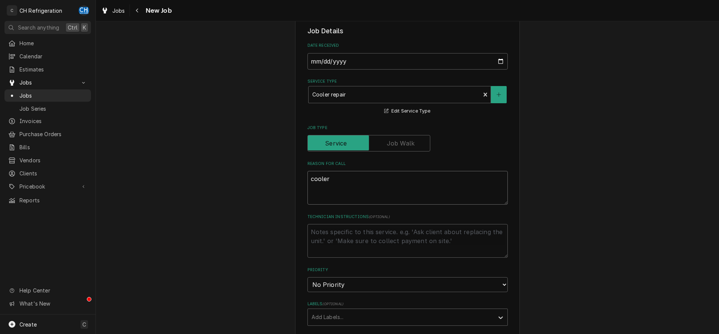
type textarea "cooler"
type textarea "x"
type textarea "cooler i"
type textarea "x"
type textarea "cooler in"
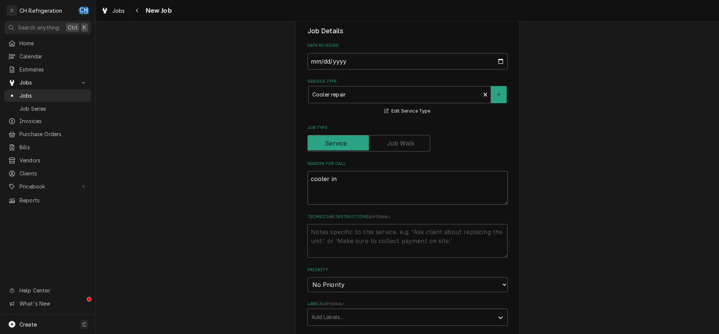
type textarea "x"
type textarea "cooler in"
type textarea "x"
type textarea "cooler in k"
type textarea "x"
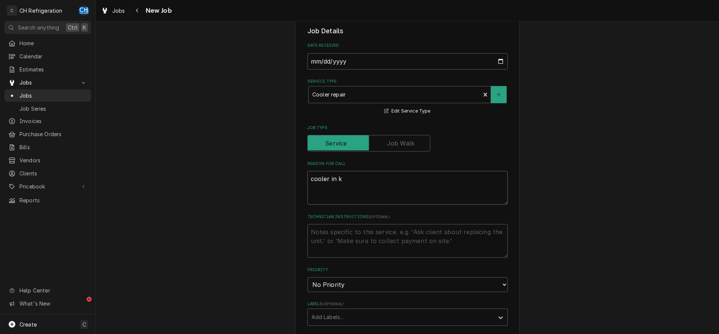
type textarea "cooler in ki"
type textarea "x"
type textarea "cooler in kic"
type textarea "x"
type textarea "cooler in kict"
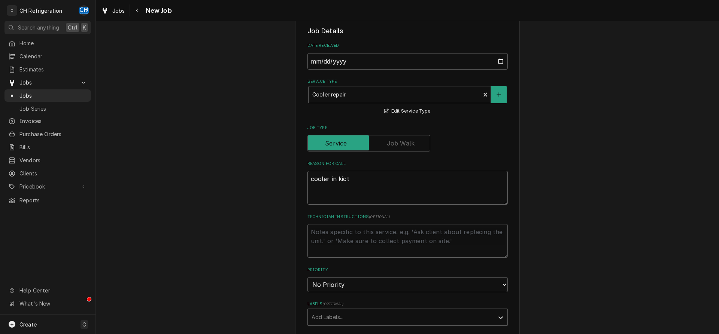
type textarea "x"
type textarea "cooler in kicth"
type textarea "x"
type textarea "cooler in kicthen"
type textarea "x"
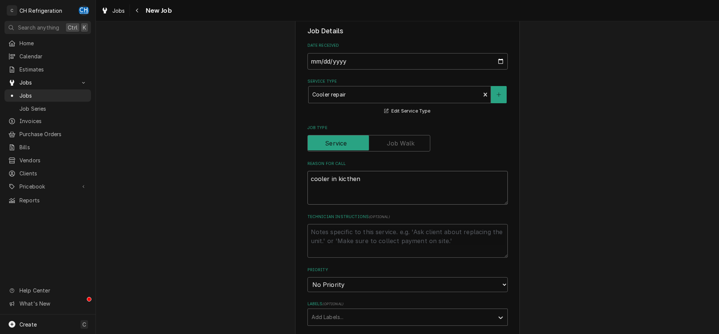
type textarea "cooler in kicthen"
type textarea "x"
type textarea "cooler in kicthen d"
type textarea "x"
type textarea "cooler in kicthen do"
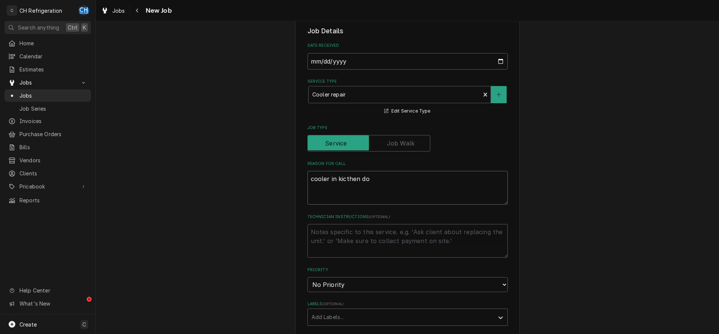
type textarea "x"
type textarea "cooler in kicthen dow"
type textarea "x"
type textarea "cooler in kicthen down"
type textarea "x"
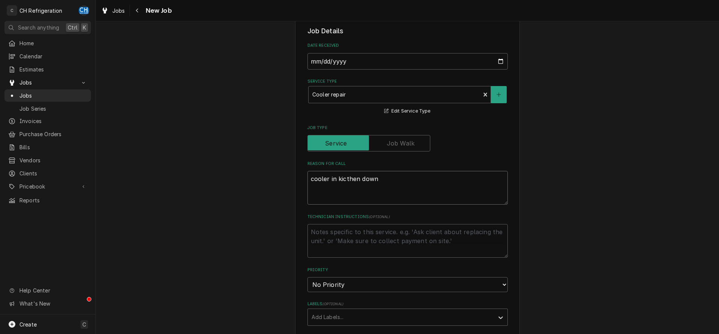
type textarea "cooler in kicthen down"
type textarea "x"
type textarea "cooler in kitchen down"
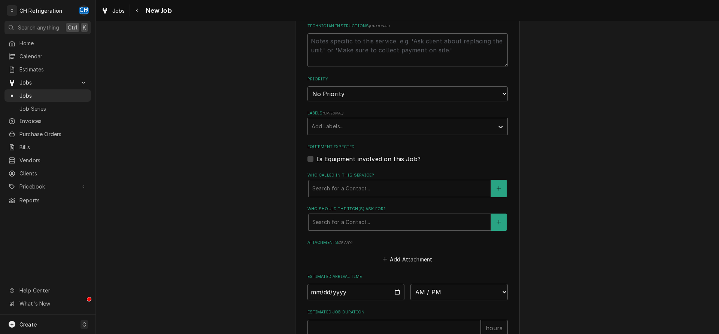
type textarea "x"
type textarea "cooler in kitchen down"
click at [367, 227] on div "Who should the tech(s) ask for?" at bounding box center [399, 222] width 175 height 13
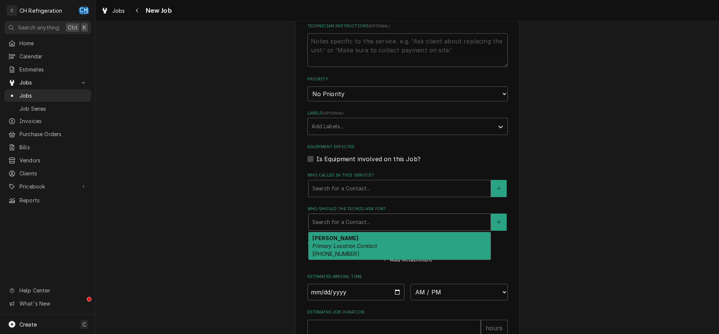
click at [366, 250] on div "Tanya Velasquez Primary Location Contact (310) 910-8968" at bounding box center [400, 246] width 182 height 27
type textarea "x"
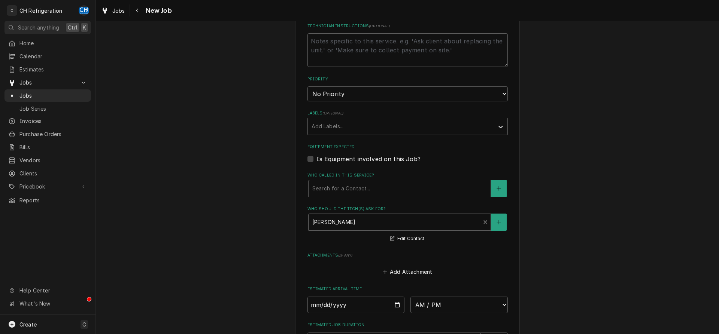
scroll to position [497, 0]
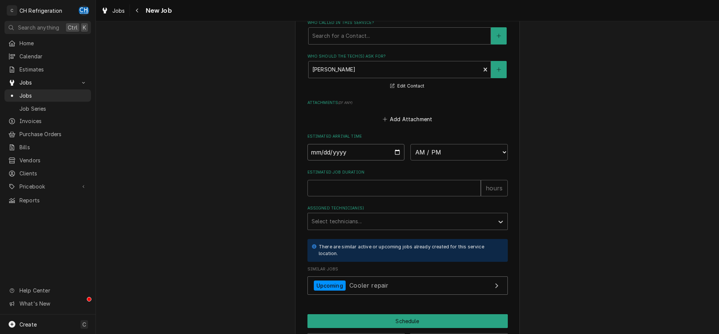
click at [394, 153] on input "Date" at bounding box center [355, 152] width 97 height 16
type input "2025-08-18"
type textarea "x"
click at [410, 144] on select "AM / PM 6:00 AM 6:15 AM 6:30 AM 6:45 AM 7:00 AM 7:15 AM 7:30 AM 7:45 AM 8:00 AM…" at bounding box center [458, 152] width 97 height 16
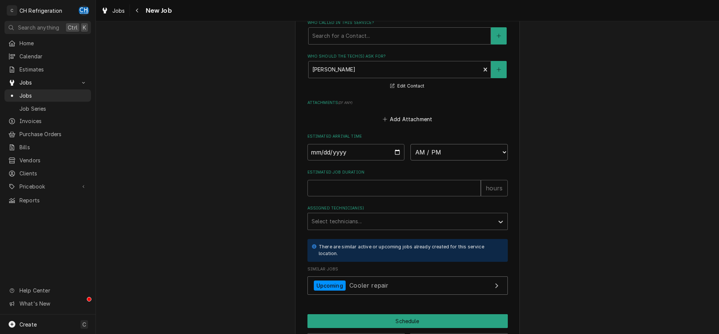
select select "14:15:00"
click option "2:15 PM" at bounding box center [0, 0] width 0 height 0
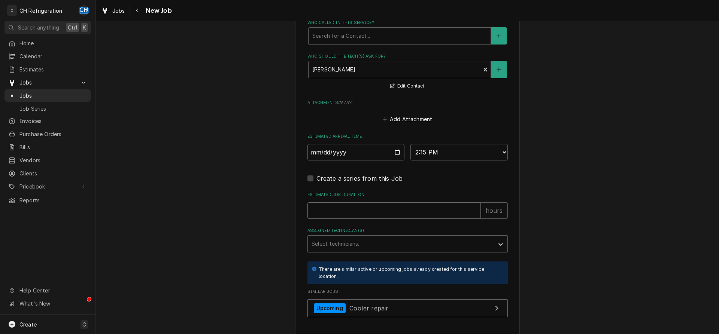
drag, startPoint x: 382, startPoint y: 211, endPoint x: 385, endPoint y: 211, distance: 3.8
click at [382, 211] on input "Estimated Job Duration" at bounding box center [393, 211] width 173 height 16
type textarea "x"
type input "2"
type textarea "x"
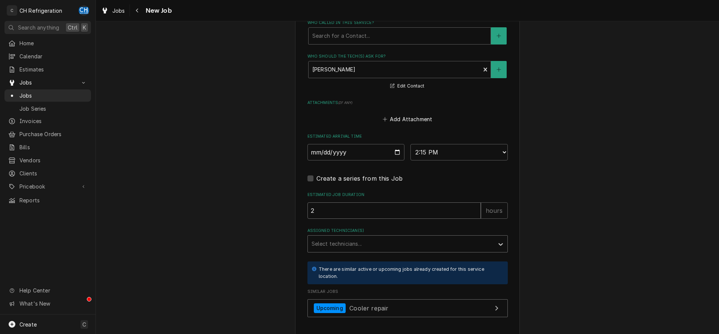
type input "2"
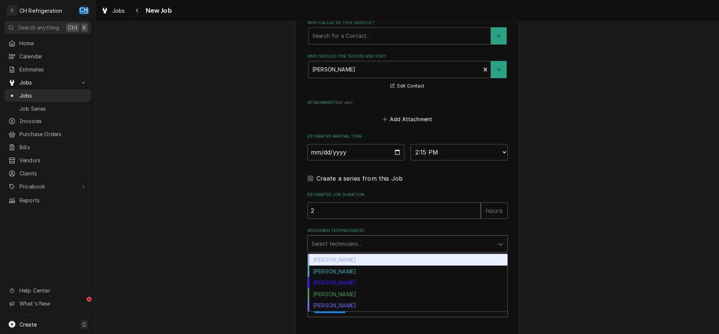
click at [367, 240] on div "Assigned Technician(s)" at bounding box center [401, 243] width 179 height 13
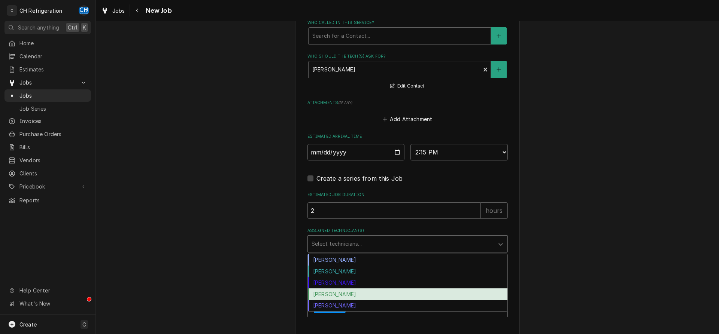
click at [340, 297] on div "Ruben Perez" at bounding box center [408, 295] width 200 height 12
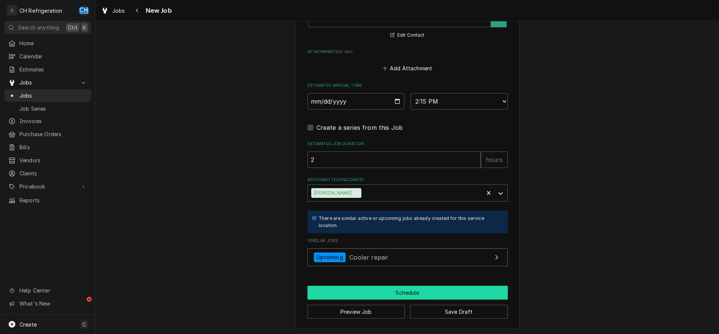
click at [373, 289] on button "Schedule" at bounding box center [407, 293] width 200 height 14
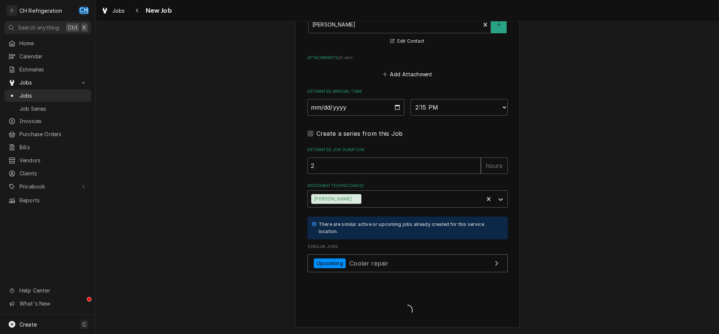
scroll to position [541, 0]
type textarea "x"
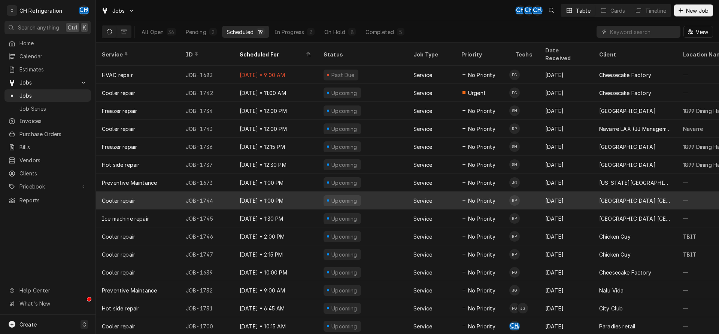
scroll to position [46, 0]
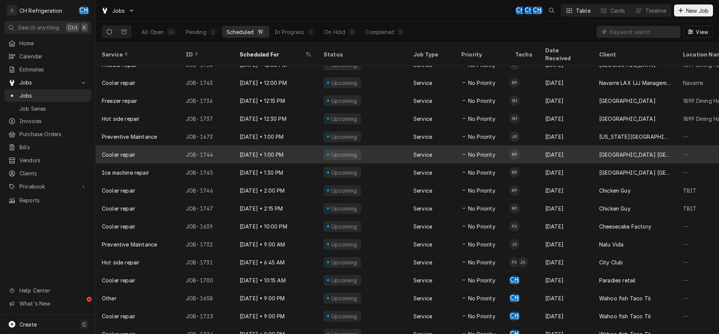
click at [297, 148] on div "Aug 18 • 1:00 PM" at bounding box center [276, 155] width 84 height 18
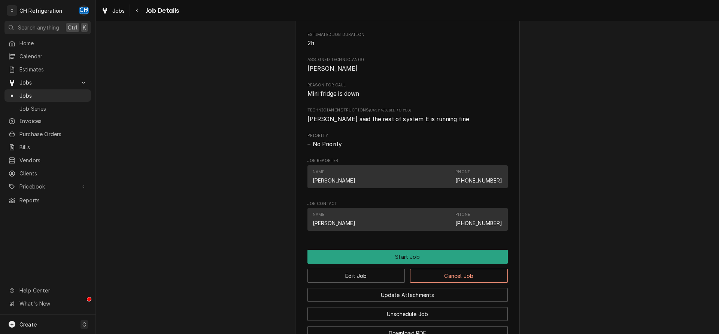
scroll to position [407, 0]
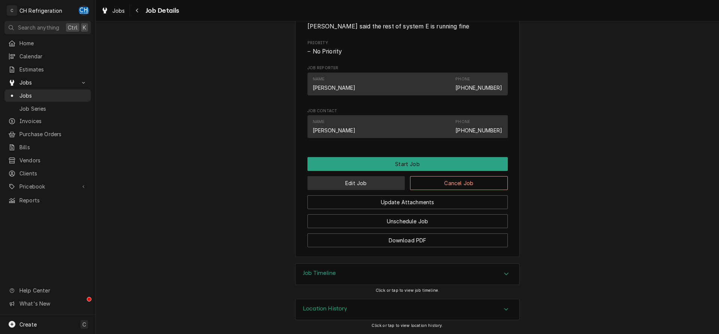
click at [351, 182] on button "Edit Job" at bounding box center [356, 183] width 98 height 14
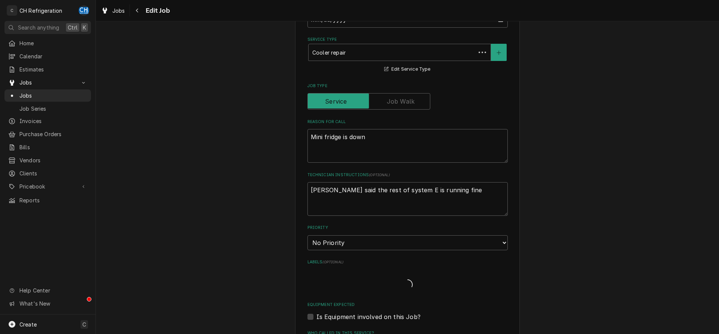
type textarea "x"
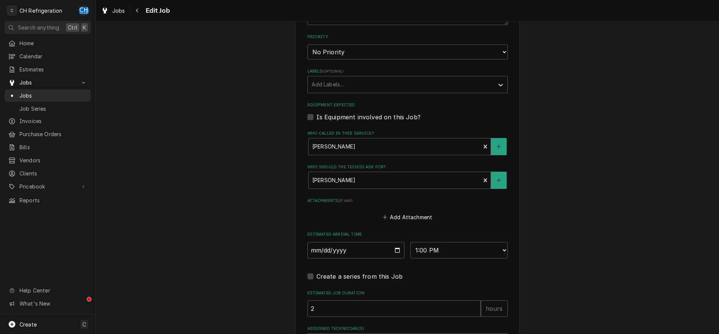
scroll to position [482, 0]
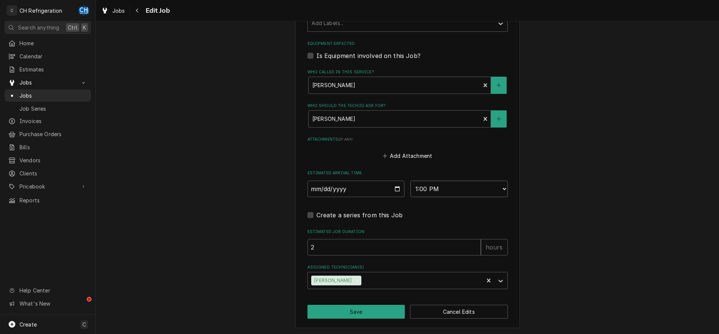
click at [410, 181] on select "AM / PM 6:00 AM 6:15 AM 6:30 AM 6:45 AM 7:00 AM 7:15 AM 7:30 AM 7:45 AM 8:00 AM…" at bounding box center [458, 189] width 97 height 16
select select "16:00:00"
click option "4:00 PM" at bounding box center [0, 0] width 0 height 0
click at [365, 309] on button "Save" at bounding box center [356, 312] width 98 height 14
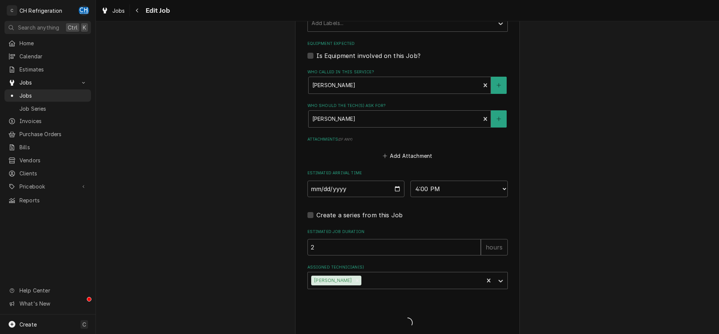
type textarea "x"
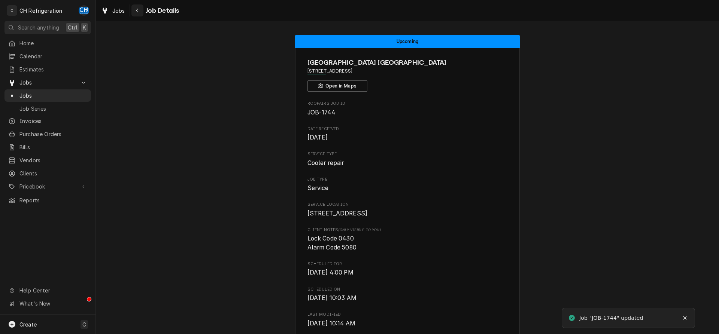
click at [135, 10] on div "Navigate back" at bounding box center [137, 10] width 7 height 7
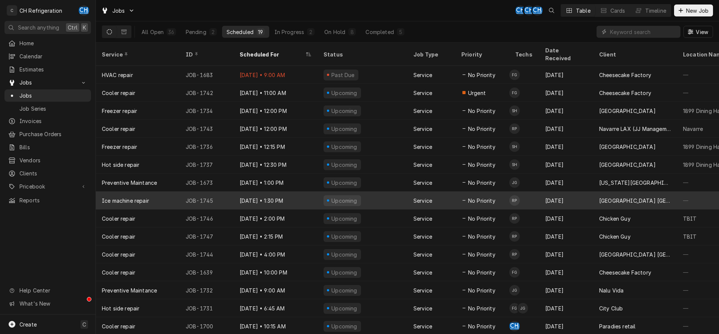
click at [467, 197] on div "No Priority" at bounding box center [478, 201] width 34 height 8
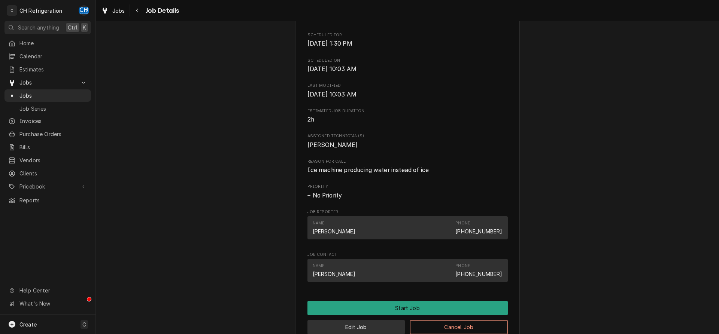
scroll to position [382, 0]
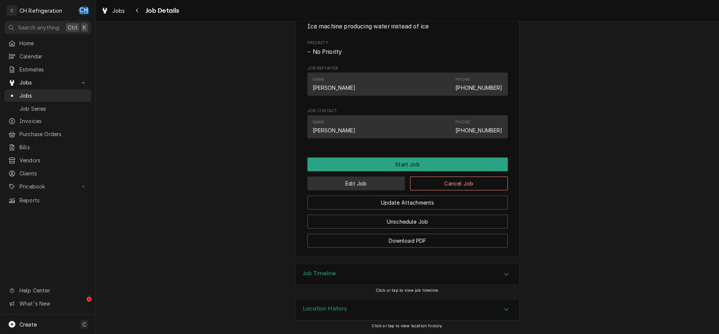
click at [361, 189] on button "Edit Job" at bounding box center [356, 184] width 98 height 14
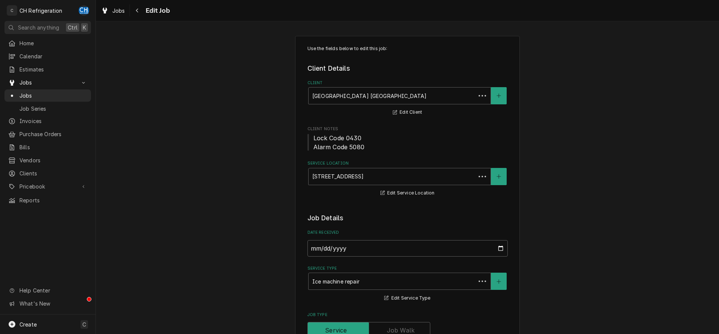
type textarea "x"
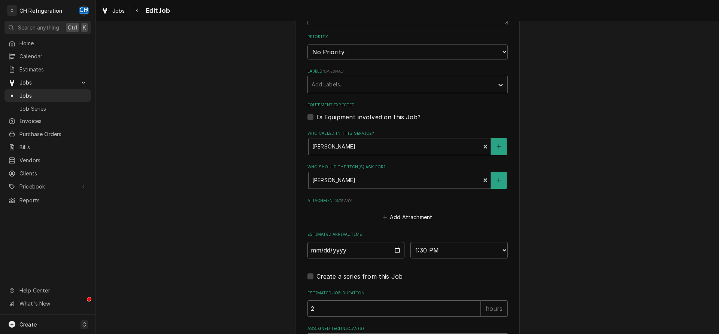
scroll to position [482, 0]
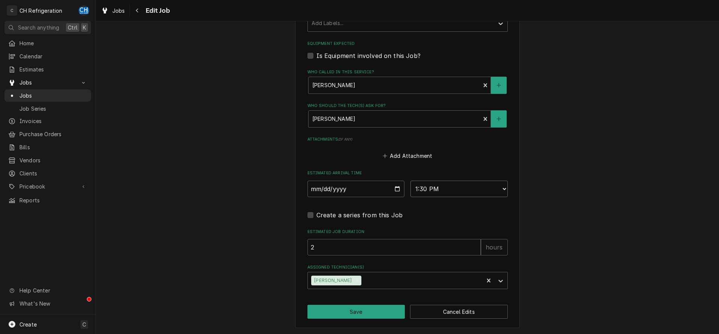
click at [410, 181] on select "AM / PM 6:00 AM 6:15 AM 6:30 AM 6:45 AM 7:00 AM 7:15 AM 7:30 AM 7:45 AM 8:00 AM…" at bounding box center [458, 189] width 97 height 16
select select "16:15:00"
click option "4:15 PM" at bounding box center [0, 0] width 0 height 0
click at [371, 310] on button "Save" at bounding box center [356, 312] width 98 height 14
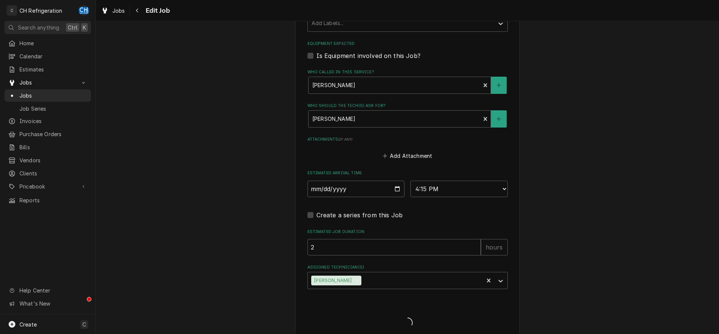
type textarea "x"
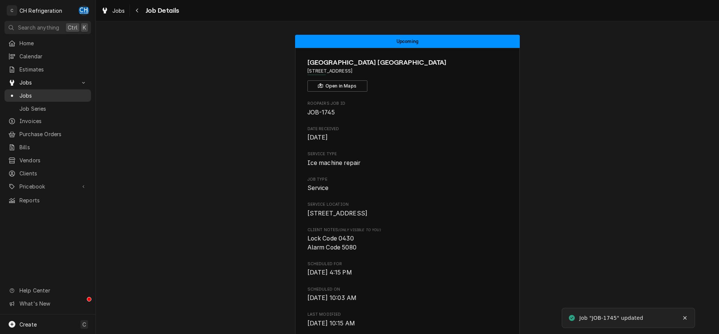
click at [39, 94] on span "Jobs" at bounding box center [53, 96] width 68 height 8
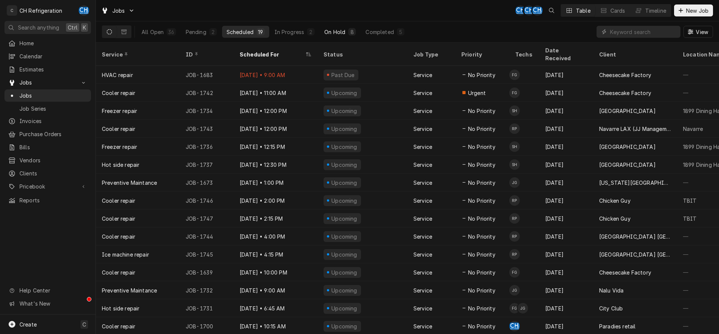
click at [344, 28] on button "On Hold 8" at bounding box center [340, 32] width 40 height 12
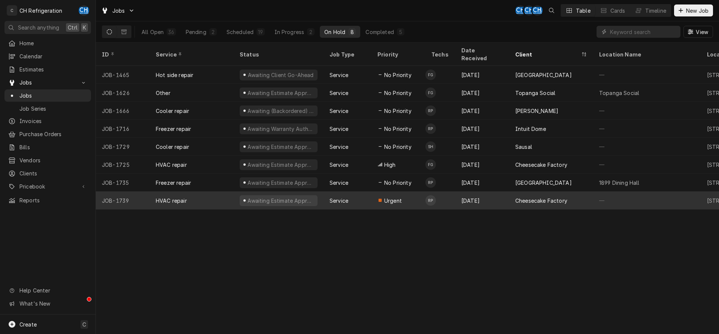
click at [519, 197] on div "Cheesecake Factory" at bounding box center [541, 201] width 52 height 8
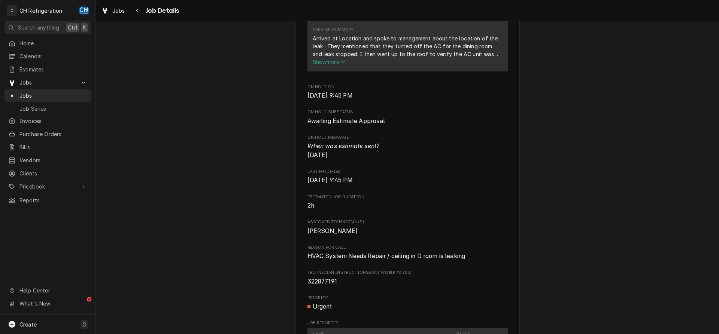
scroll to position [420, 0]
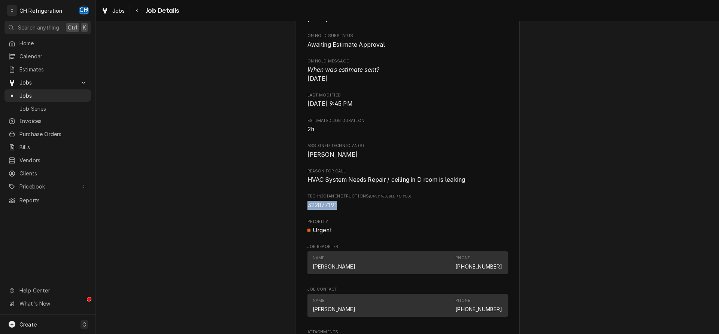
drag, startPoint x: 340, startPoint y: 213, endPoint x: 300, endPoint y: 213, distance: 39.7
click at [300, 213] on div "Cheesecake Factory [STREET_ADDRESS][PERSON_NAME] Open in Maps Roopairs Job ID J…" at bounding box center [407, 107] width 225 height 959
copy span "322877191"
click at [414, 224] on div "Roopairs Job ID JOB-1739 Date Received Aug 16, 2025 Service Type HVAC repair Jo…" at bounding box center [407, 48] width 200 height 734
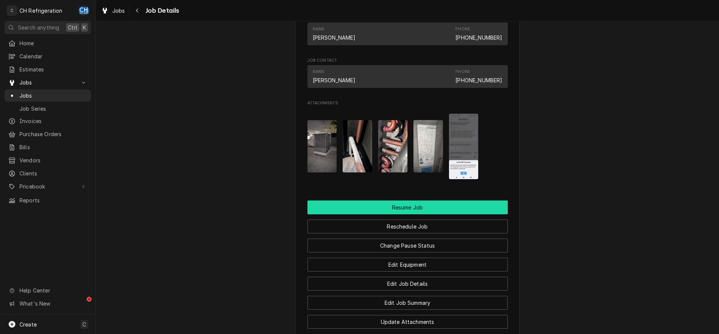
scroll to position [795, 0]
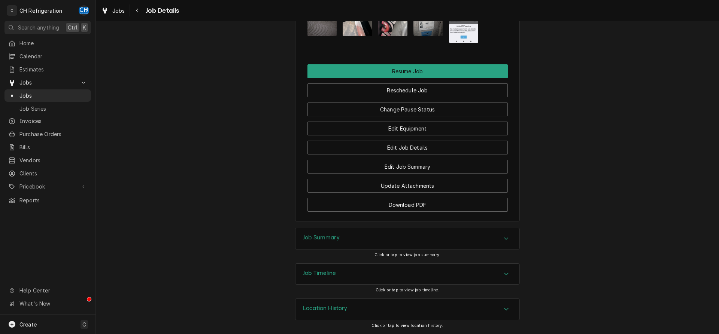
click at [403, 233] on div "Job Summary" at bounding box center [407, 238] width 224 height 21
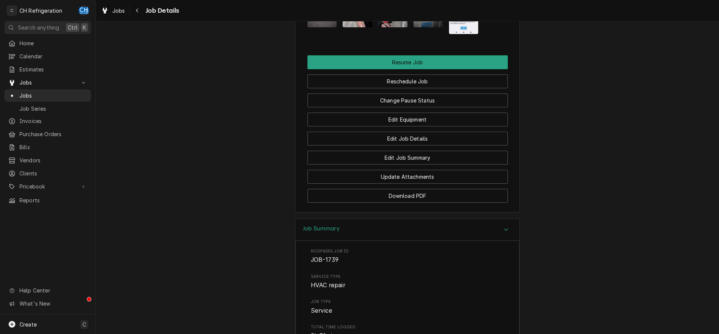
scroll to position [604, 0]
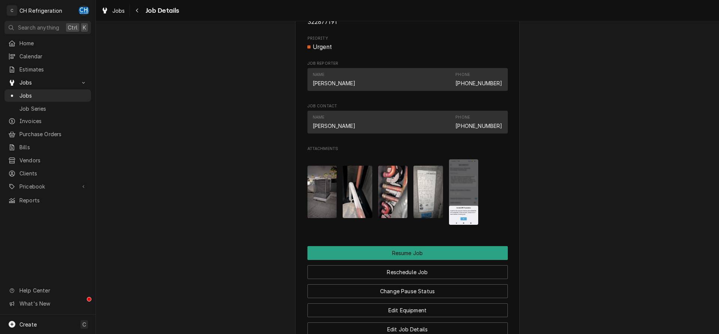
click at [457, 200] on img "Attachments" at bounding box center [464, 193] width 30 height 66
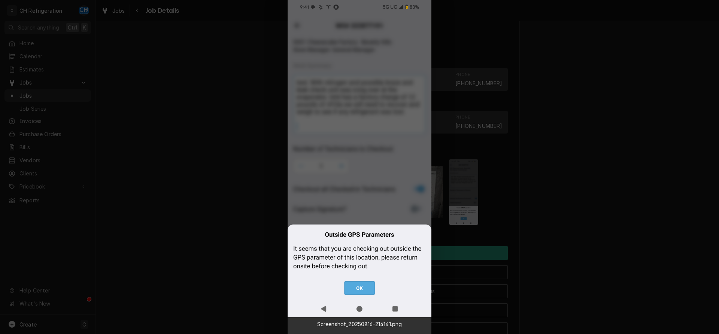
click at [561, 204] on div at bounding box center [359, 167] width 719 height 334
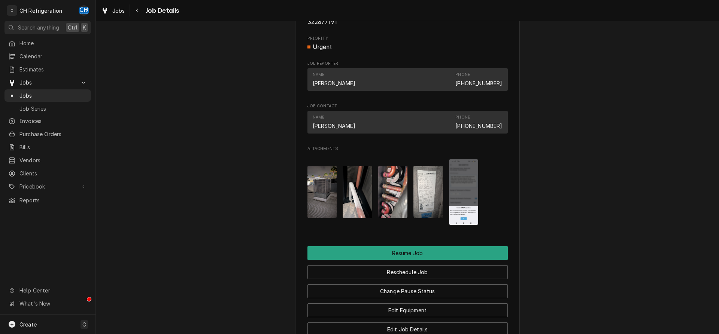
click at [434, 207] on img "Attachments" at bounding box center [428, 192] width 30 height 52
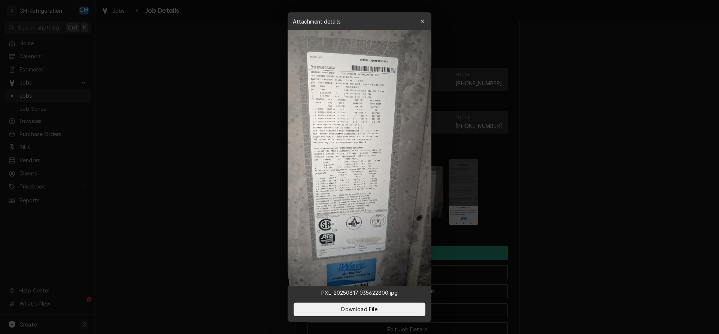
click at [547, 217] on div at bounding box center [359, 167] width 719 height 334
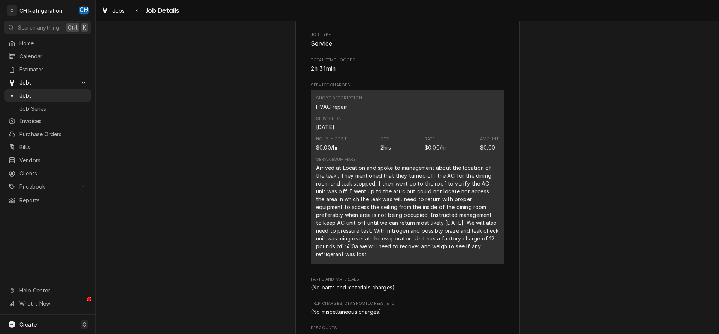
scroll to position [1249, 0]
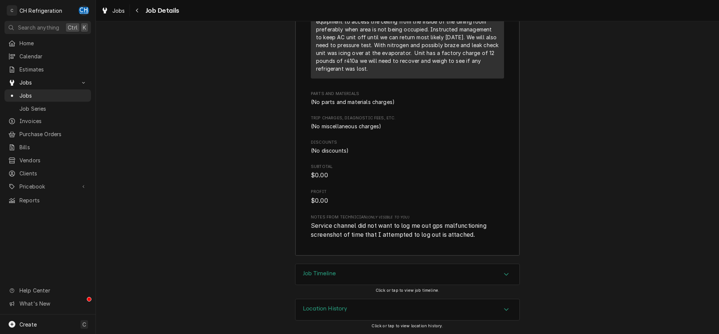
click at [336, 272] on h3 "Job Timeline" at bounding box center [319, 273] width 33 height 7
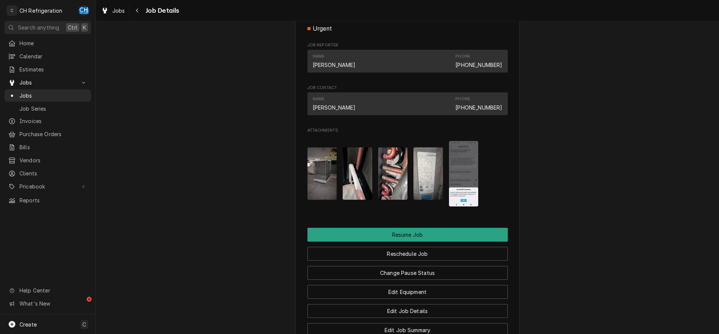
scroll to position [613, 0]
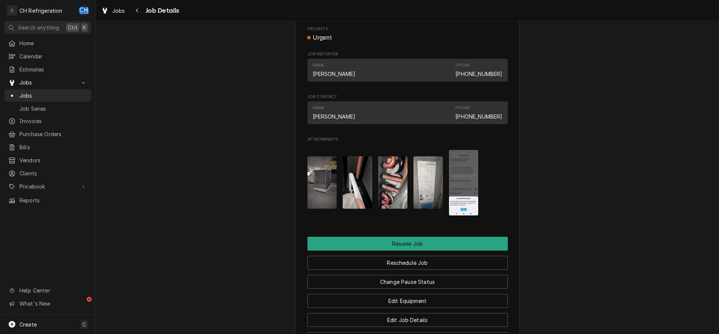
click at [325, 194] on img "Attachments" at bounding box center [322, 183] width 30 height 52
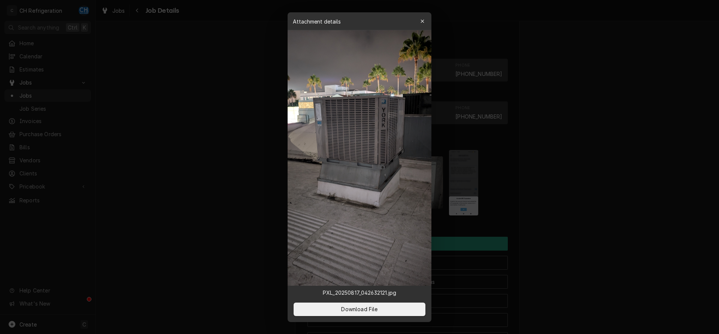
click at [653, 220] on div at bounding box center [359, 167] width 719 height 334
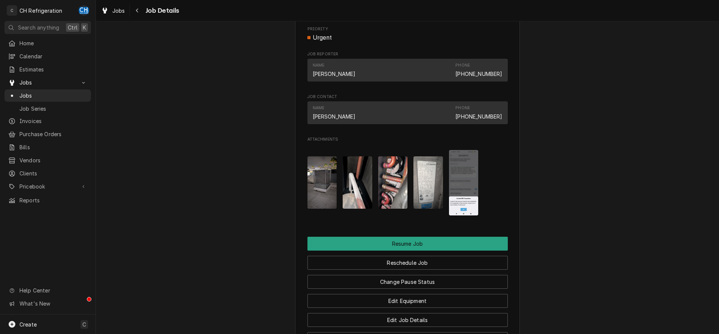
click at [430, 188] on img "Attachments" at bounding box center [428, 183] width 30 height 52
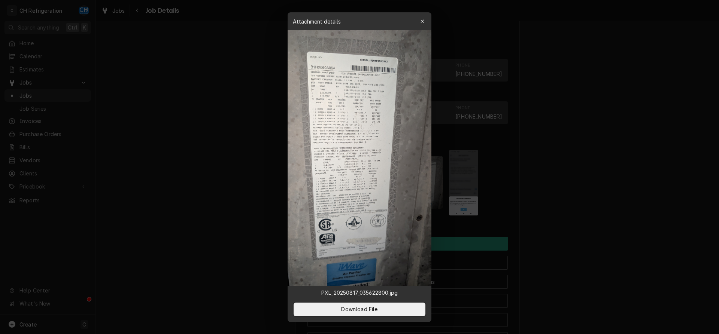
click at [607, 205] on div at bounding box center [359, 167] width 719 height 334
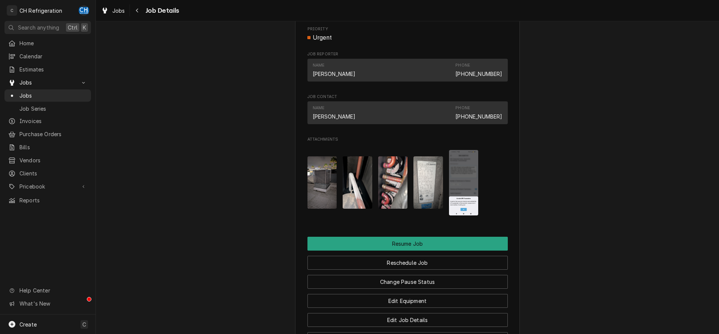
click at [327, 191] on img "Attachments" at bounding box center [322, 183] width 30 height 52
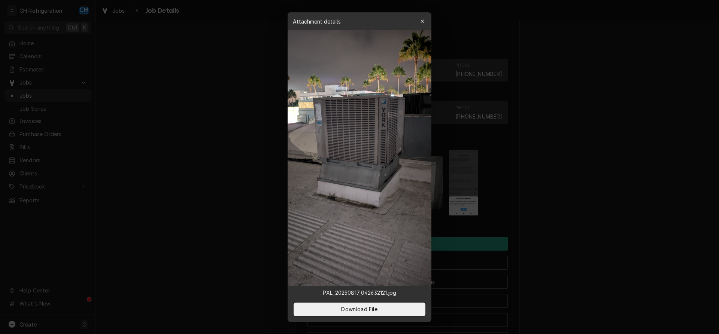
click at [577, 194] on div at bounding box center [359, 167] width 719 height 334
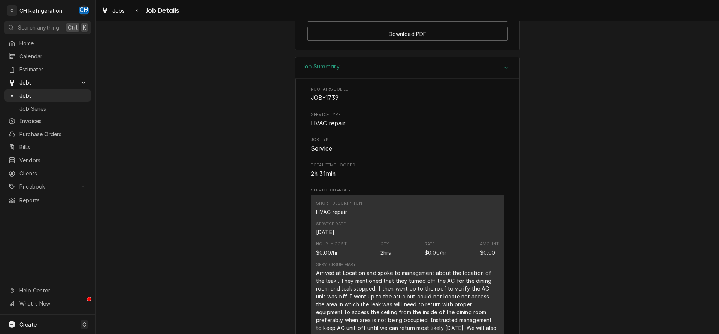
scroll to position [1071, 0]
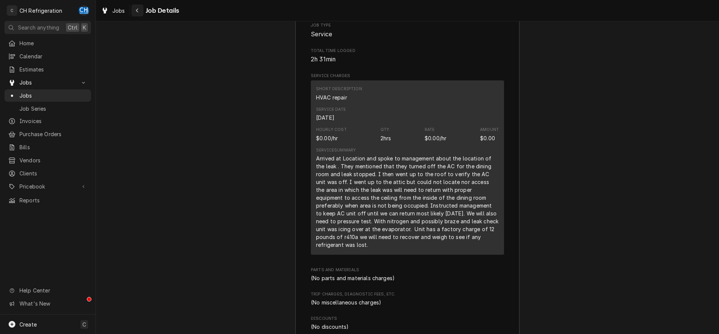
click at [140, 11] on div "Navigate back" at bounding box center [137, 10] width 7 height 7
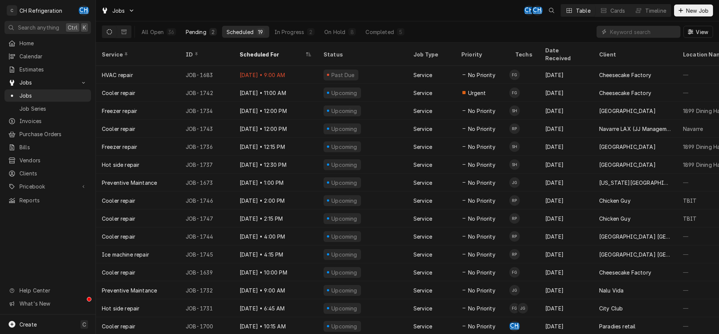
click at [206, 31] on button "Pending 2" at bounding box center [201, 32] width 40 height 12
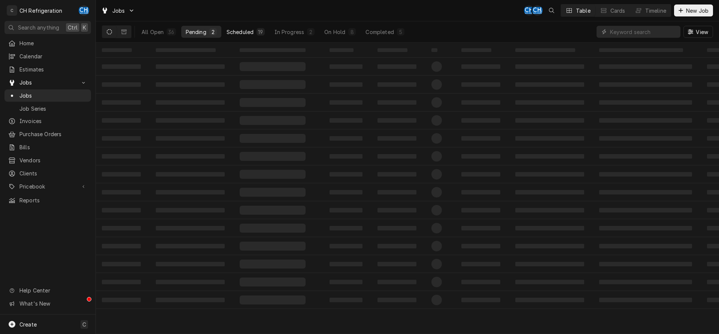
click at [245, 30] on div "Scheduled" at bounding box center [240, 32] width 27 height 8
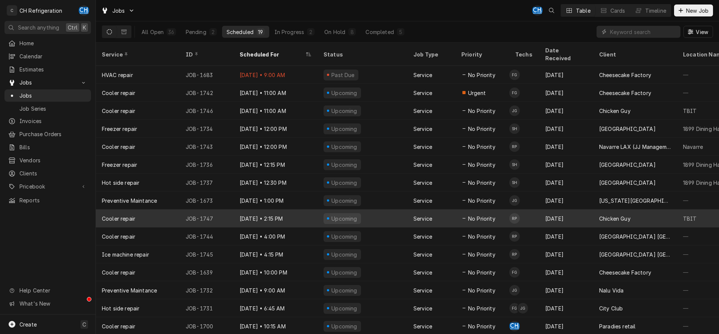
click at [563, 210] on div "[DATE]" at bounding box center [566, 219] width 54 height 18
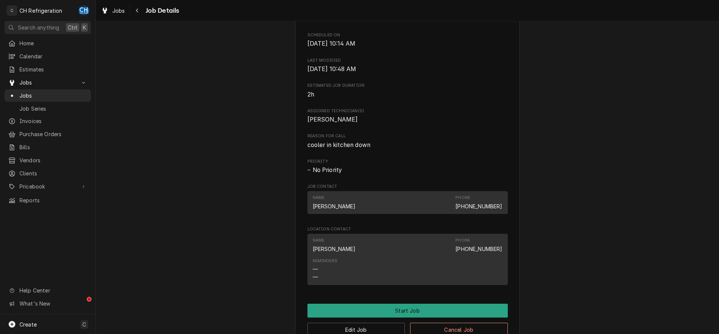
scroll to position [385, 0]
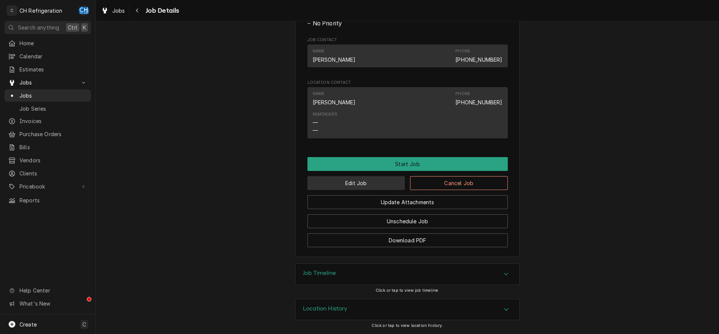
click at [348, 184] on button "Edit Job" at bounding box center [356, 183] width 98 height 14
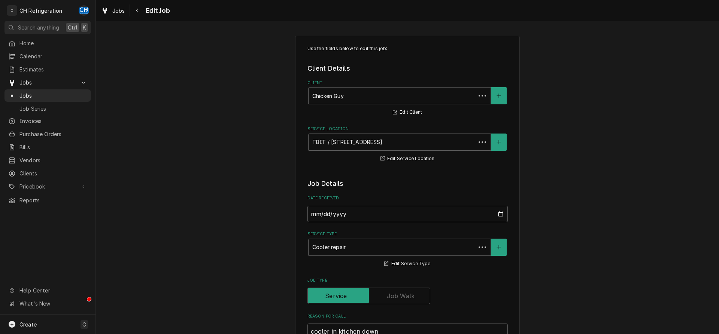
type textarea "x"
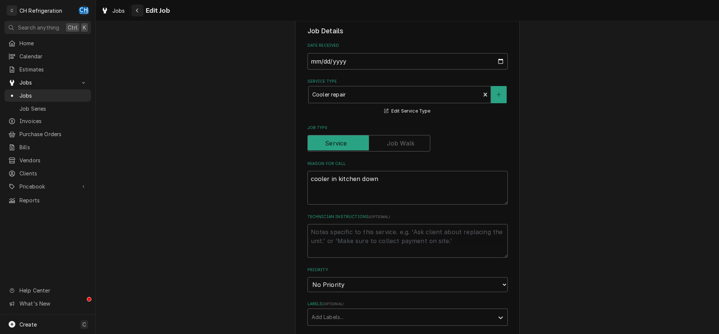
click at [133, 10] on button "Navigate back" at bounding box center [137, 10] width 12 height 12
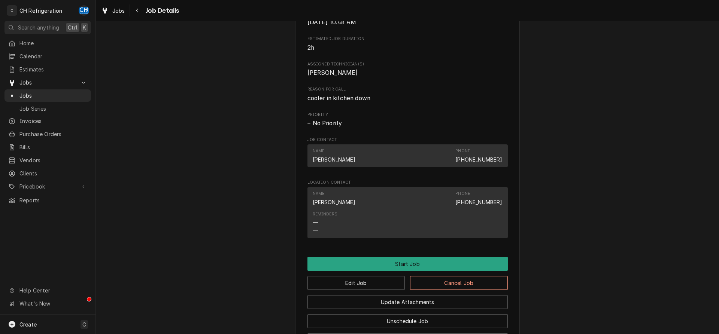
scroll to position [306, 0]
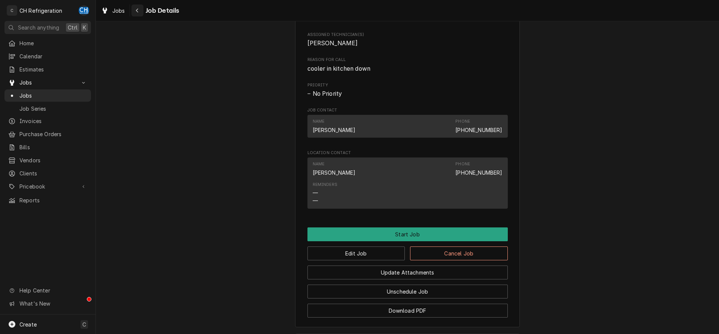
click at [131, 12] on button "Navigate back" at bounding box center [137, 10] width 12 height 12
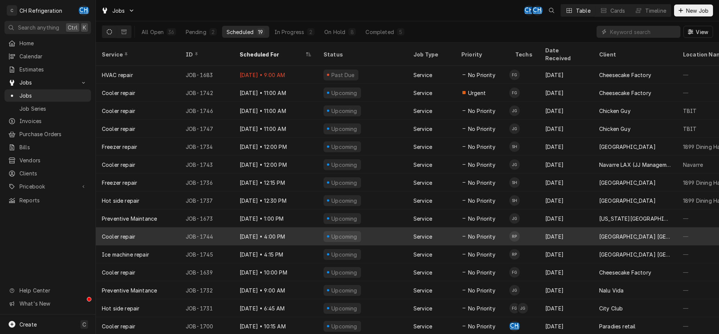
click at [539, 232] on td "RP" at bounding box center [524, 237] width 30 height 18
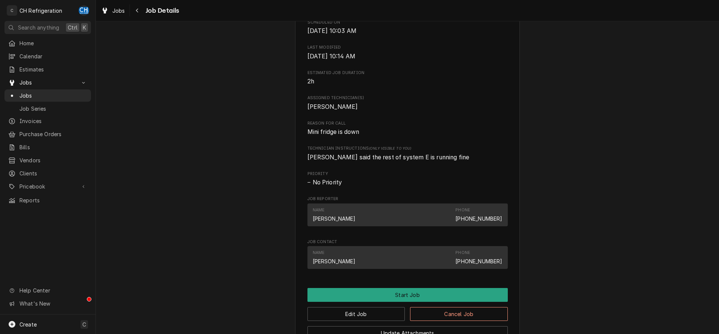
scroll to position [407, 0]
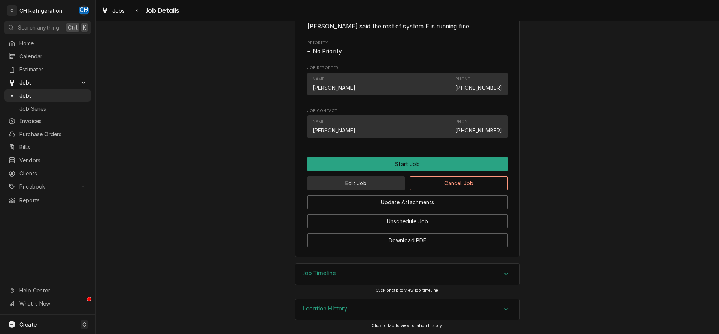
click at [362, 184] on button "Edit Job" at bounding box center [356, 183] width 98 height 14
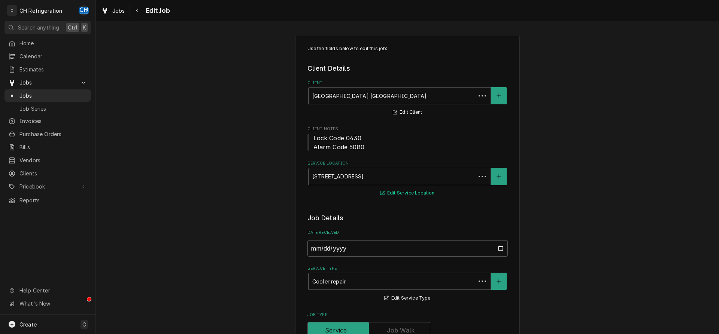
type textarea "x"
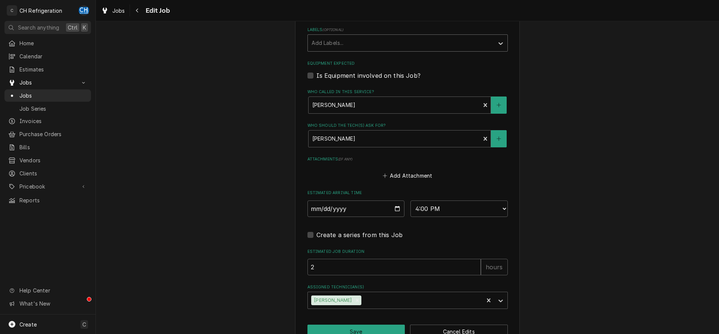
scroll to position [482, 0]
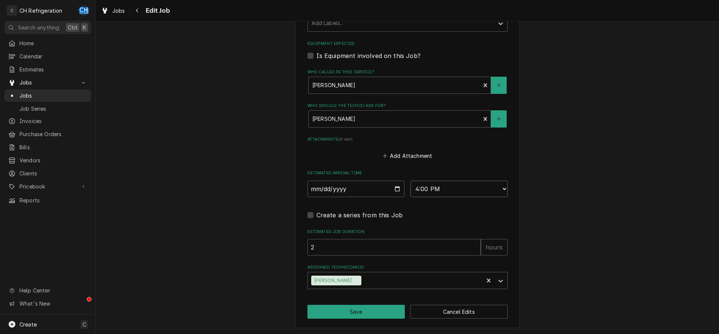
click at [410, 181] on select "AM / PM 6:00 AM 6:15 AM 6:30 AM 6:45 AM 7:00 AM 7:15 AM 7:30 AM 7:45 AM 8:00 AM…" at bounding box center [458, 189] width 97 height 16
select select "12:00:00"
click option "12:00 PM" at bounding box center [0, 0] width 0 height 0
click at [351, 313] on button "Save" at bounding box center [356, 312] width 98 height 14
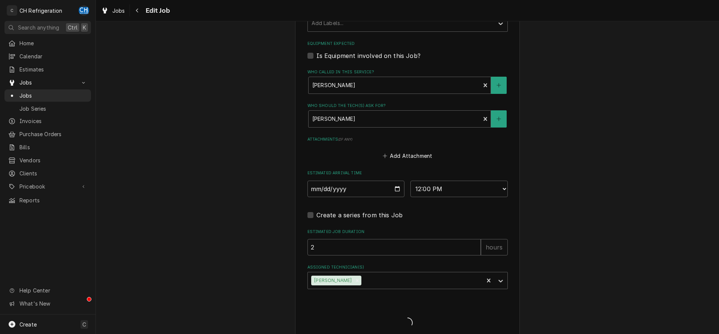
type textarea "x"
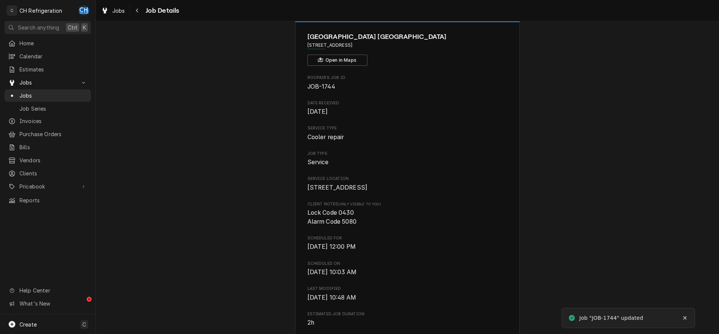
scroll to position [38, 0]
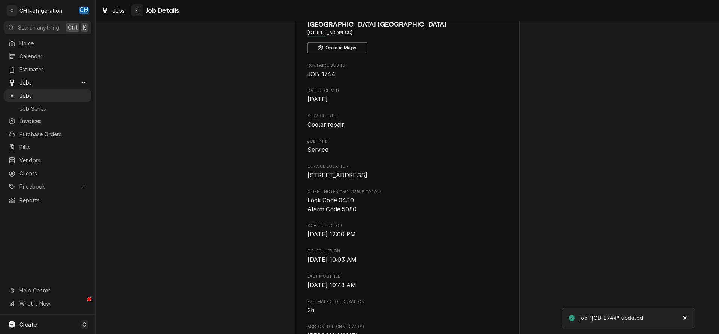
click at [139, 11] on icon "Navigate back" at bounding box center [137, 10] width 3 height 5
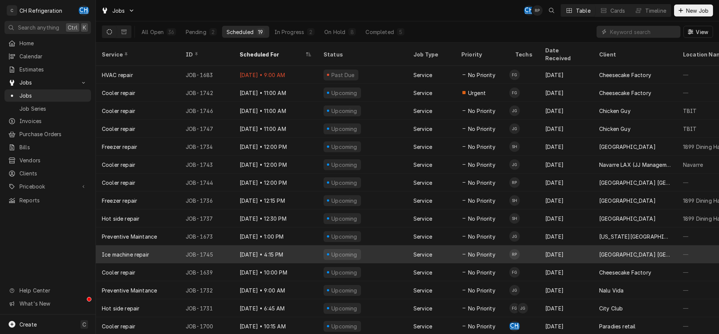
click at [465, 251] on div "No Priority" at bounding box center [478, 255] width 34 height 8
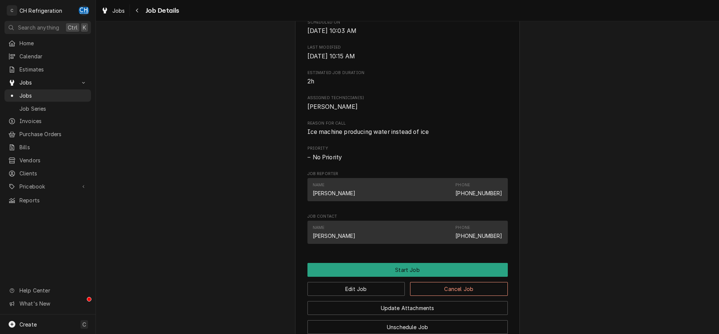
scroll to position [306, 0]
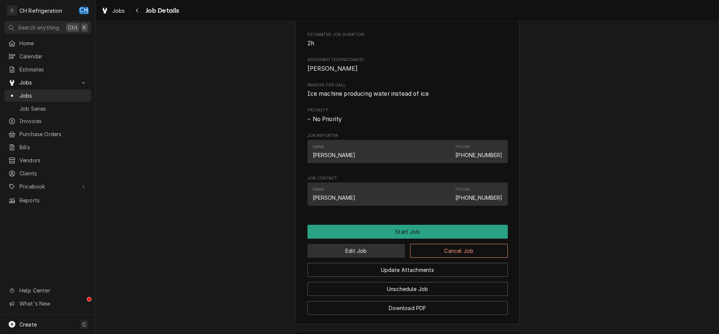
click at [344, 258] on button "Edit Job" at bounding box center [356, 251] width 98 height 14
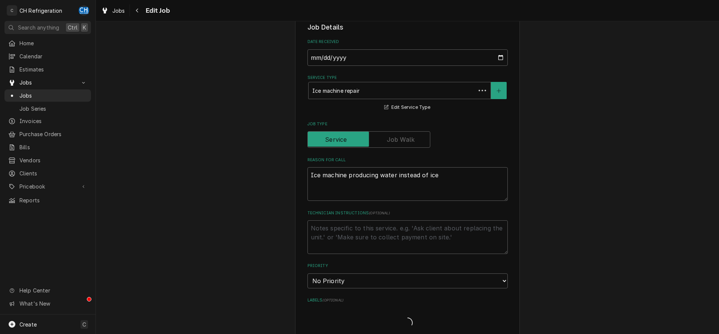
type textarea "x"
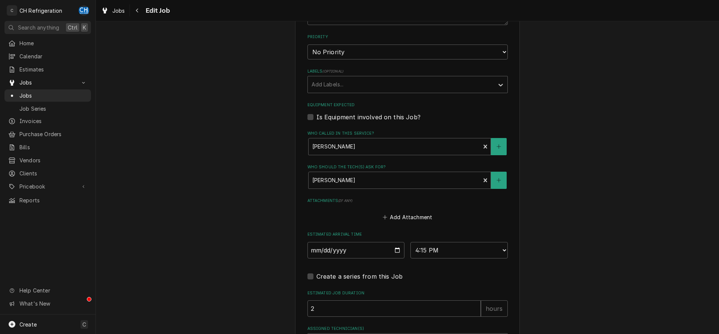
scroll to position [482, 0]
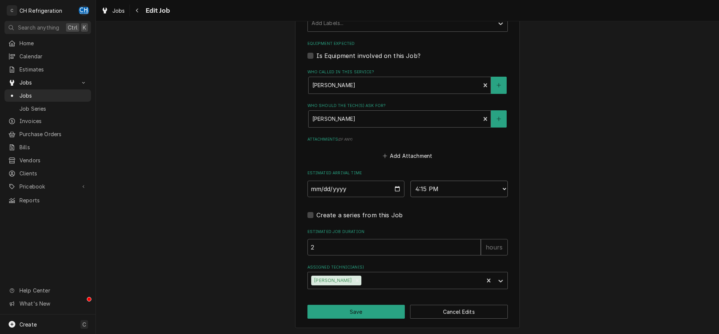
click at [410, 181] on select "AM / PM 6:00 AM 6:15 AM 6:30 AM 6:45 AM 7:00 AM 7:15 AM 7:30 AM 7:45 AM 8:00 AM…" at bounding box center [458, 189] width 97 height 16
select select "12:30:00"
click option "12:30 PM" at bounding box center [0, 0] width 0 height 0
click at [372, 317] on button "Save" at bounding box center [356, 312] width 98 height 14
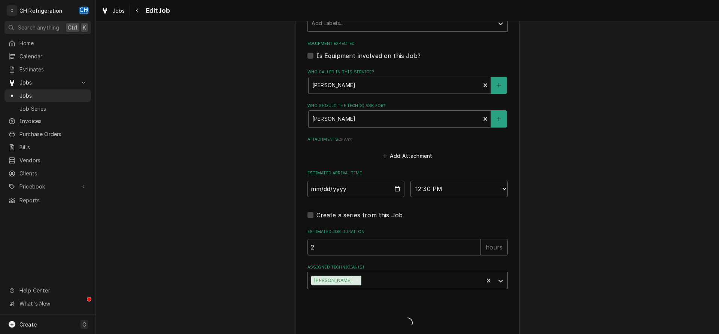
type textarea "x"
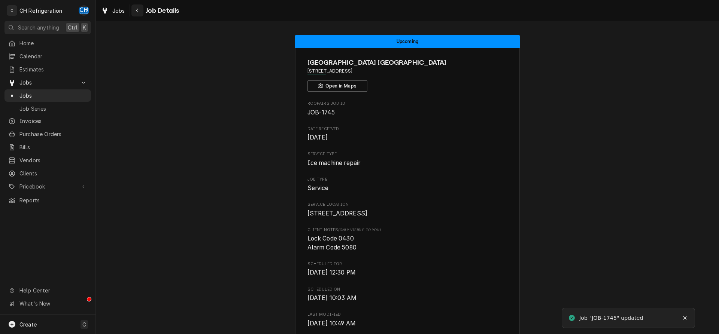
click at [137, 12] on icon "Navigate back" at bounding box center [137, 10] width 3 height 5
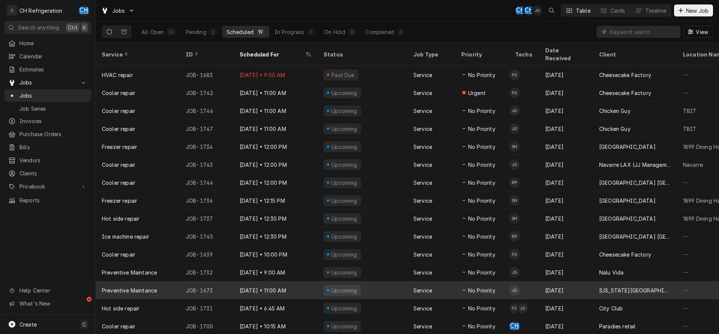
click at [513, 285] on div "Josh Galindo's Avatar" at bounding box center [514, 290] width 10 height 10
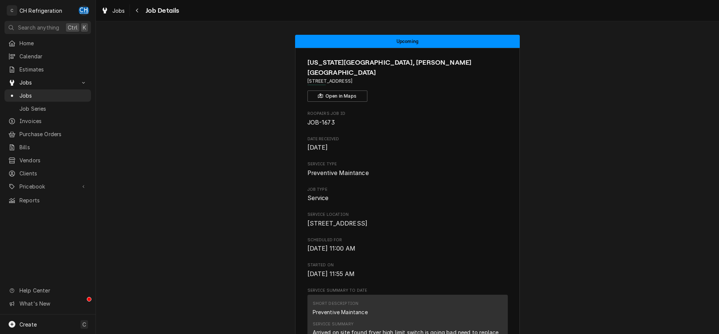
click at [144, 11] on span "Job Details" at bounding box center [161, 11] width 36 height 10
click at [139, 12] on div "Navigate back" at bounding box center [137, 10] width 7 height 7
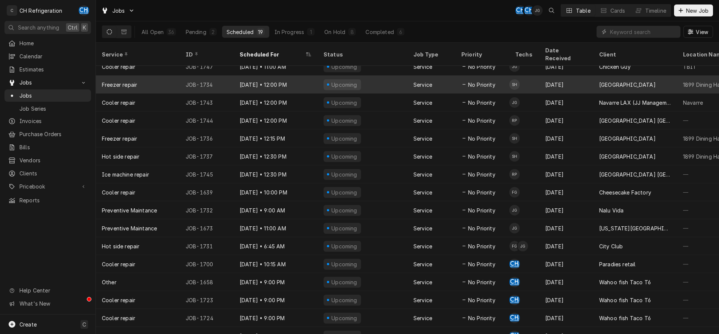
scroll to position [64, 0]
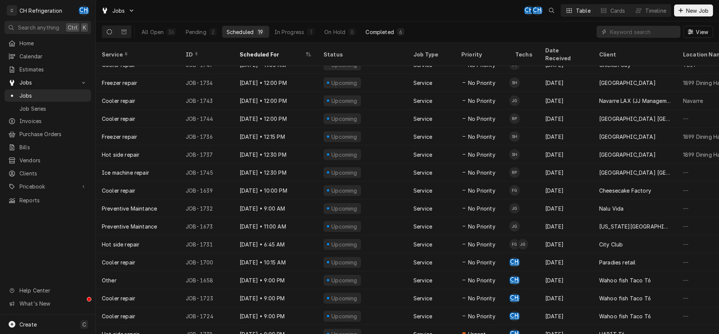
click at [398, 29] on div "6" at bounding box center [400, 32] width 4 height 8
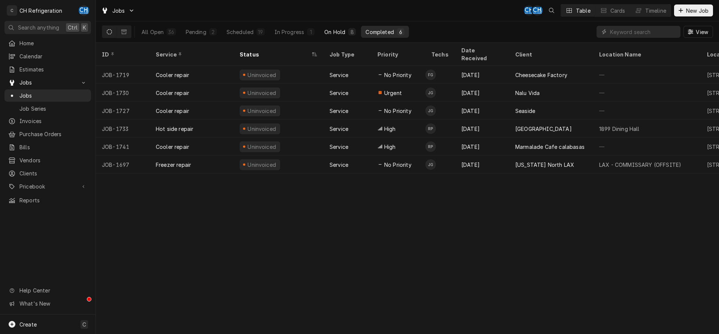
click at [357, 27] on button "On Hold 8" at bounding box center [340, 32] width 40 height 12
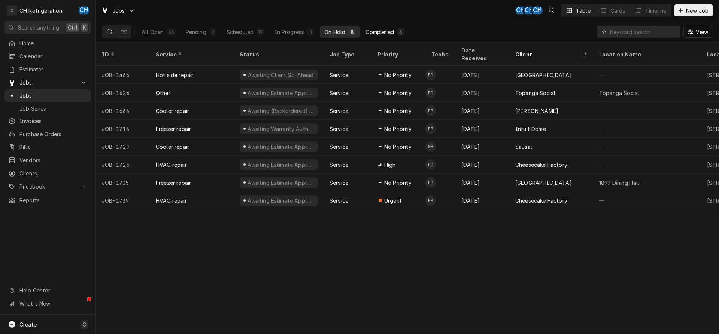
click at [364, 30] on button "Completed 6" at bounding box center [385, 32] width 48 height 12
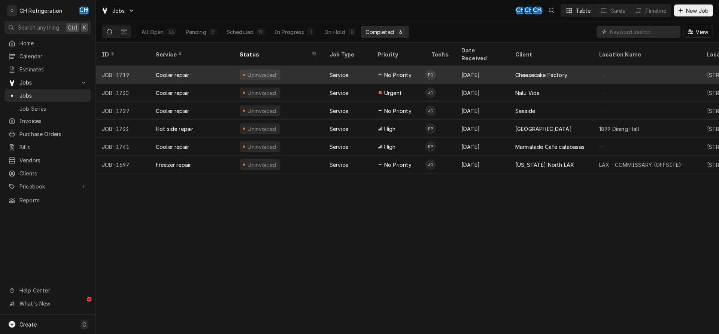
click at [531, 73] on div "Cheesecake Factory" at bounding box center [551, 75] width 84 height 18
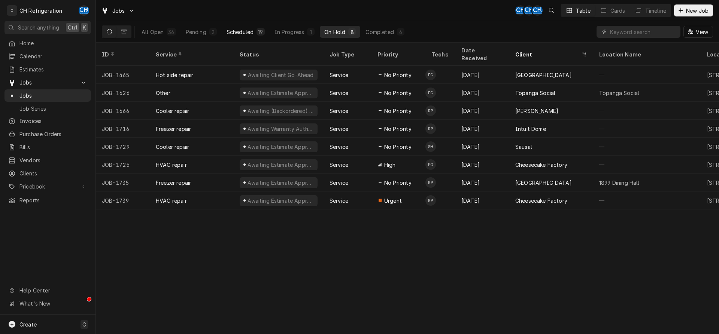
click at [247, 31] on div "Scheduled" at bounding box center [240, 32] width 27 height 8
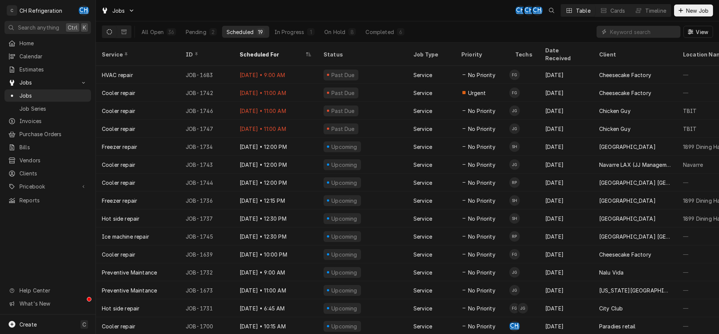
click at [381, 24] on div "All Open 36 Pending 2 Scheduled 19 In Progress 1 On Hold 8 Completed 6" at bounding box center [273, 31] width 272 height 21
click at [381, 31] on div "Completed" at bounding box center [380, 32] width 28 height 8
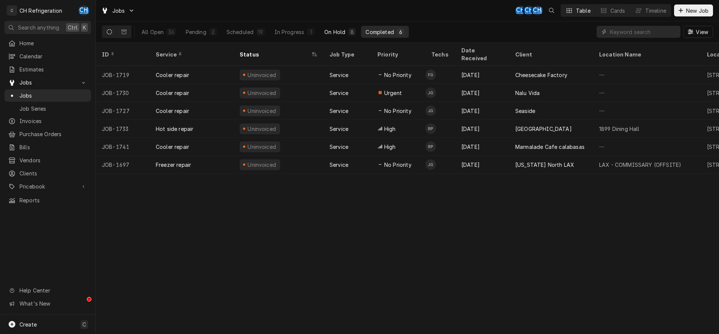
click at [328, 30] on div "On Hold" at bounding box center [334, 32] width 21 height 8
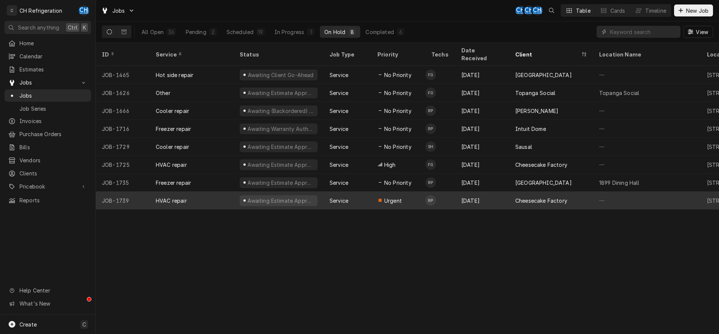
click at [532, 197] on div "Cheesecake Factory" at bounding box center [541, 201] width 52 height 8
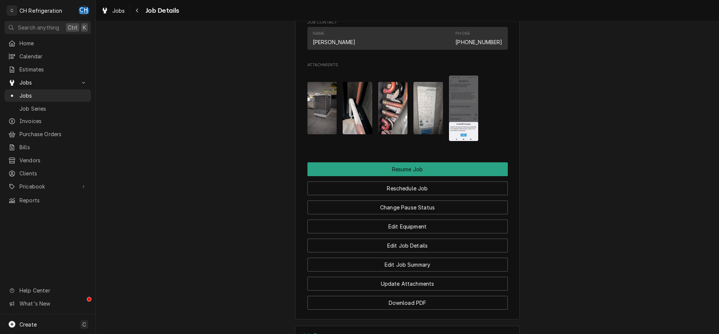
scroll to position [795, 0]
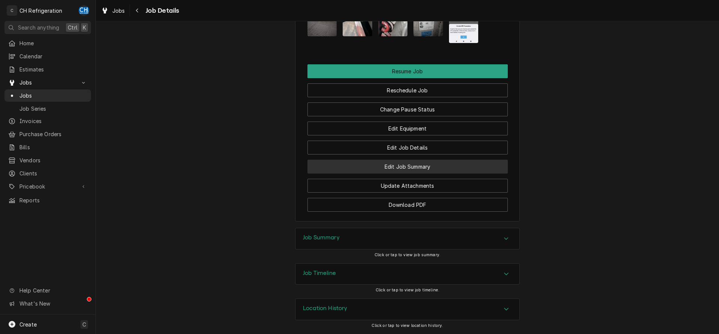
click at [439, 162] on button "Edit Job Summary" at bounding box center [407, 167] width 200 height 14
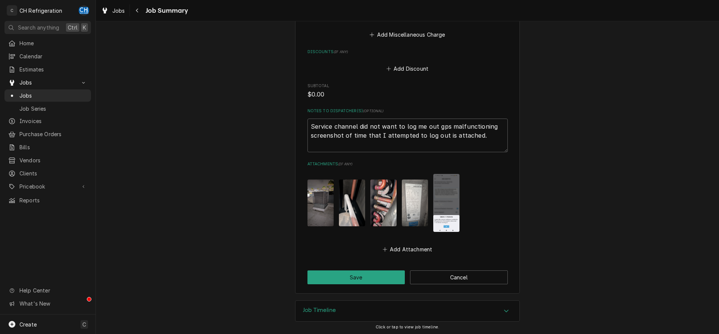
scroll to position [480, 0]
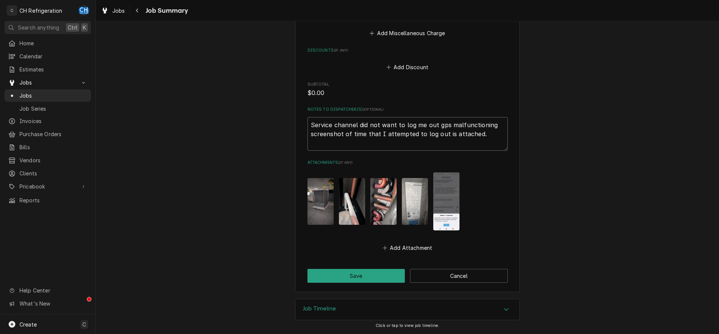
click at [491, 139] on textarea "Service channel did not want to log me out gps malfunctioning screenshot of tim…" at bounding box center [407, 134] width 200 height 34
type textarea "x"
type textarea "Service channel did not want to log me out gps malfunctioning screenshot of tim…"
type textarea "x"
type textarea "Service channel did not want to log me out gps malfunctioning screenshot of tim…"
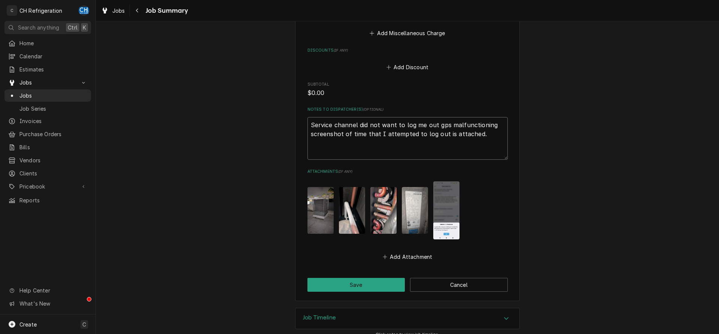
type textarea "x"
type textarea "Service channel did not want to log me out gps malfunctioning screenshot of tim…"
type textarea "x"
type textarea "Service channel did not want to log me out gps malfunctioning screenshot of tim…"
type textarea "x"
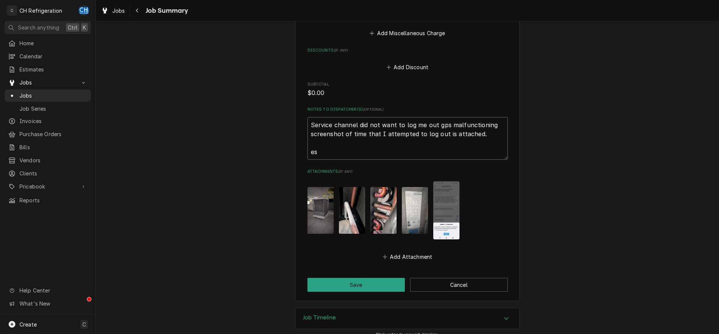
type textarea "Service channel did not want to log me out gps malfunctioning screenshot of tim…"
type textarea "x"
type textarea "Service channel did not want to log me out gps malfunctioning screenshot of tim…"
type textarea "x"
type textarea "Service channel did not want to log me out gps malfunctioning screenshot of tim…"
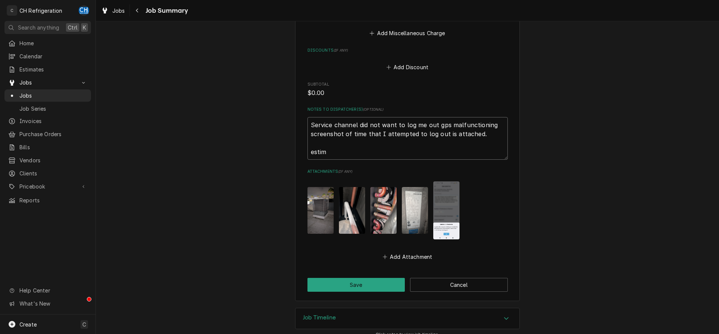
type textarea "x"
type textarea "Service channel did not want to log me out gps malfunctioning screenshot of tim…"
type textarea "x"
type textarea "Service channel did not want to log me out gps malfunctioning screenshot of tim…"
type textarea "x"
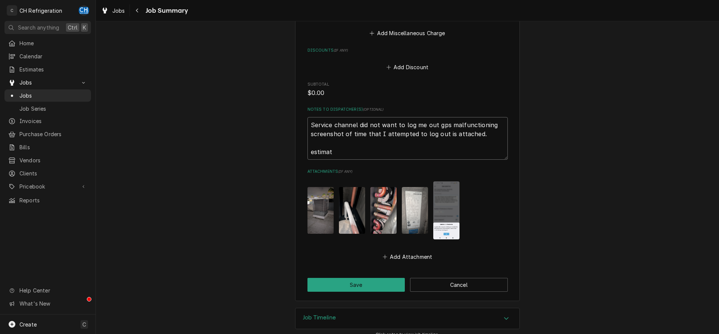
type textarea "Service channel did not want to log me out gps malfunctioning screenshot of tim…"
type textarea "x"
type textarea "Service channel did not want to log me out gps malfunctioning screenshot of tim…"
type textarea "x"
type textarea "Service channel did not want to log me out gps malfunctioning screenshot of tim…"
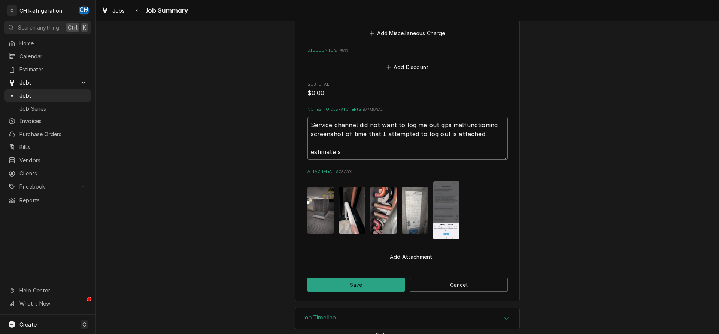
type textarea "x"
type textarea "Service channel did not want to log me out gps malfunctioning screenshot of tim…"
type textarea "x"
type textarea "Service channel did not want to log me out gps malfunctioning screenshot of tim…"
type textarea "x"
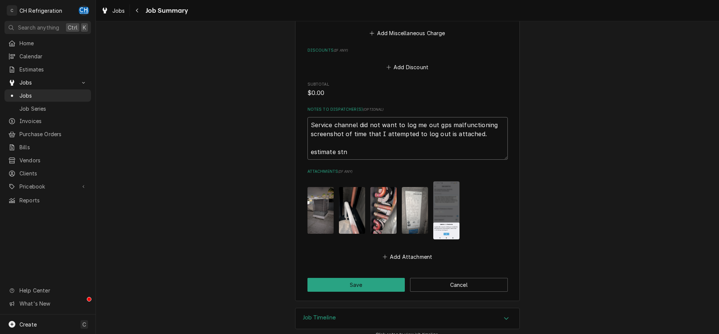
type textarea "Service channel did not want to log me out gps malfunctioning screenshot of tim…"
type textarea "x"
type textarea "Service channel did not want to log me out gps malfunctioning screenshot of tim…"
type textarea "x"
type textarea "Service channel did not want to log me out gps malfunctioning screenshot of tim…"
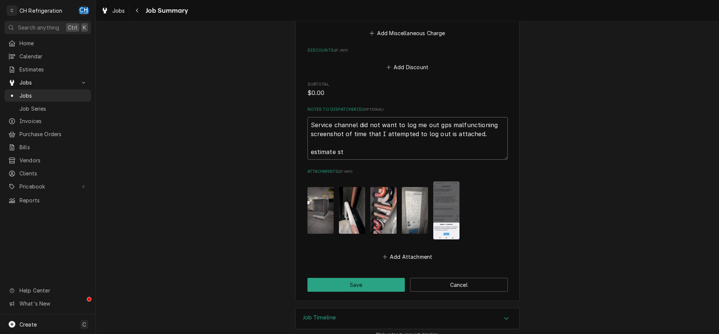
type textarea "x"
type textarea "Service channel did not want to log me out gps malfunctioning screenshot of tim…"
type textarea "x"
type textarea "Service channel did not want to log me out gps malfunctioning screenshot of tim…"
type textarea "x"
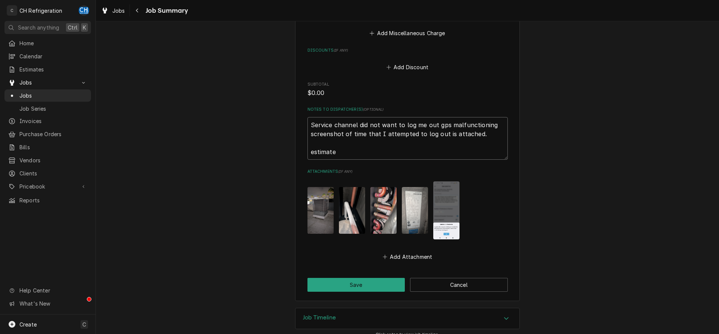
type textarea "Service channel did not want to log me out gps malfunctioning screenshot of tim…"
type textarea "x"
type textarea "Service channel did not want to log me out gps malfunctioning screenshot of tim…"
type textarea "x"
type textarea "Service channel did not want to log me out gps malfunctioning screenshot of tim…"
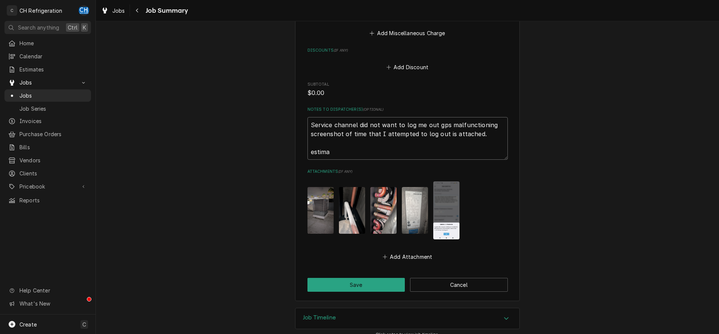
type textarea "x"
type textarea "Service channel did not want to log me out gps malfunctioning screenshot of tim…"
type textarea "x"
type textarea "Service channel did not want to log me out gps malfunctioning screenshot of tim…"
type textarea "x"
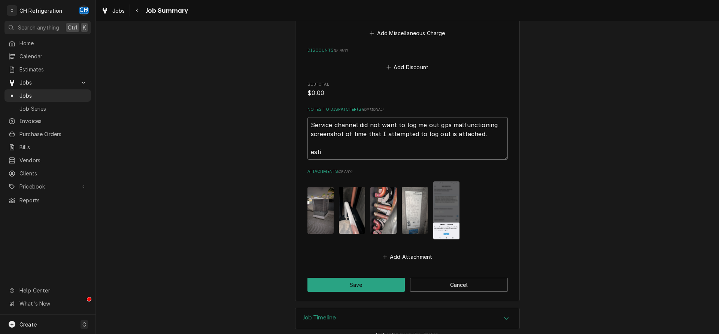
type textarea "Service channel did not want to log me out gps malfunctioning screenshot of tim…"
type textarea "x"
type textarea "Service channel did not want to log me out gps malfunctioning screenshot of tim…"
type textarea "x"
type textarea "Service channel did not want to log me out gps malfunctioning screenshot of tim…"
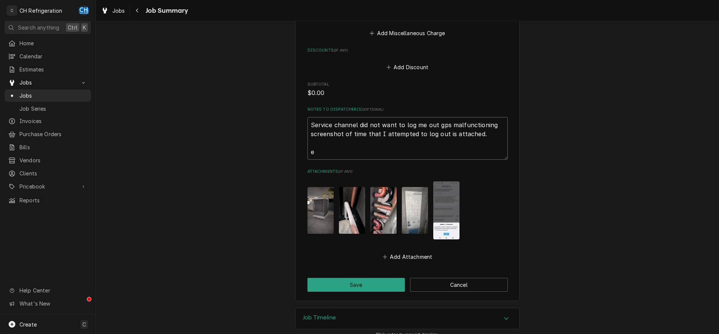
type textarea "x"
type textarea "Service channel did not want to log me out gps malfunctioning screenshot of tim…"
type textarea "x"
type textarea "Service channel did not want to log me out gps malfunctioning screenshot of tim…"
type textarea "x"
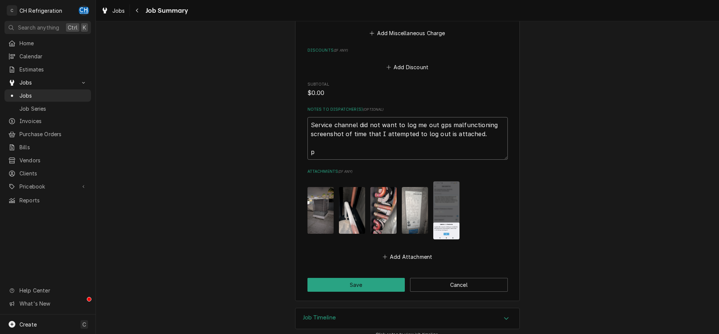
type textarea "Service channel did not want to log me out gps malfunctioning screenshot of tim…"
type textarea "x"
type textarea "Service channel did not want to log me out gps malfunctioning screenshot of tim…"
type textarea "x"
type textarea "Service channel did not want to log me out gps malfunctioning screenshot of tim…"
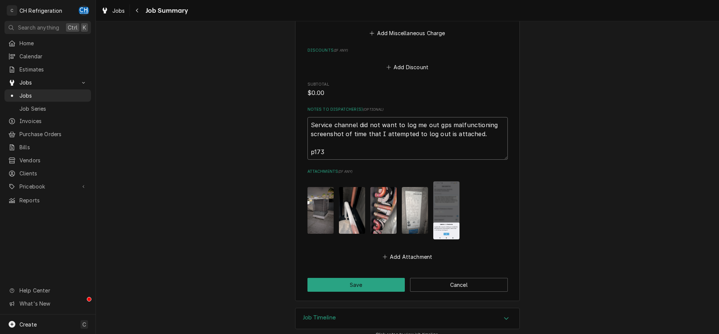
type textarea "x"
type textarea "Service channel did not want to log me out gps malfunctioning screenshot of tim…"
type textarea "x"
type textarea "Service channel did not want to log me out gps malfunctioning screenshot of tim…"
type textarea "x"
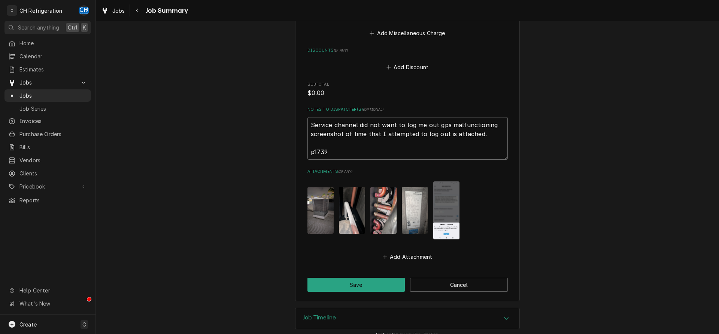
type textarea "Service channel did not want to log me out gps malfunctioning screenshot of tim…"
type textarea "x"
type textarea "Service channel did not want to log me out gps malfunctioning screenshot of tim…"
type textarea "x"
type textarea "Service channel did not want to log me out gps malfunctioning screenshot of tim…"
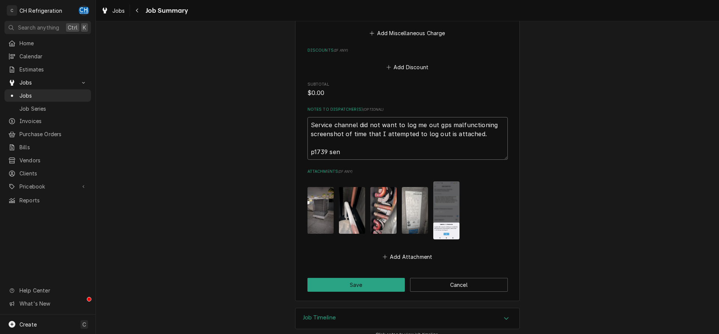
type textarea "x"
type textarea "Service channel did not want to log me out gps malfunctioning screenshot of tim…"
type textarea "x"
type textarea "Service channel did not want to log me out gps malfunctioning screenshot of tim…"
type textarea "x"
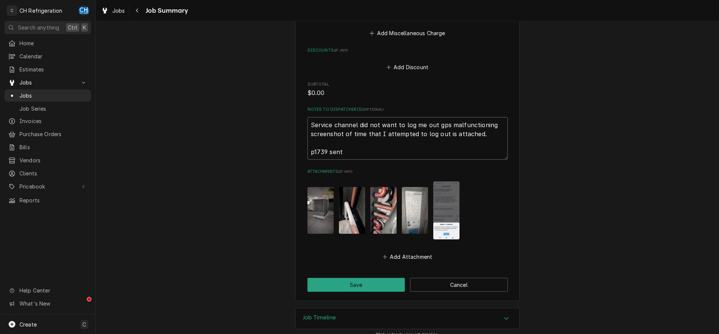
type textarea "Service channel did not want to log me out gps malfunctioning screenshot of tim…"
type textarea "x"
type textarea "Service channel did not want to log me out gps malfunctioning screenshot of tim…"
type textarea "x"
type textarea "Service channel did not want to log me out gps malfunctioning screenshot of tim…"
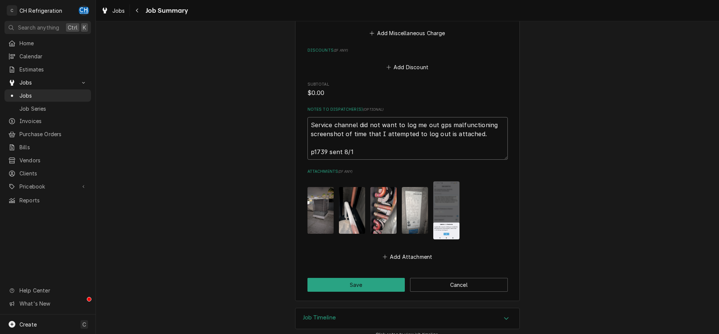
type textarea "x"
type textarea "Service channel did not want to log me out gps malfunctioning screenshot of tim…"
click at [352, 279] on button "Save" at bounding box center [356, 285] width 98 height 14
type textarea "x"
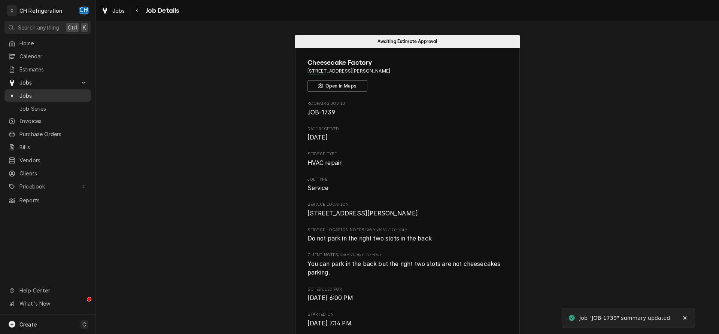
click at [34, 92] on span "Jobs" at bounding box center [53, 96] width 68 height 8
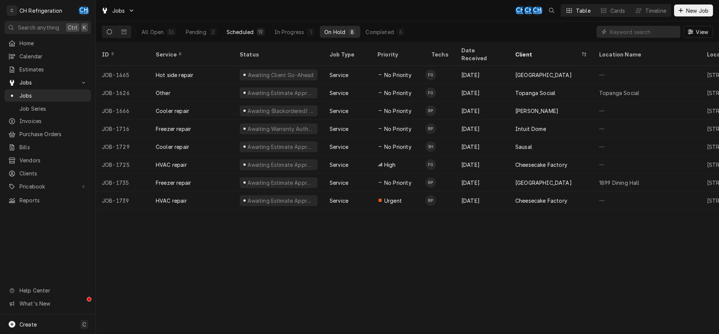
click at [225, 28] on button "Scheduled 19" at bounding box center [245, 32] width 47 height 12
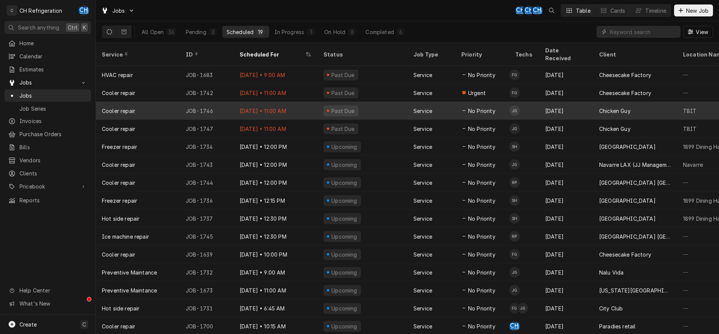
click at [549, 107] on div "Aug 18" at bounding box center [566, 111] width 54 height 18
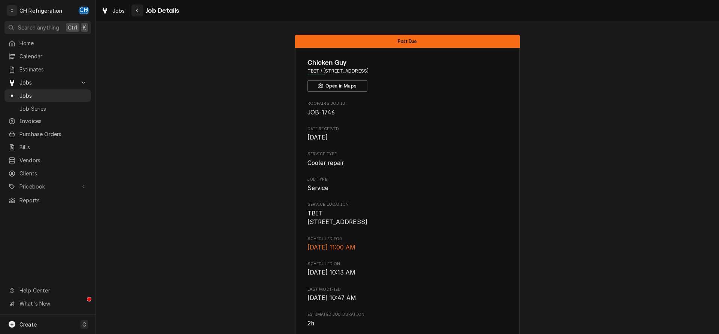
click at [136, 10] on icon "Navigate back" at bounding box center [137, 10] width 3 height 5
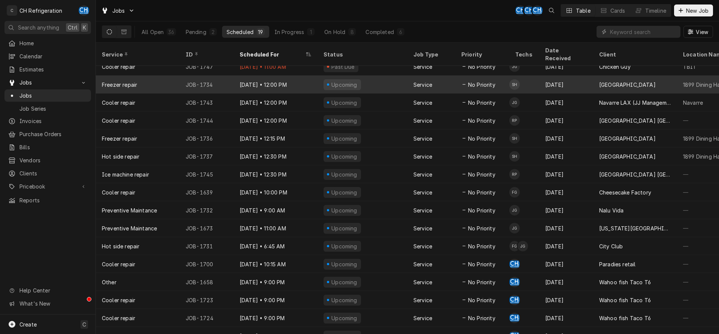
scroll to position [64, 0]
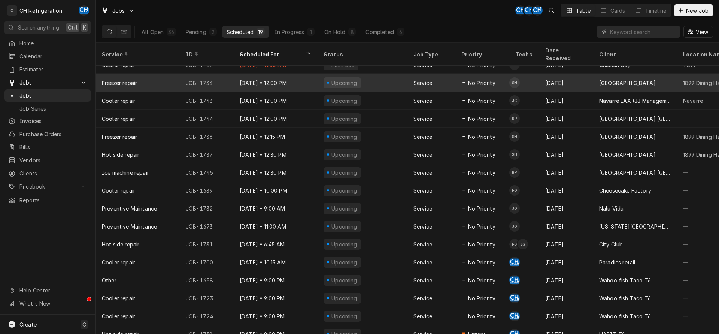
click at [531, 76] on td "SH" at bounding box center [524, 83] width 30 height 18
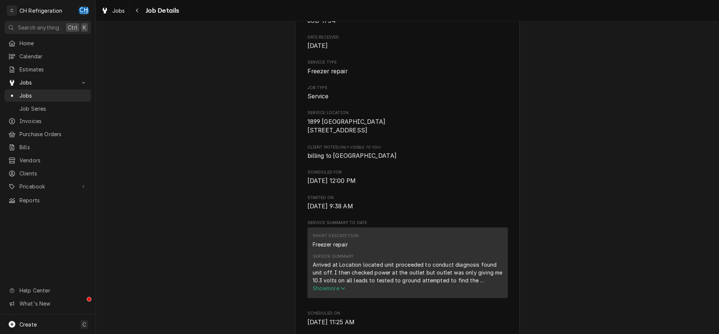
scroll to position [76, 0]
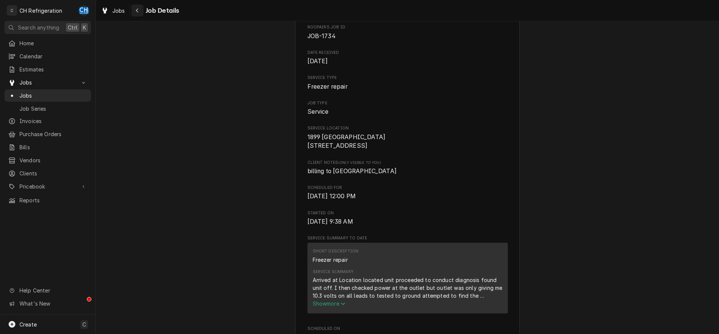
click at [139, 10] on div "Navigate back" at bounding box center [137, 10] width 7 height 7
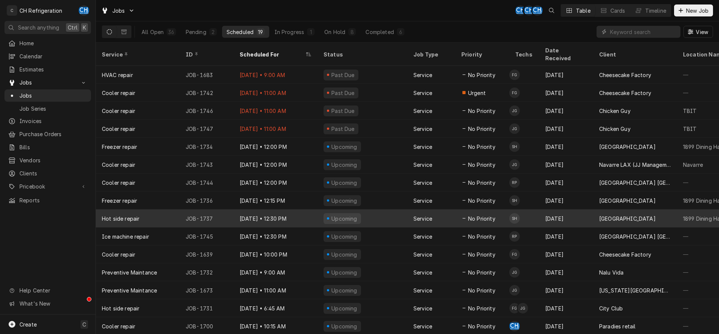
click at [528, 210] on td "SH" at bounding box center [524, 219] width 30 height 18
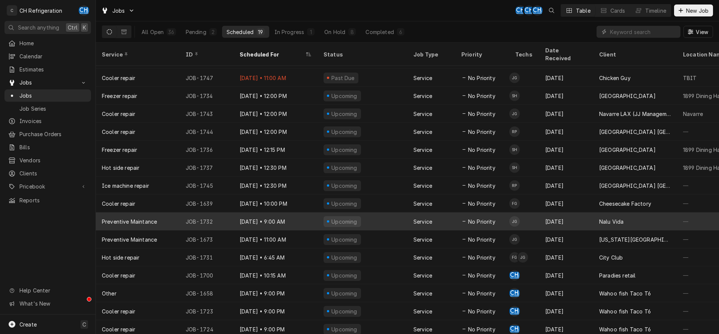
scroll to position [64, 0]
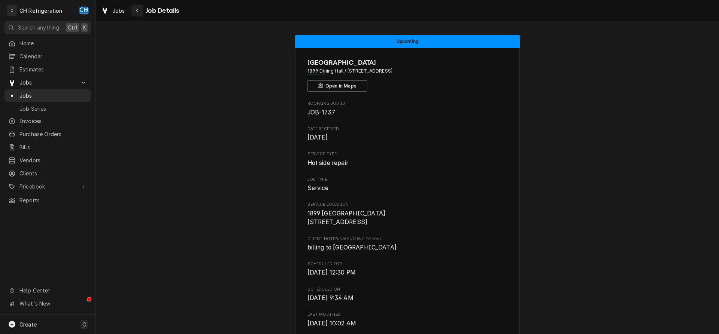
click at [140, 8] on div "Navigate back" at bounding box center [137, 10] width 7 height 7
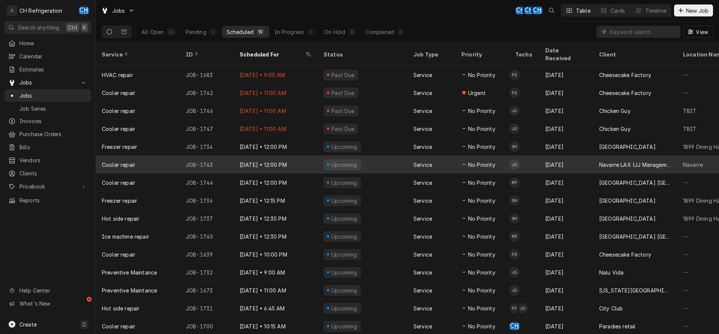
click at [606, 161] on div "Navarre LAX (JJ Management LLC)" at bounding box center [635, 165] width 72 height 8
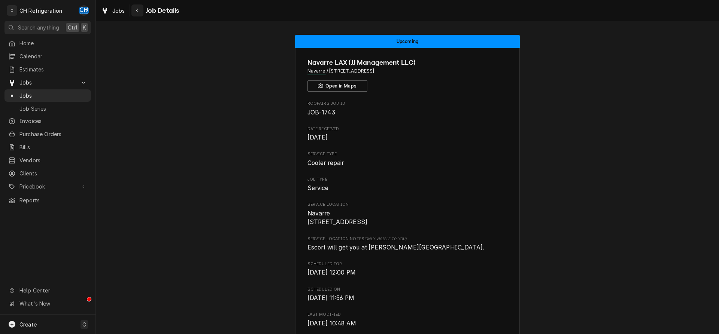
click at [137, 9] on icon "Navigate back" at bounding box center [137, 11] width 2 height 4
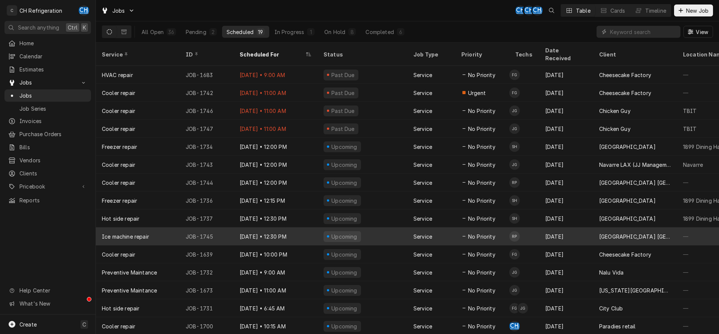
click at [494, 233] on span "No Priority" at bounding box center [481, 237] width 27 height 8
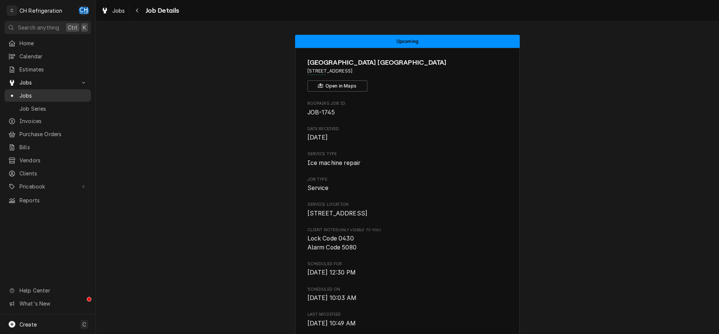
click at [26, 93] on span "Jobs" at bounding box center [53, 96] width 68 height 8
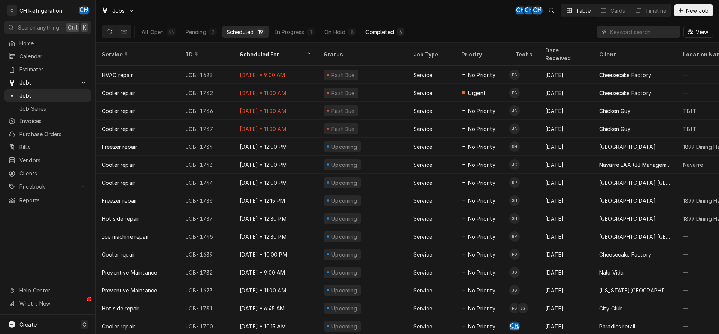
click at [389, 29] on div "Completed" at bounding box center [380, 32] width 28 height 8
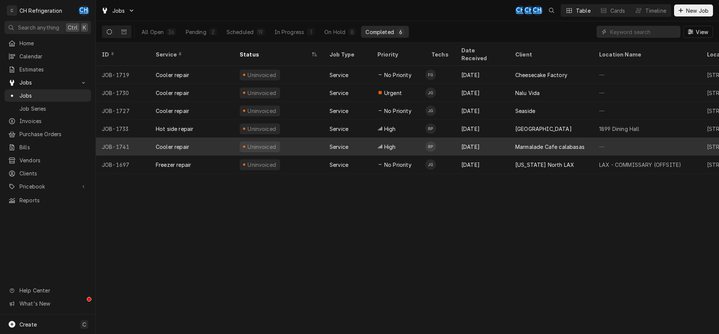
click at [548, 138] on div "Marmalade Cafe calabasas" at bounding box center [551, 147] width 84 height 18
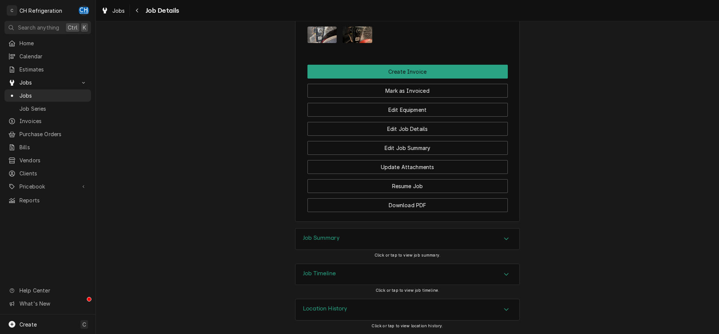
click at [336, 238] on h3 "Job Summary" at bounding box center [321, 238] width 37 height 7
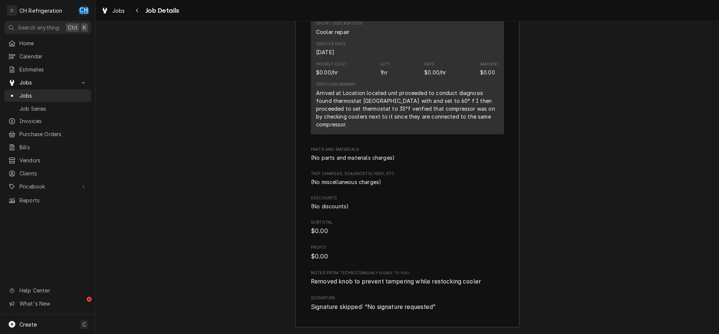
scroll to position [883, 0]
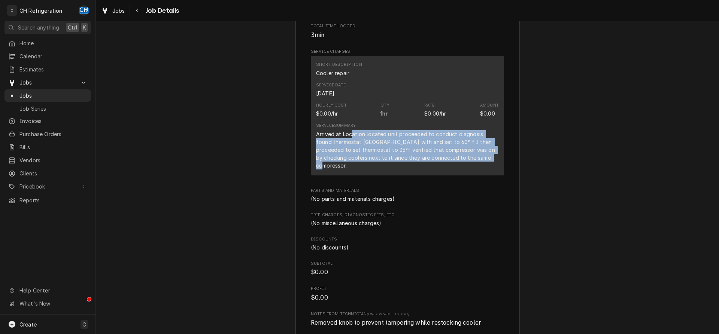
drag, startPoint x: 351, startPoint y: 142, endPoint x: 485, endPoint y: 166, distance: 136.7
click at [485, 166] on div "Arrived at Location located unit proceeded to conduct diagnosis found thermosta…" at bounding box center [407, 149] width 183 height 39
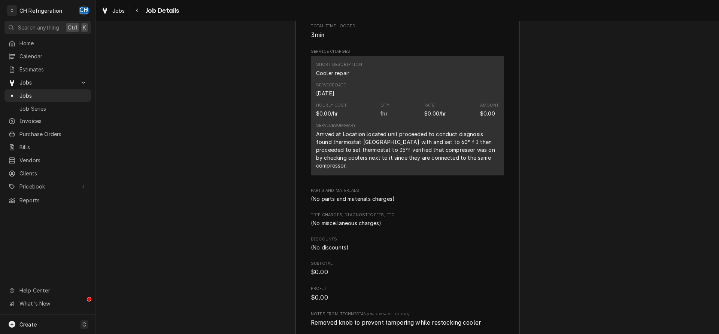
click at [488, 166] on div "Arrived at Location located unit proceeded to conduct diagnosis found thermosta…" at bounding box center [407, 149] width 183 height 39
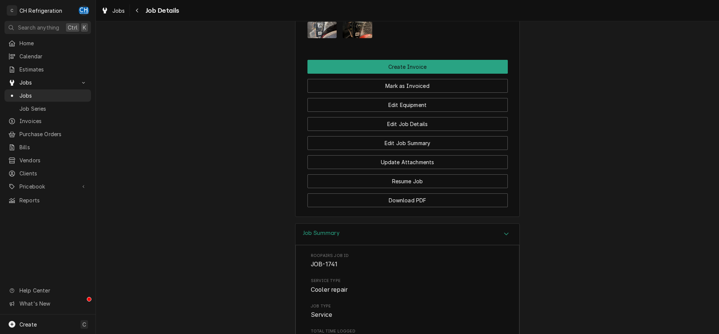
scroll to position [463, 0]
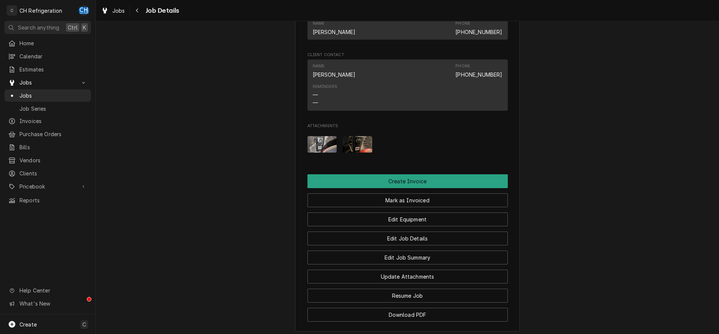
click at [328, 153] on img "Attachments" at bounding box center [322, 144] width 30 height 16
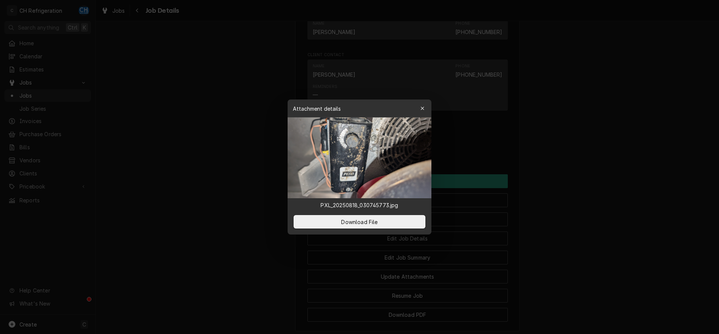
click at [568, 178] on div at bounding box center [359, 167] width 719 height 334
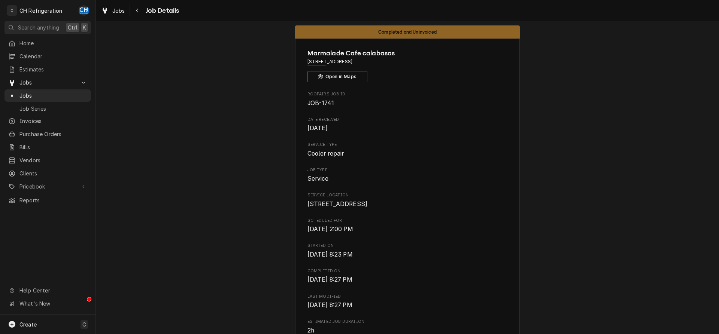
scroll to position [0, 0]
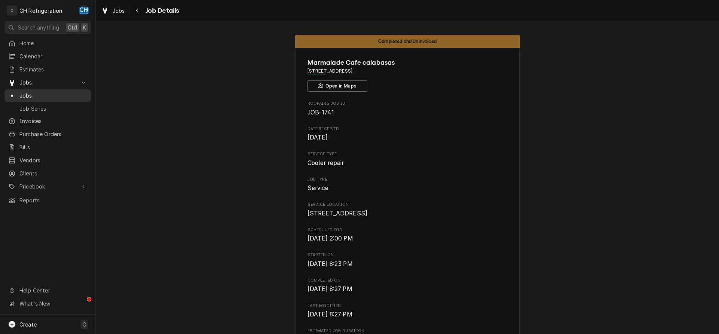
click at [40, 92] on span "Jobs" at bounding box center [53, 96] width 68 height 8
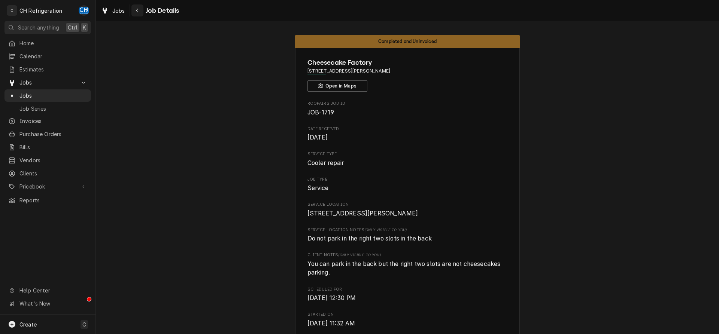
click at [134, 7] on div "Navigate back" at bounding box center [137, 10] width 7 height 7
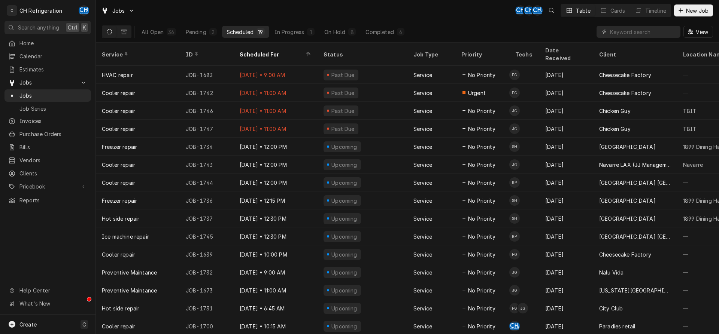
click at [372, 24] on div "All Open 36 Pending 2 Scheduled 19 In Progress 1 On Hold 8 Completed 6" at bounding box center [273, 31] width 272 height 21
click at [376, 30] on div "Completed" at bounding box center [380, 32] width 28 height 8
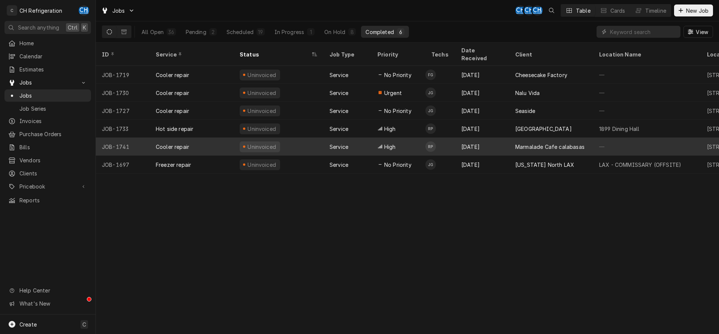
click at [554, 142] on div "Marmalade Cafe calabasas" at bounding box center [551, 147] width 84 height 18
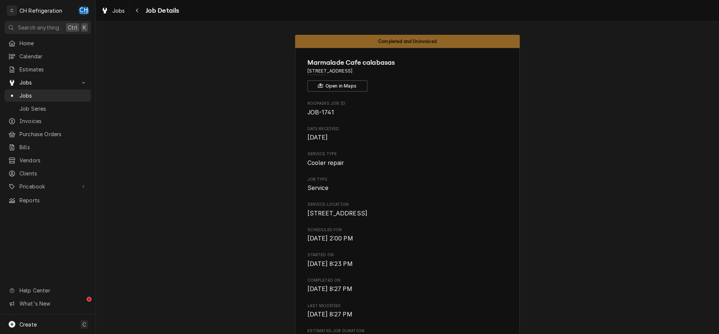
drag, startPoint x: 400, startPoint y: 69, endPoint x: 302, endPoint y: 71, distance: 98.1
copy span "[STREET_ADDRESS]"
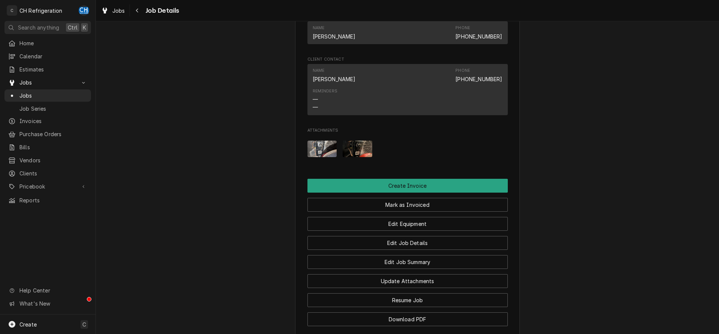
scroll to position [582, 0]
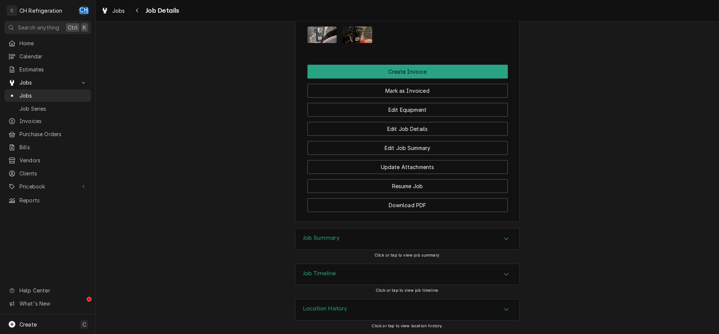
click at [407, 241] on div "Job Summary" at bounding box center [407, 239] width 224 height 21
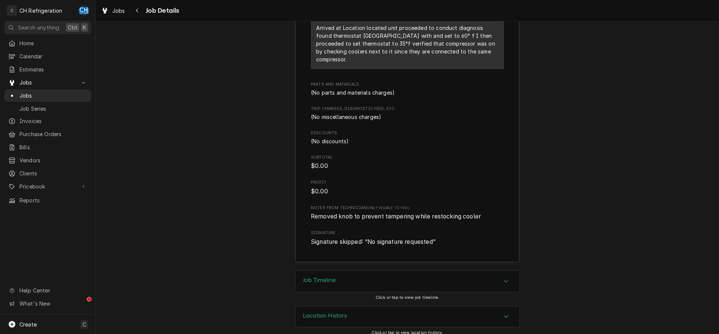
scroll to position [998, 0]
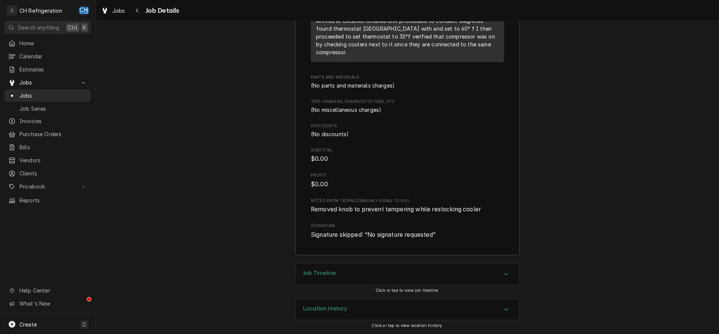
click at [468, 276] on div "Job Timeline" at bounding box center [407, 274] width 224 height 21
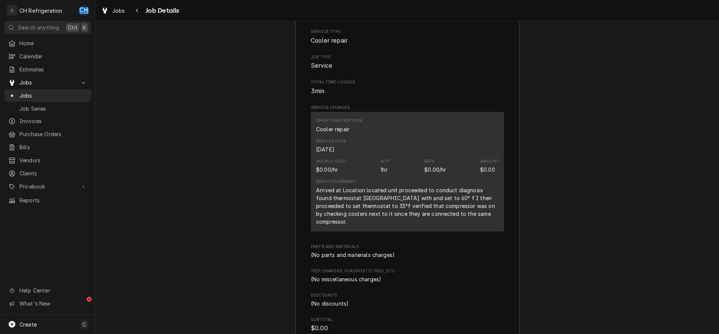
scroll to position [883, 0]
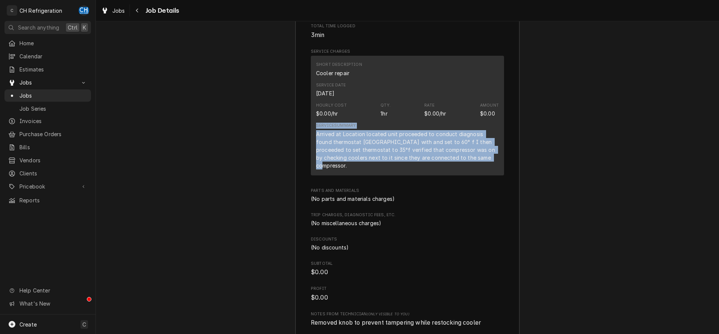
drag, startPoint x: 478, startPoint y: 171, endPoint x: 308, endPoint y: 138, distance: 172.8
click at [311, 138] on div "Short Description Cooler repair Service Date Aug 17, 2025 Hourly Cost $0.00/hr …" at bounding box center [407, 115] width 193 height 119
click at [493, 160] on div "Arrived at Location located unit proceeded to conduct diagnosis found thermosta…" at bounding box center [407, 149] width 183 height 39
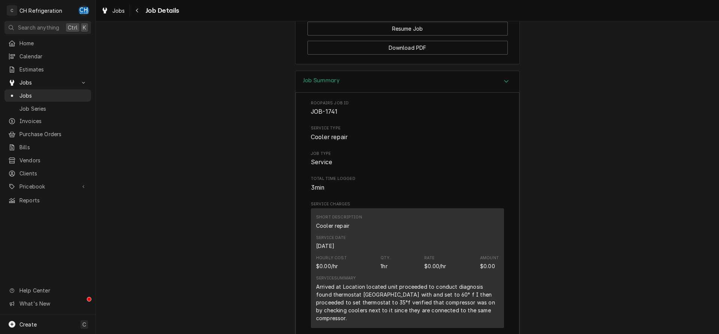
scroll to position [807, 0]
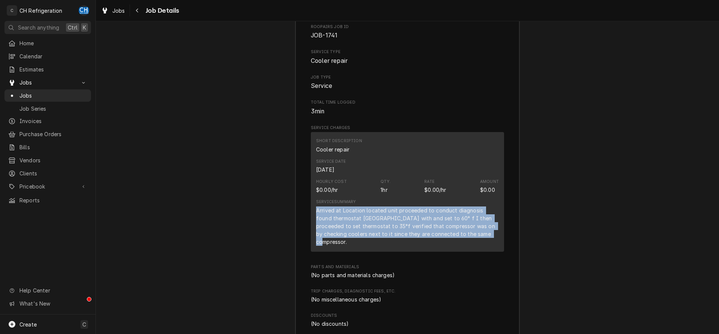
drag, startPoint x: 313, startPoint y: 221, endPoint x: 480, endPoint y: 248, distance: 168.7
click at [480, 248] on div "Short Description Cooler repair Service Date Aug 17, 2025 Hourly Cost $0.00/hr …" at bounding box center [407, 191] width 193 height 119
copy div "Arrived at Location located unit proceeded to conduct diagnosis found thermosta…"
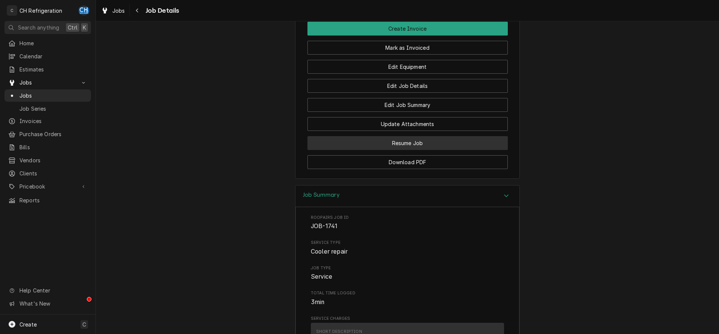
scroll to position [501, 0]
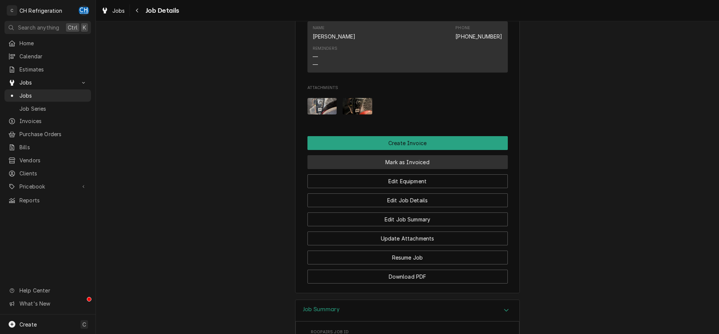
click at [415, 169] on button "Mark as Invoiced" at bounding box center [407, 162] width 200 height 14
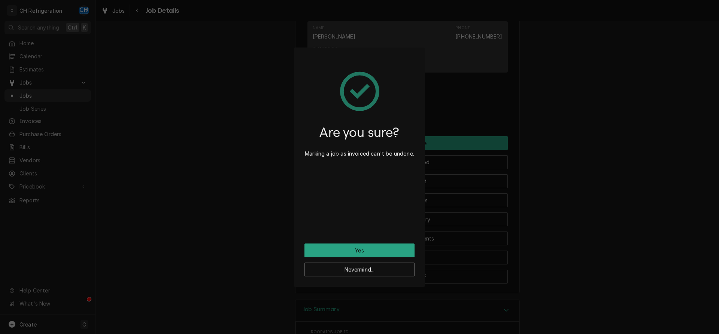
click at [391, 242] on div "Are you sure? Marking a job as invoiced can't be undone." at bounding box center [359, 151] width 110 height 186
click at [391, 248] on button "Yes" at bounding box center [359, 251] width 110 height 14
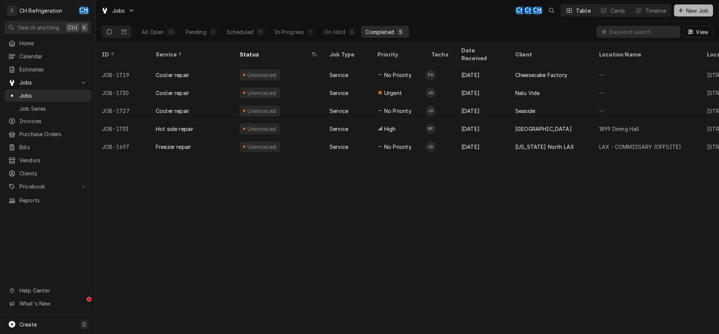
click at [692, 10] on span "New Job" at bounding box center [697, 11] width 25 height 8
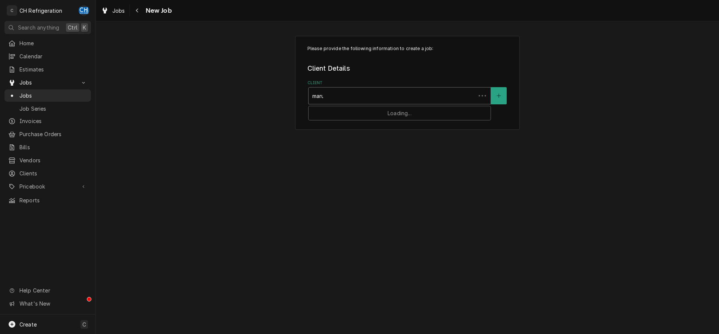
type input "maruk"
click at [356, 109] on div "Marukan Vinegar" at bounding box center [400, 112] width 182 height 12
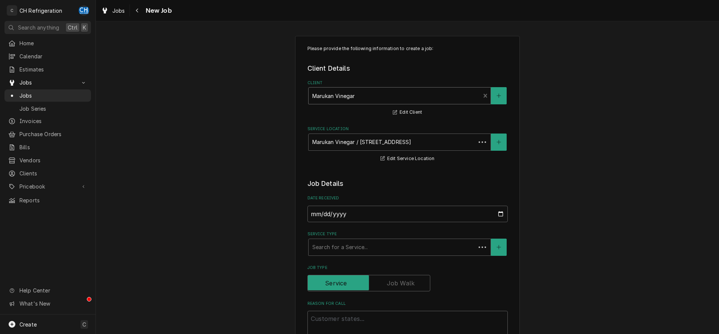
scroll to position [115, 0]
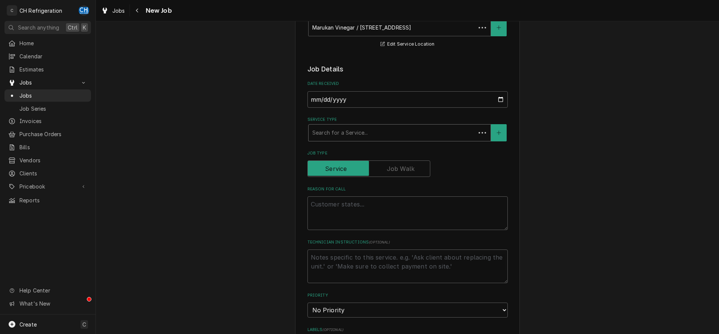
click at [401, 132] on div "Service Type" at bounding box center [392, 132] width 160 height 13
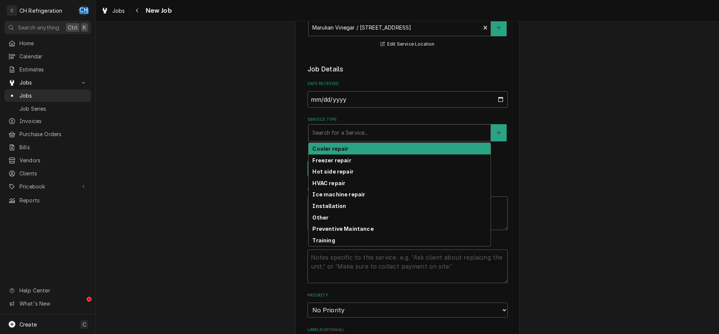
click at [392, 146] on div "Cooler repair" at bounding box center [400, 149] width 182 height 12
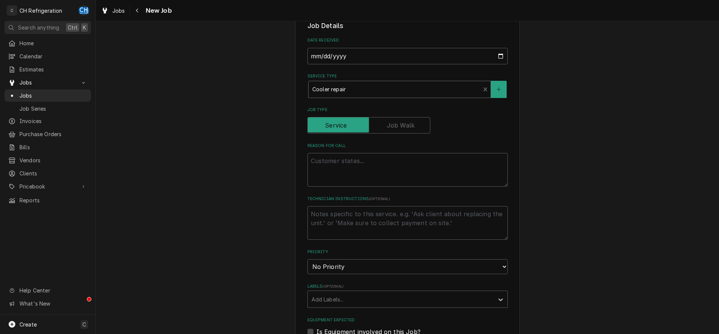
scroll to position [191, 0]
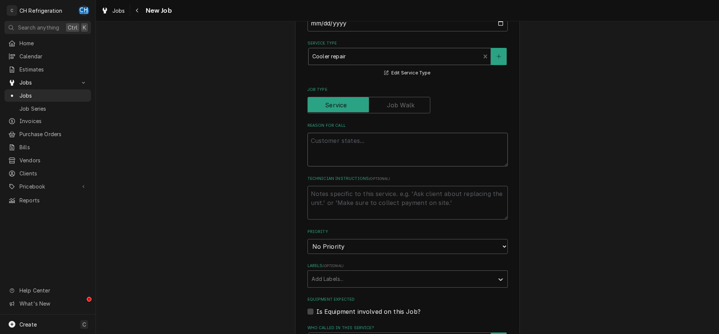
click at [396, 143] on textarea "Reason For Call" at bounding box center [407, 150] width 200 height 34
click at [394, 154] on textarea "Reason For Call" at bounding box center [407, 150] width 200 height 34
type textarea "x"
type textarea "a"
type textarea "x"
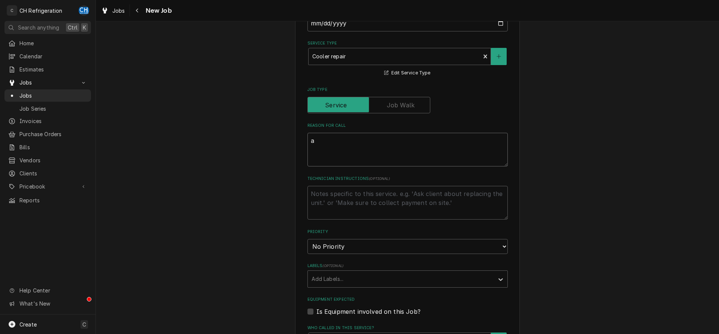
type textarea "ad"
type textarea "x"
type textarea "add"
type textarea "x"
type textarea "add"
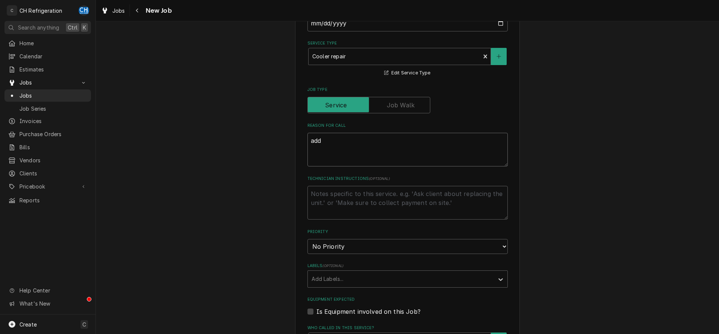
type textarea "x"
type textarea "add 1"
type textarea "x"
type textarea "add 13"
type textarea "x"
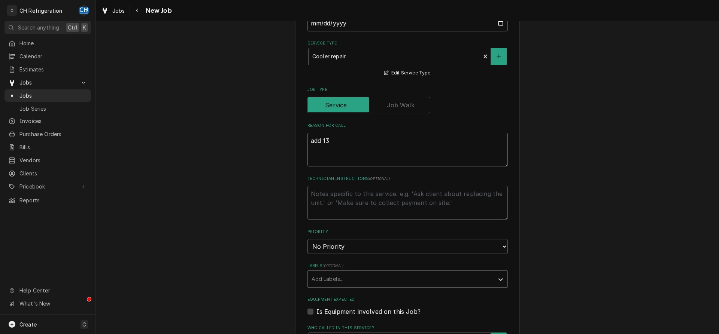
type textarea "add 134"
type textarea "x"
type textarea "add 134a"
type textarea "x"
type textarea "add 134a"
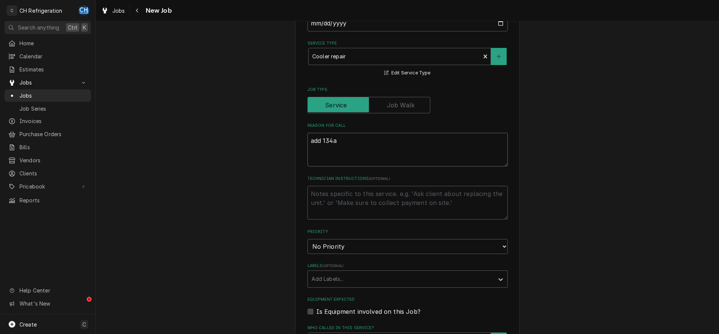
type textarea "x"
type textarea "add 134a t"
type textarea "x"
type textarea "add 134a to"
type textarea "x"
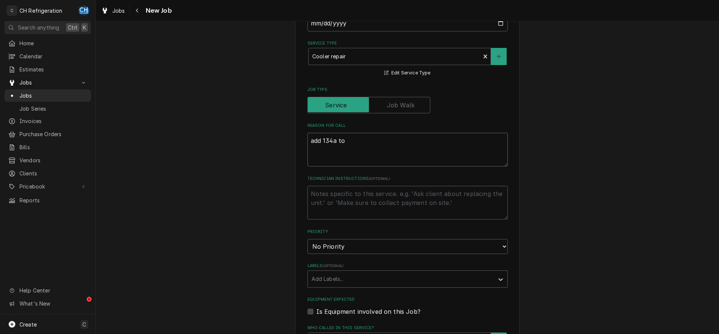
type textarea "add 134a to"
type textarea "x"
type textarea "add 134a to c"
type textarea "x"
type textarea "add 134a to co"
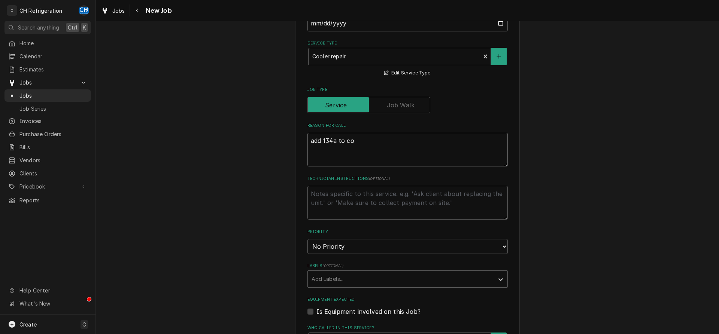
type textarea "x"
type textarea "add 134a to coo"
type textarea "x"
type textarea "add 134a to cool"
type textarea "x"
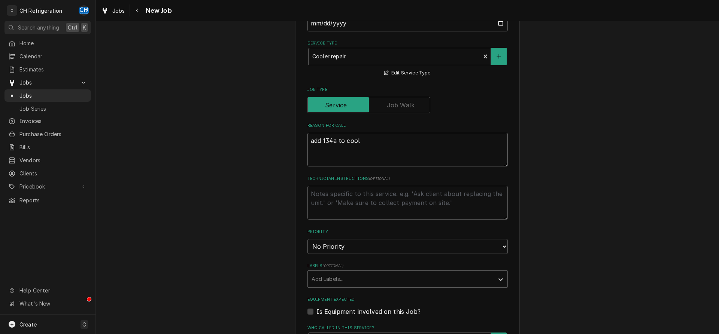
type textarea "add 134a to coole"
type textarea "x"
type textarea "add 134a to cooler"
type textarea "x"
type textarea "add 134a to cooler"
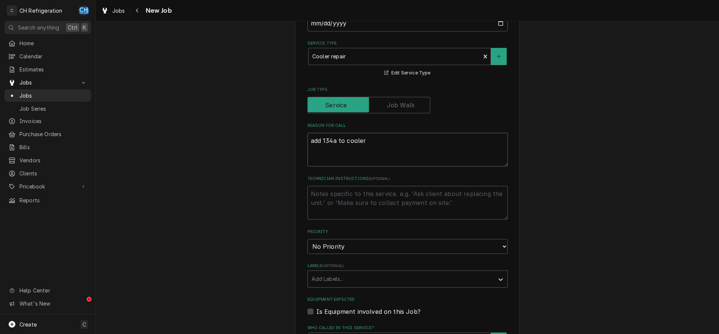
type textarea "x"
type textarea "add 134a to cooler"
type textarea "x"
type textarea "add 134a to cooler"
type textarea "x"
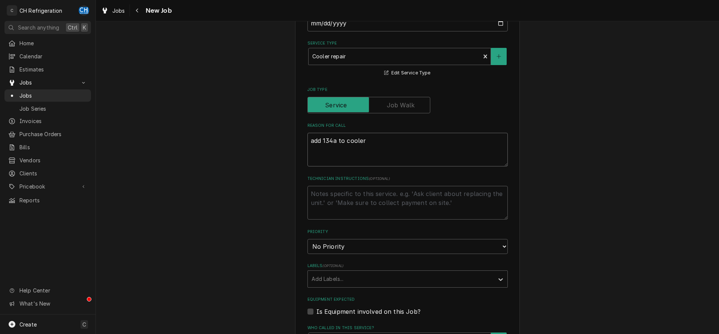
type textarea "add 134a to cooler"
type textarea "x"
type textarea "add 1 134a to cooler"
type textarea "x"
type textarea "add 1l 134a to cooler"
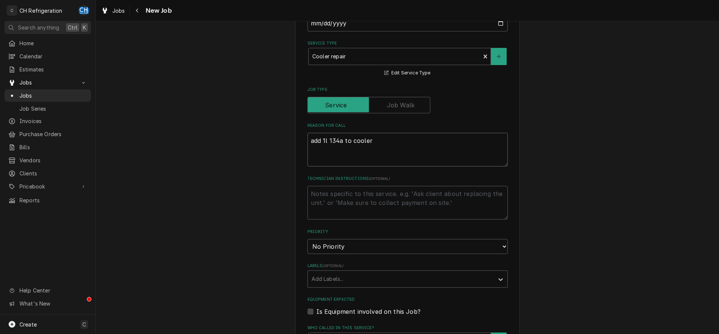
type textarea "x"
type textarea "add 1lb 134a to cooler"
type textarea "x"
click at [397, 154] on textarea "add 1lb 134a to cooler" at bounding box center [407, 150] width 200 height 34
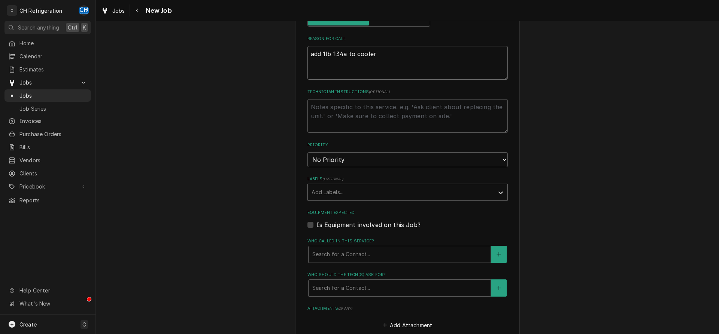
scroll to position [306, 0]
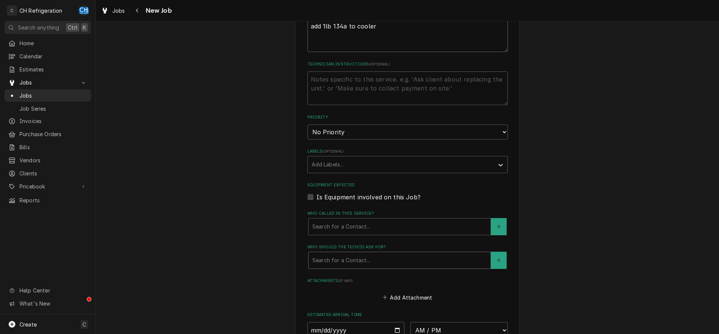
type textarea "add 1lb 134a to cooler"
click at [371, 257] on div "Who should the tech(s) ask for?" at bounding box center [399, 260] width 175 height 13
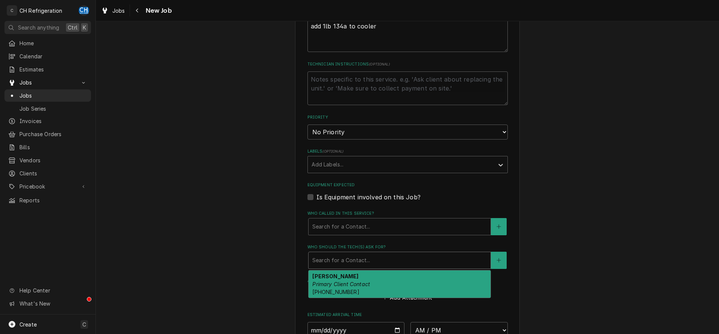
click at [369, 282] on em "Primary Client Contact" at bounding box center [341, 284] width 58 height 6
type textarea "x"
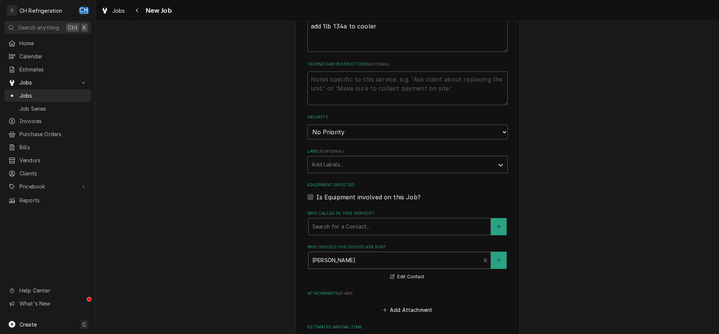
scroll to position [458, 0]
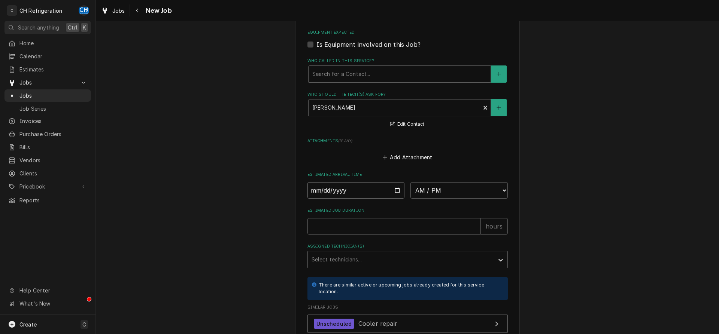
click at [395, 190] on input "Date" at bounding box center [355, 190] width 97 height 16
type input "2025-08-18"
click at [410, 182] on select "AM / PM 6:00 AM 6:15 AM 6:30 AM 6:45 AM 7:00 AM 7:15 AM 7:30 AM 7:45 AM 8:00 AM…" at bounding box center [458, 190] width 97 height 16
type textarea "x"
select select "11:45:00"
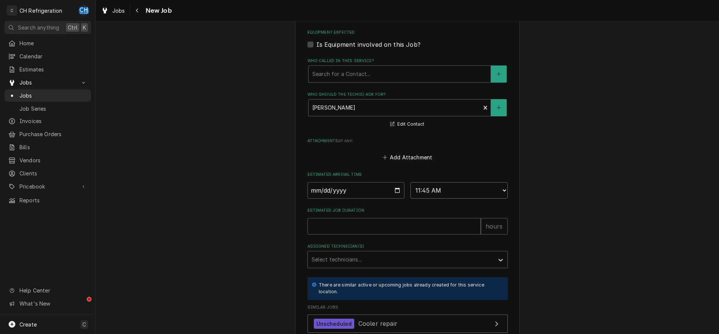
click option "11:45 AM" at bounding box center [0, 0] width 0 height 0
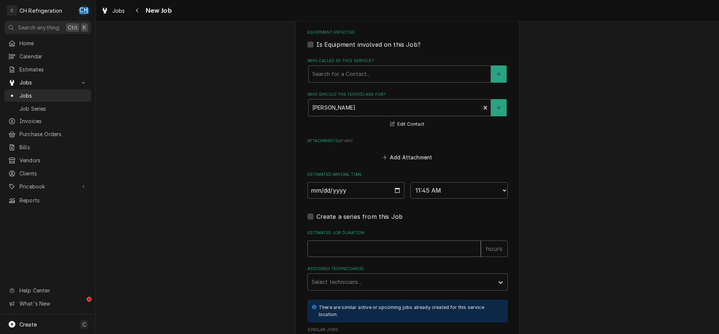
click at [377, 248] on input "Estimated Job Duration" at bounding box center [393, 249] width 173 height 16
type textarea "x"
type input "1"
type textarea "x"
type input "1"
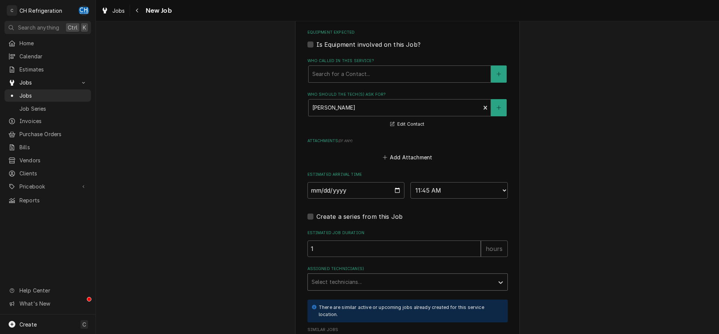
click at [376, 286] on div "Assigned Technician(s)" at bounding box center [401, 282] width 179 height 13
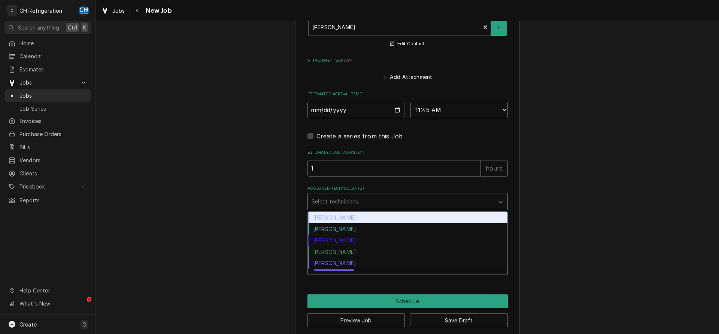
scroll to position [548, 0]
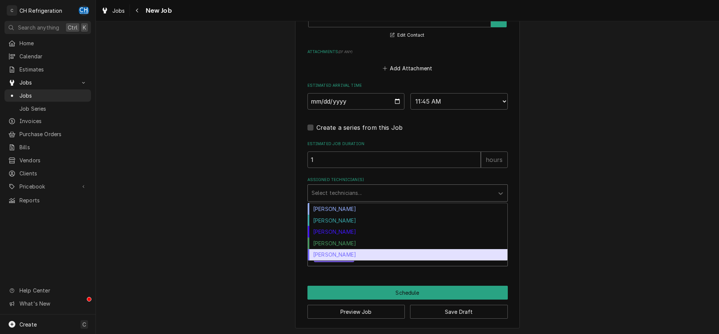
click at [345, 253] on div "Steven Hiraga" at bounding box center [408, 255] width 200 height 12
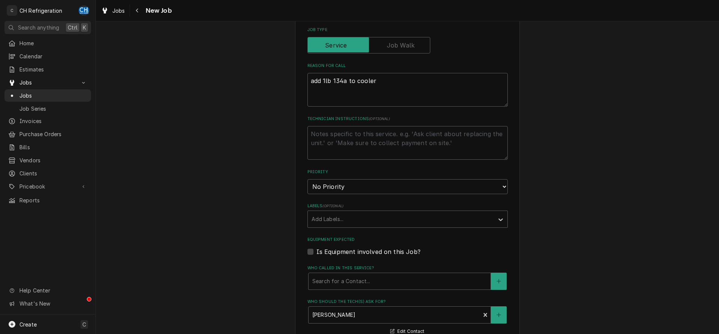
scroll to position [242, 0]
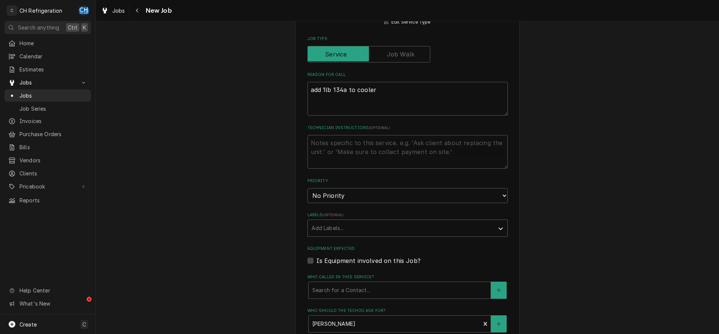
click at [358, 131] on div "Technician Instructions ( optional )" at bounding box center [407, 147] width 200 height 44
click at [362, 148] on textarea "Technician Instructions ( optional )" at bounding box center [407, 152] width 200 height 34
type textarea "x"
type textarea "e"
type textarea "x"
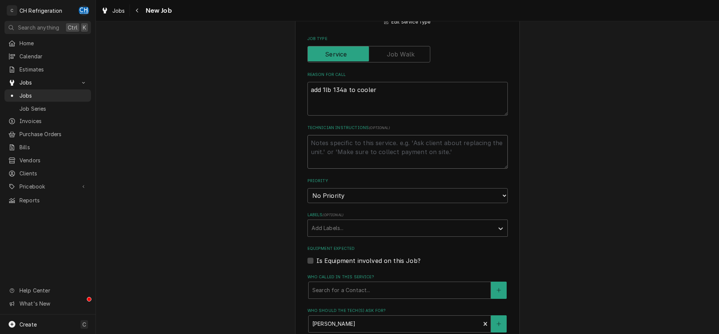
type textarea "x"
type textarea "e"
type textarea "x"
type textarea "es"
type textarea "x"
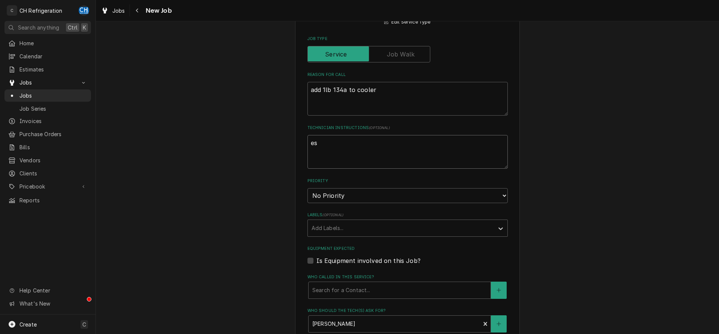
type textarea "est"
type textarea "x"
type textarea "est."
type textarea "x"
type textarea "est."
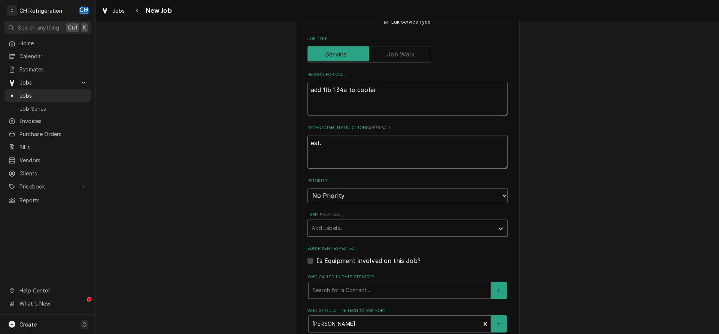
type textarea "x"
type textarea "est. p"
type textarea "x"
type textarea "est. p1"
type textarea "x"
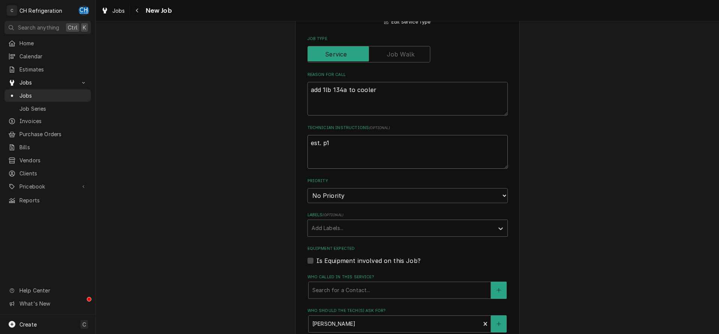
type textarea "est. p14"
type textarea "x"
type textarea "est. p146"
type textarea "x"
type textarea "est. p1467"
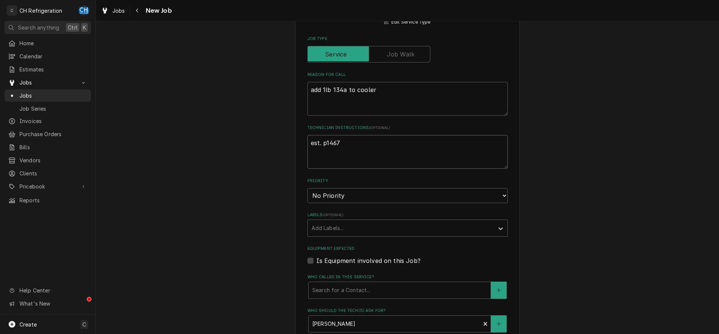
type textarea "x"
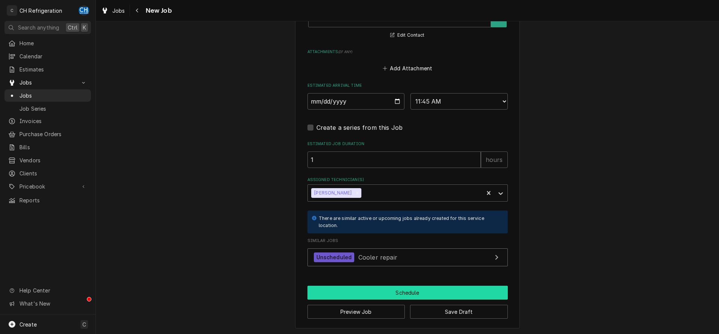
type textarea "est. p1467"
click at [382, 289] on button "Schedule" at bounding box center [407, 293] width 200 height 14
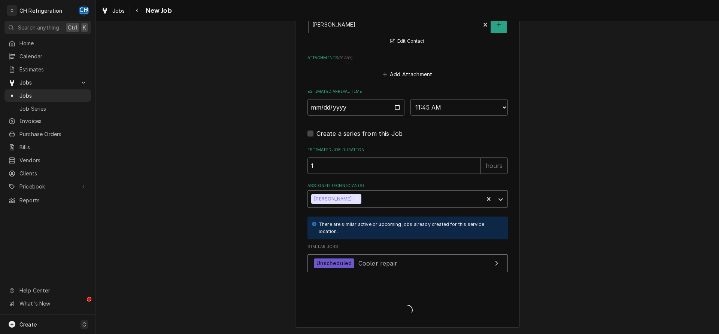
scroll to position [541, 0]
type textarea "x"
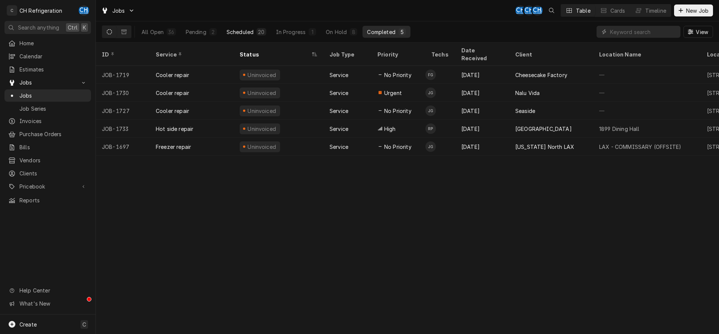
click at [245, 32] on div "Scheduled" at bounding box center [240, 32] width 27 height 8
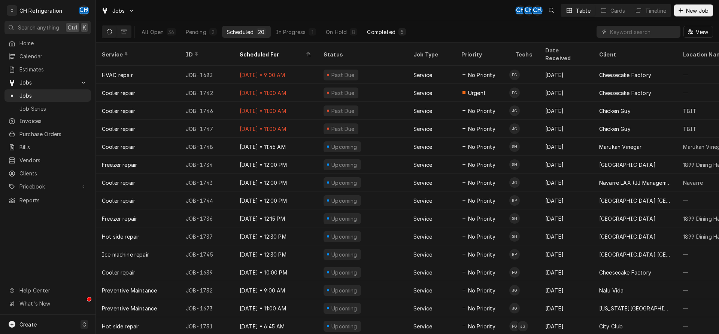
click at [387, 30] on div "Completed" at bounding box center [381, 32] width 28 height 8
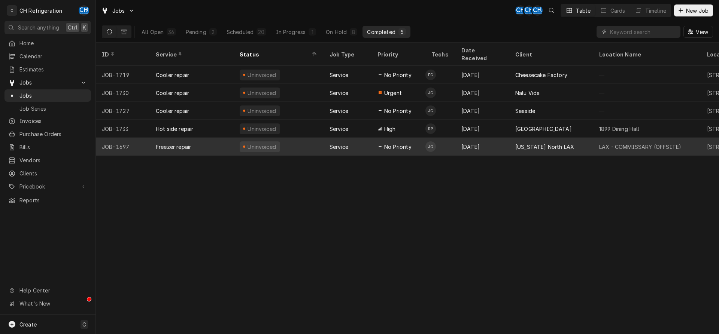
click at [512, 138] on div "[US_STATE] North LAX" at bounding box center [551, 147] width 84 height 18
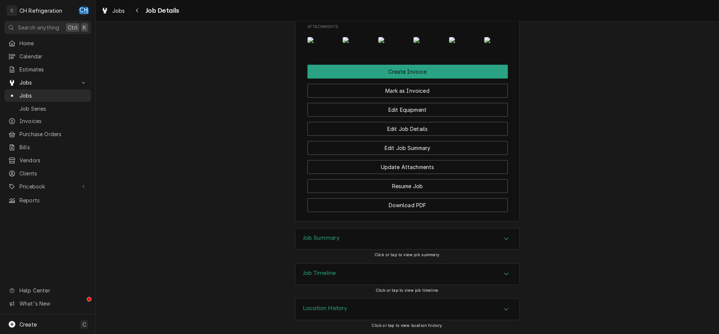
click at [396, 237] on div "Job Summary" at bounding box center [407, 239] width 224 height 21
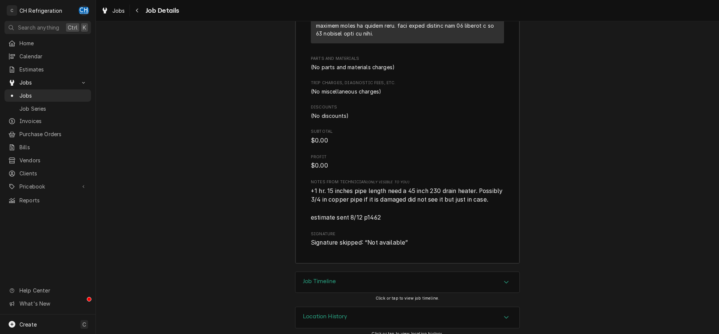
scroll to position [1234, 0]
